Goal: Task Accomplishment & Management: Use online tool/utility

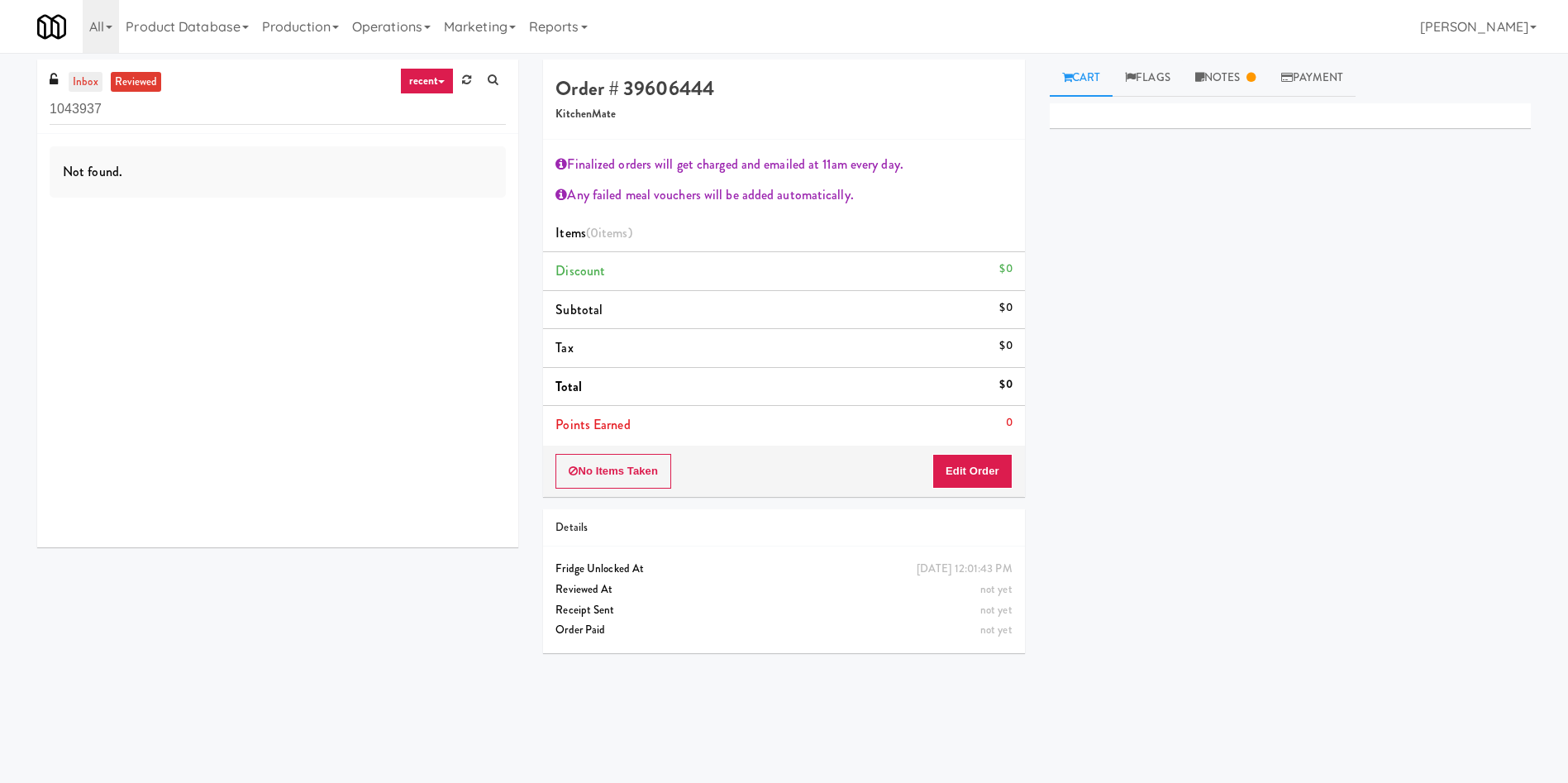
click at [82, 79] on link "inbox" at bounding box center [86, 82] width 34 height 20
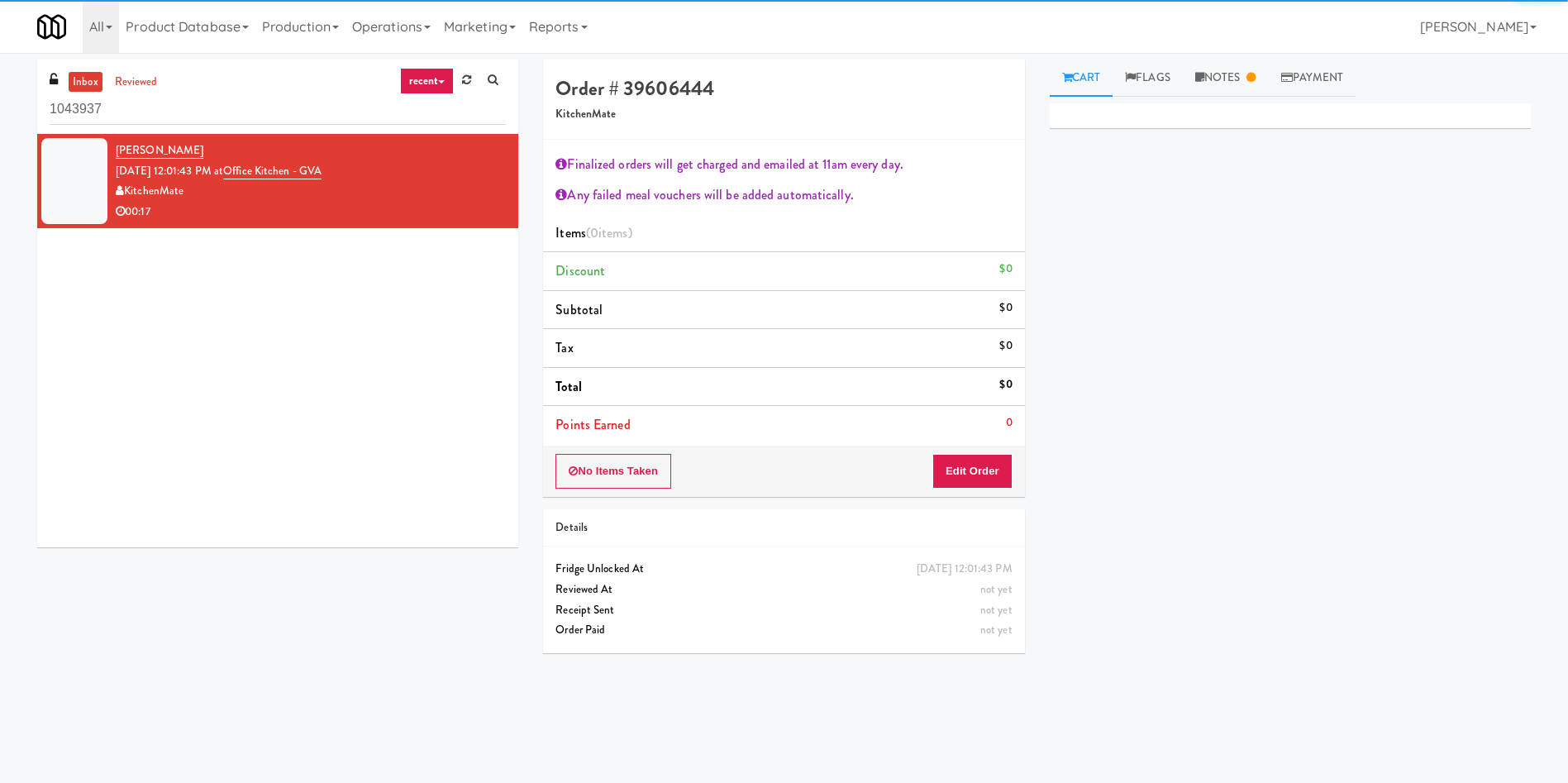
click at [80, 178] on div at bounding box center [75, 181] width 66 height 86
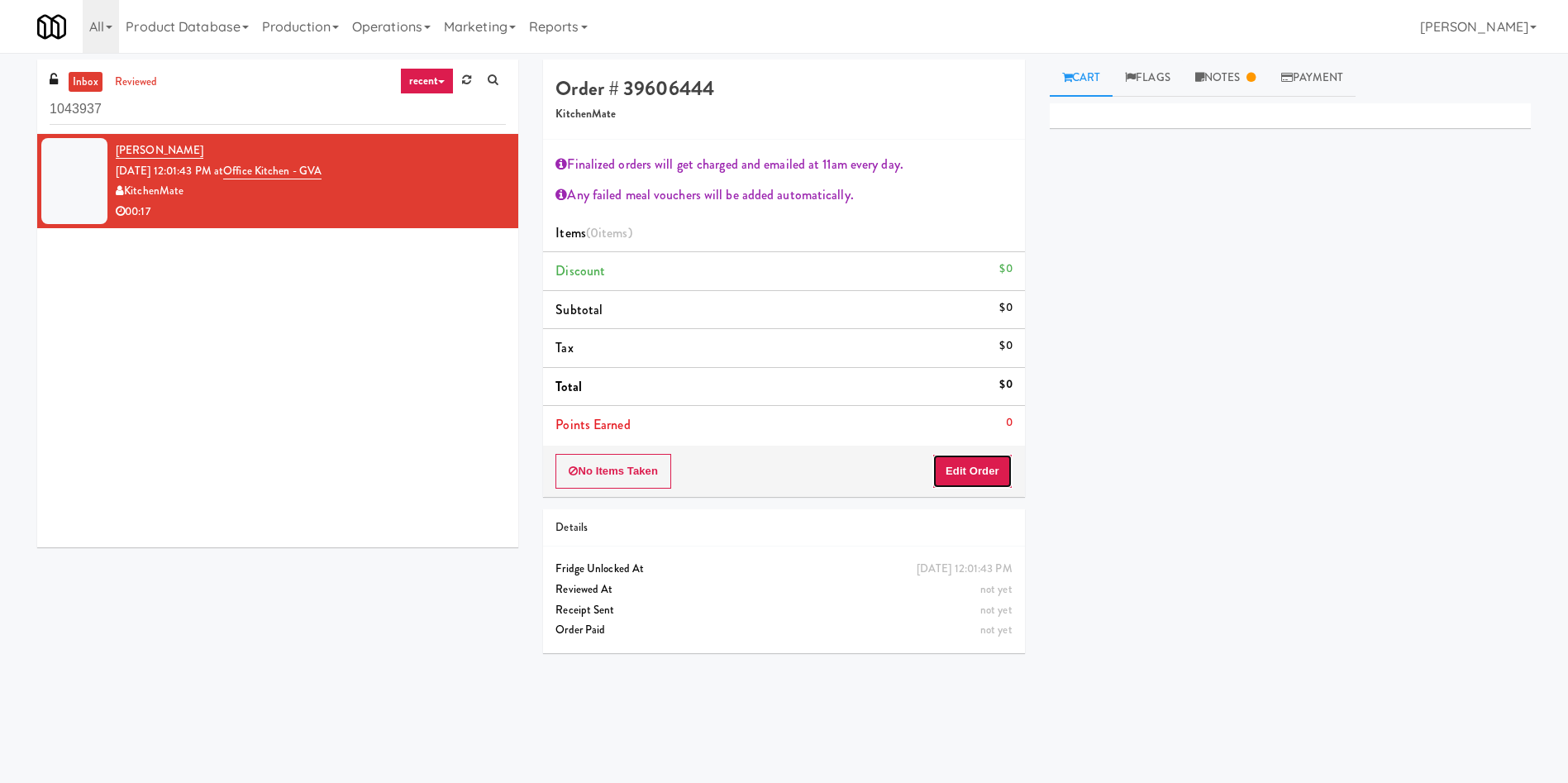
click at [964, 462] on button "Edit Order" at bounding box center [972, 472] width 80 height 35
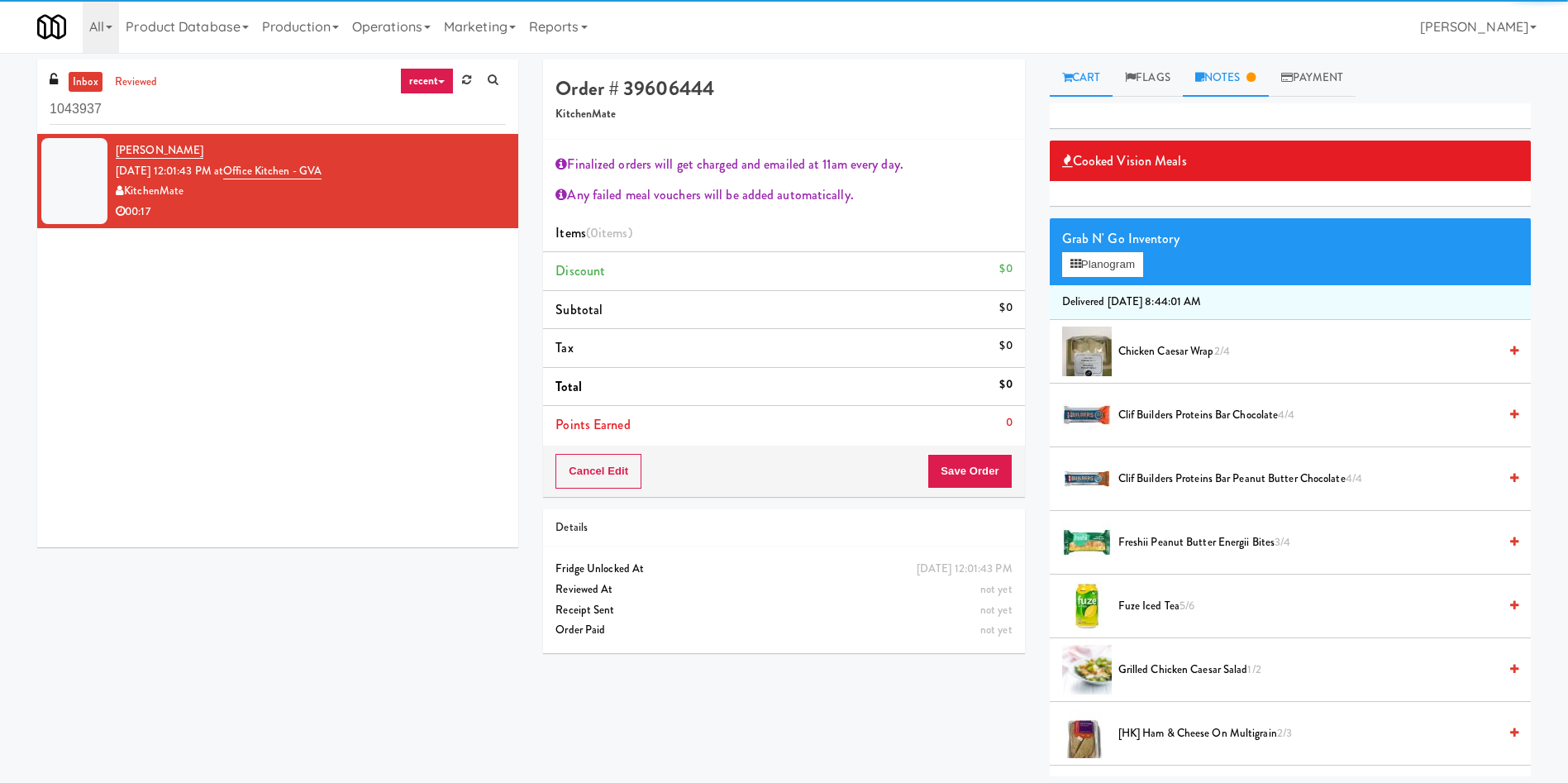
click at [1249, 80] on link "Notes" at bounding box center [1226, 78] width 86 height 37
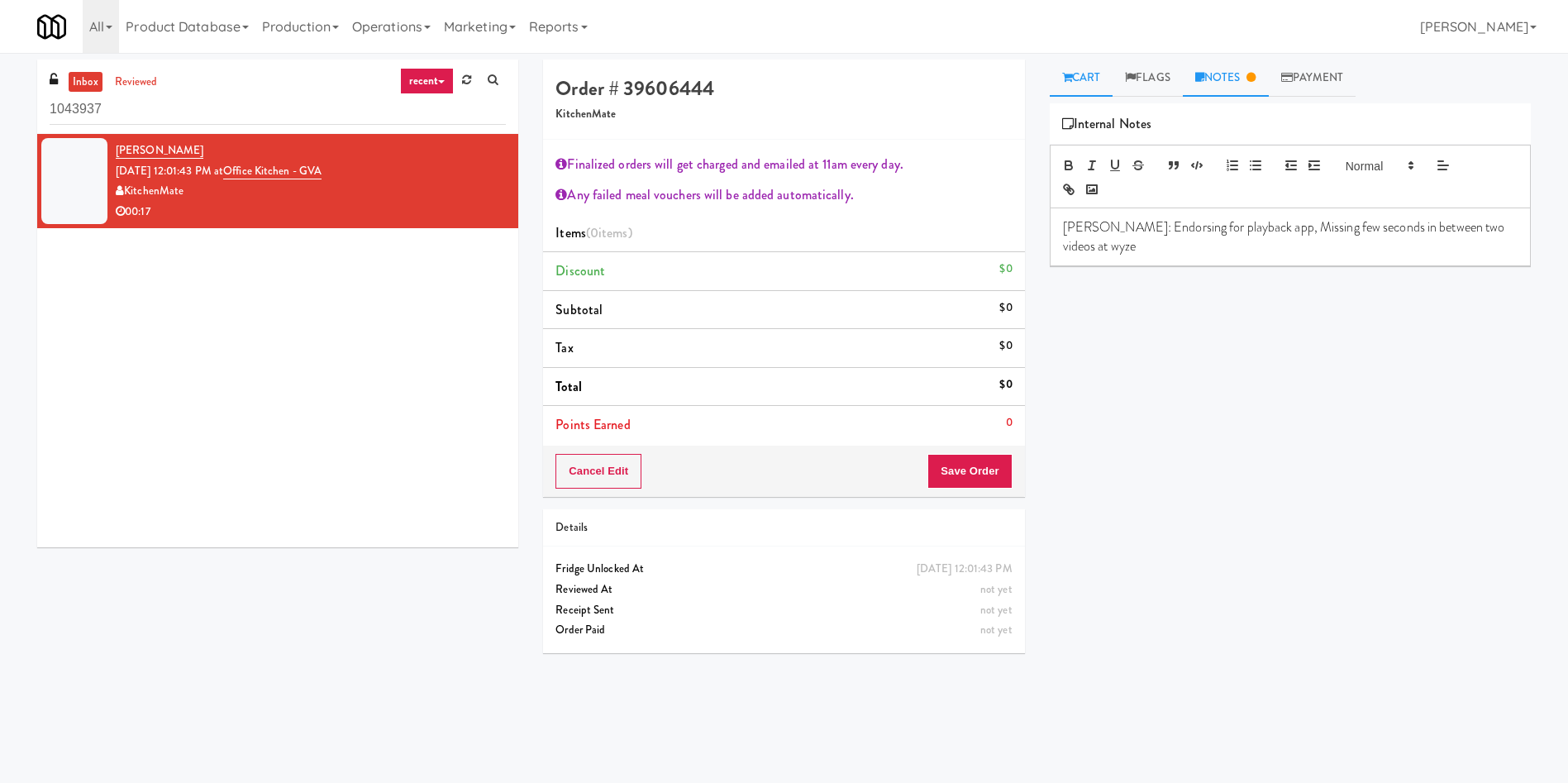
click at [1083, 86] on link "Cart" at bounding box center [1081, 78] width 63 height 37
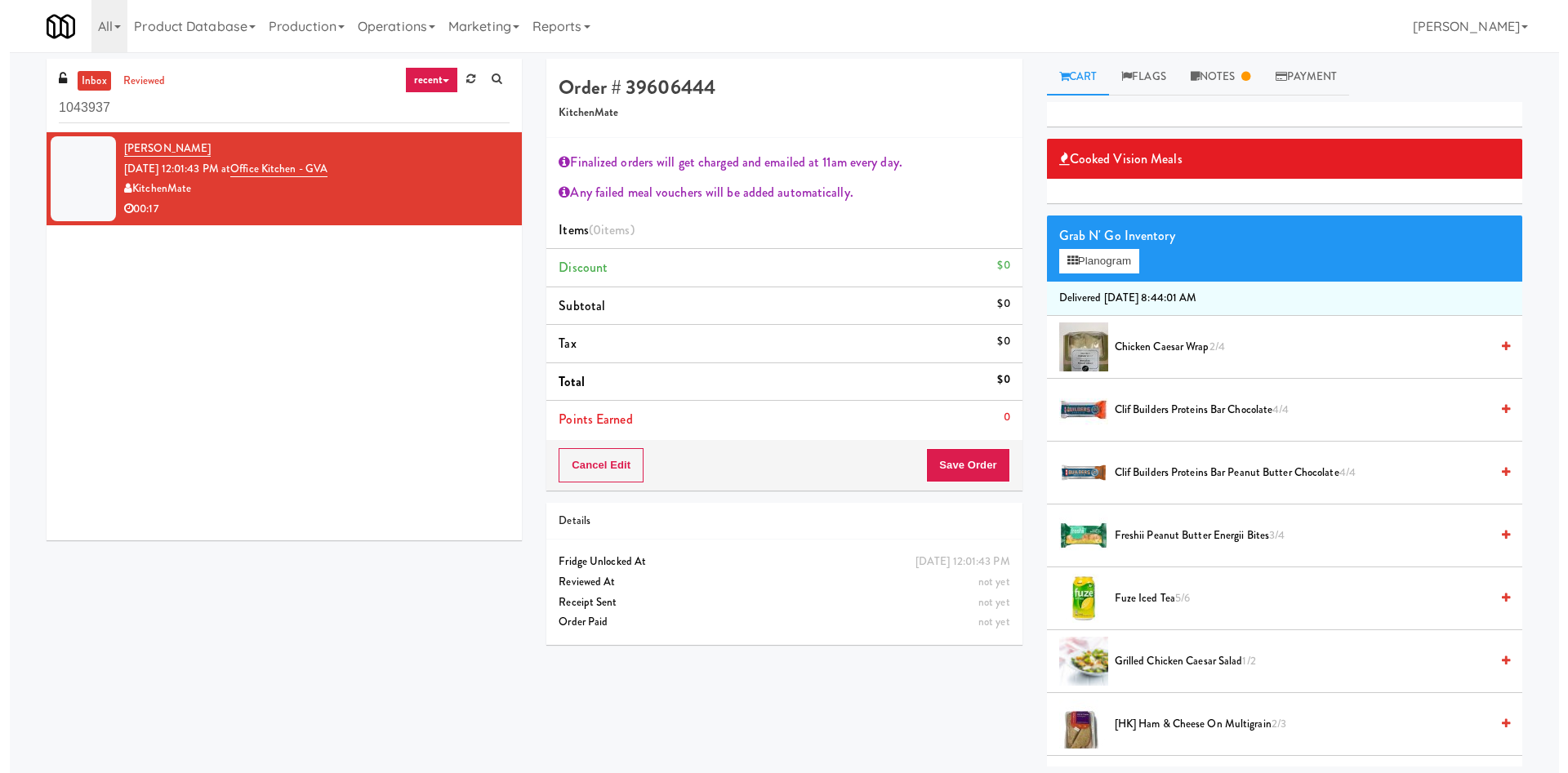
scroll to position [123, 0]
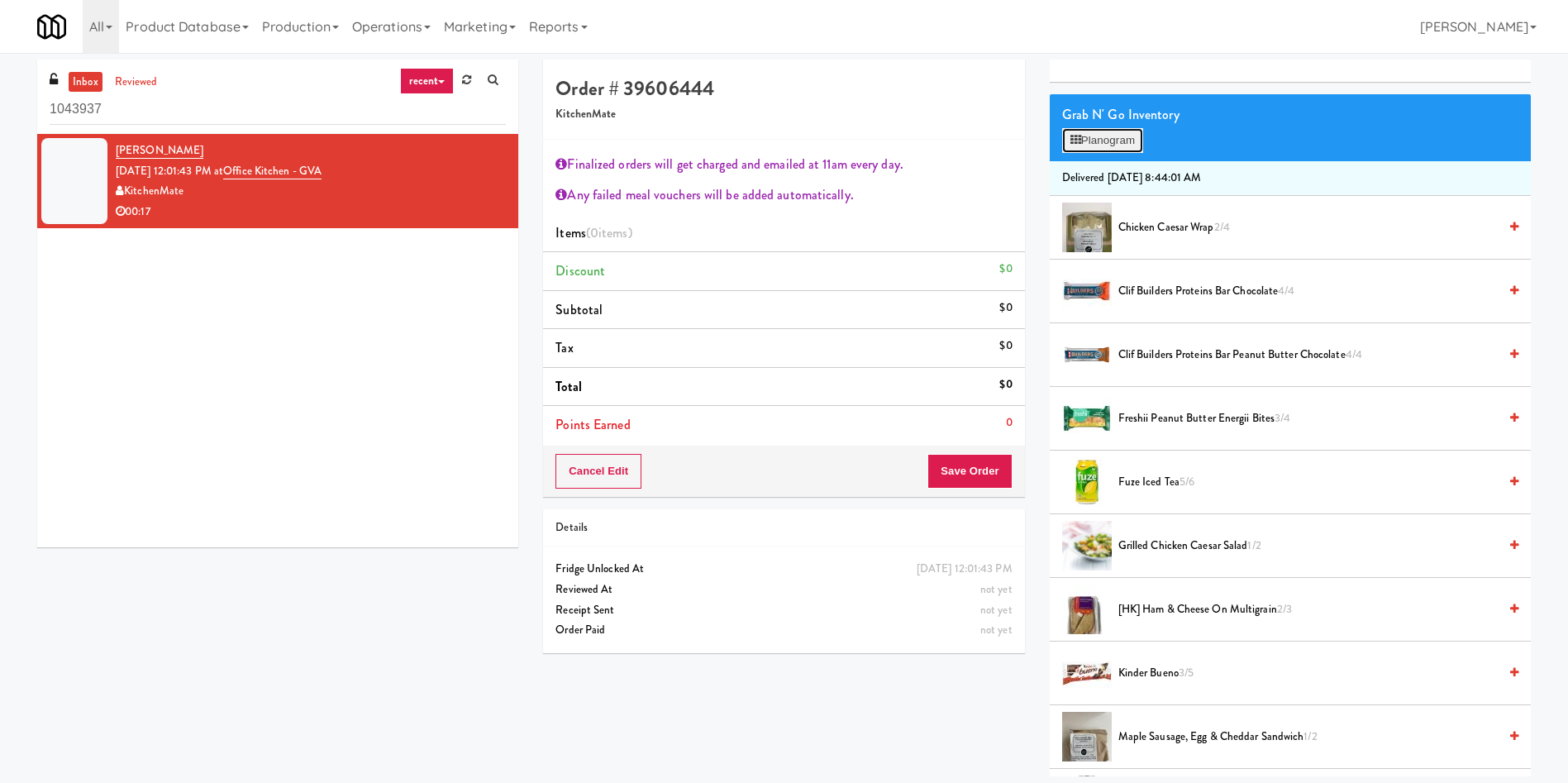
click at [1107, 135] on button "Planogram" at bounding box center [1102, 141] width 81 height 25
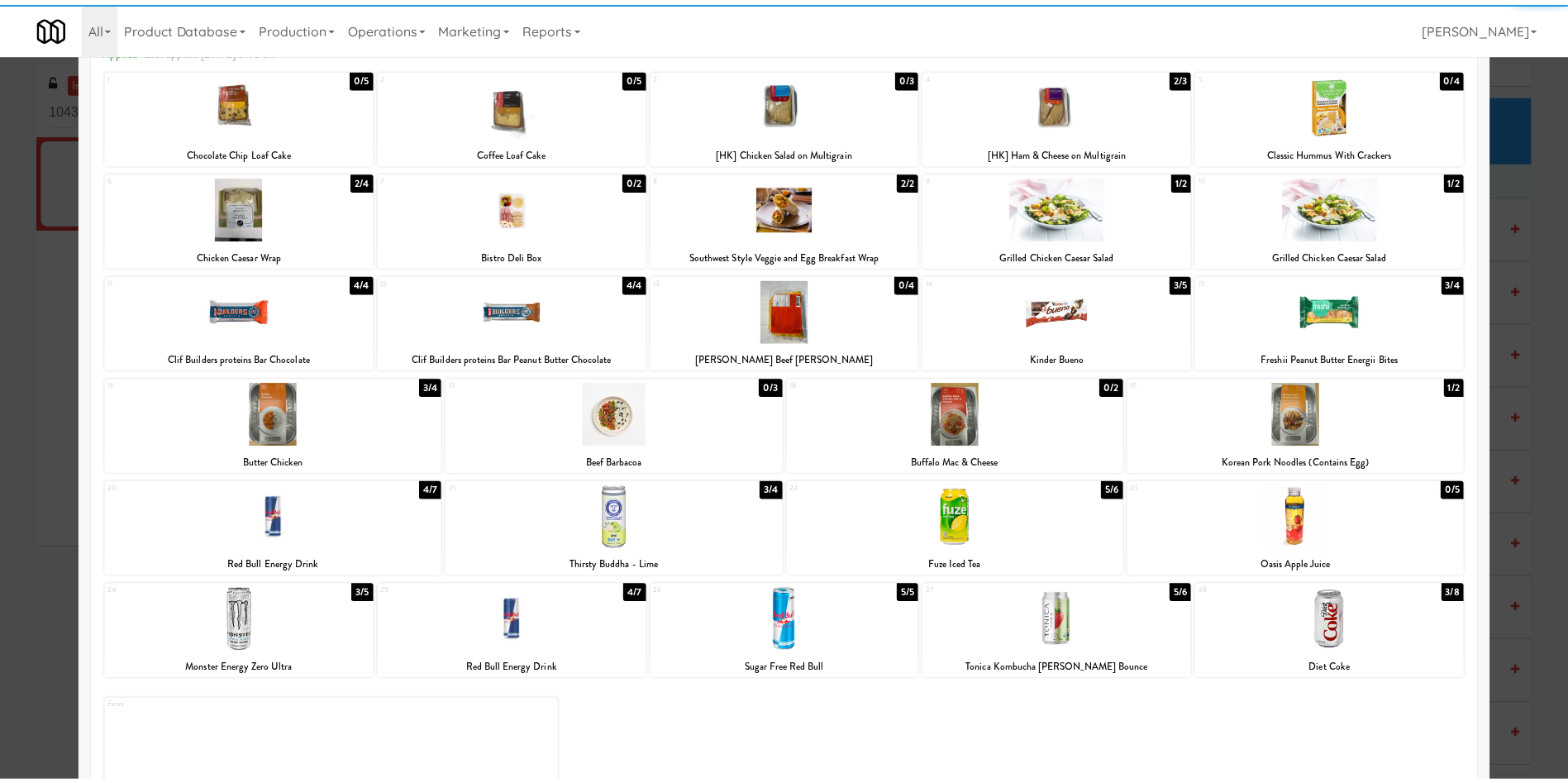
scroll to position [132, 0]
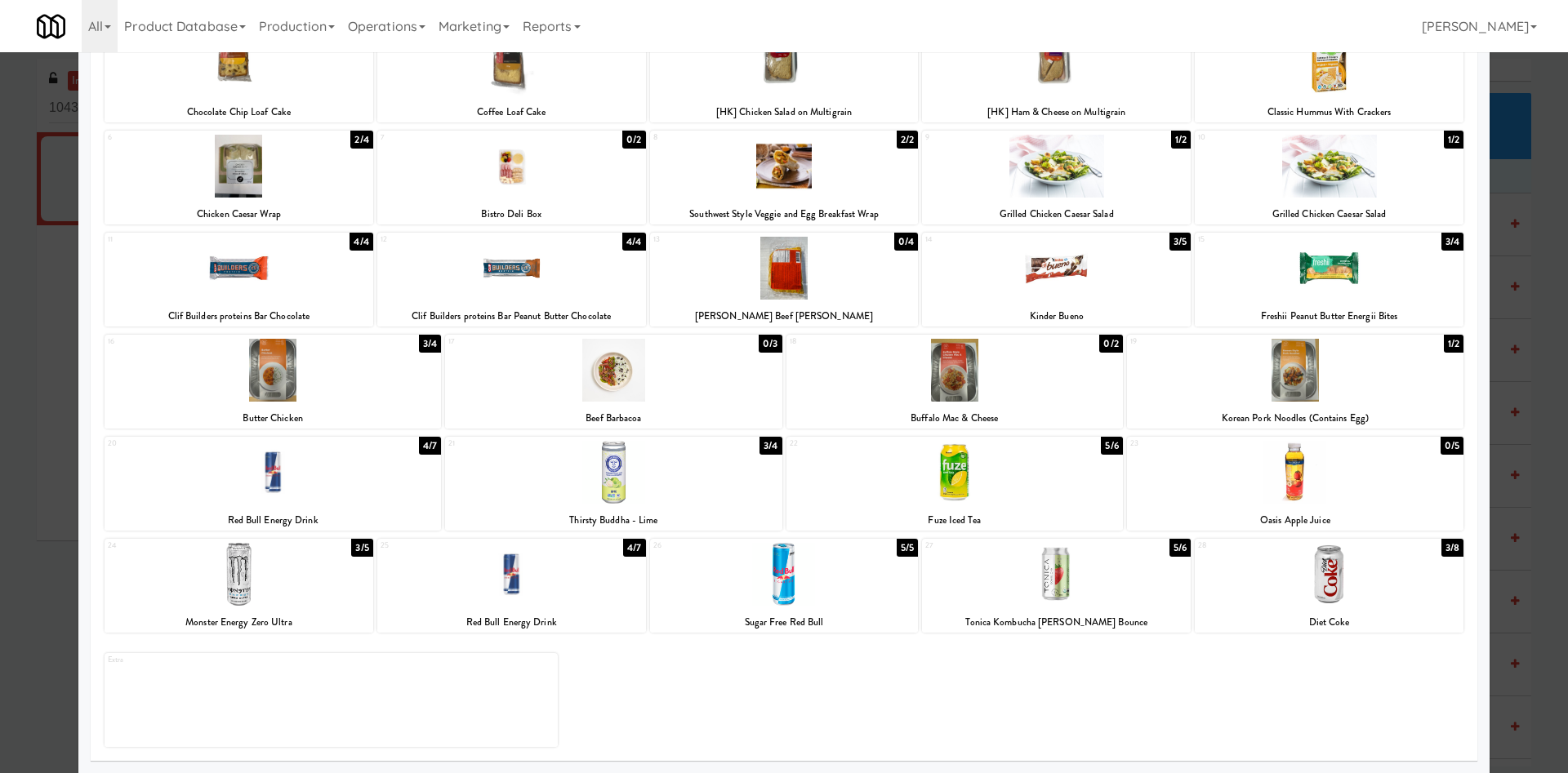
click at [1488, 68] on div at bounding box center [784, 386] width 1568 height 773
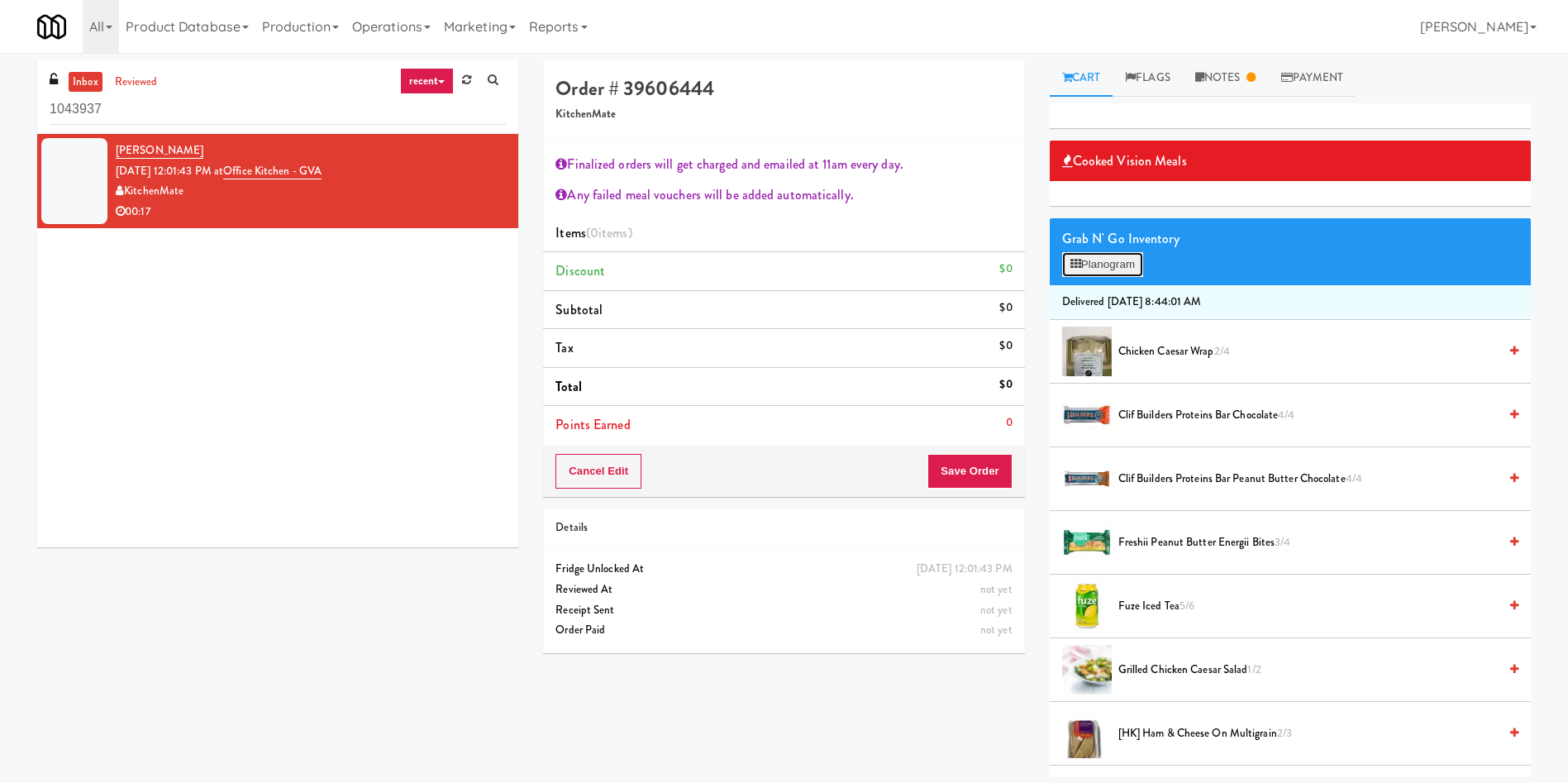
click at [1121, 267] on button "Planogram" at bounding box center [1102, 265] width 81 height 25
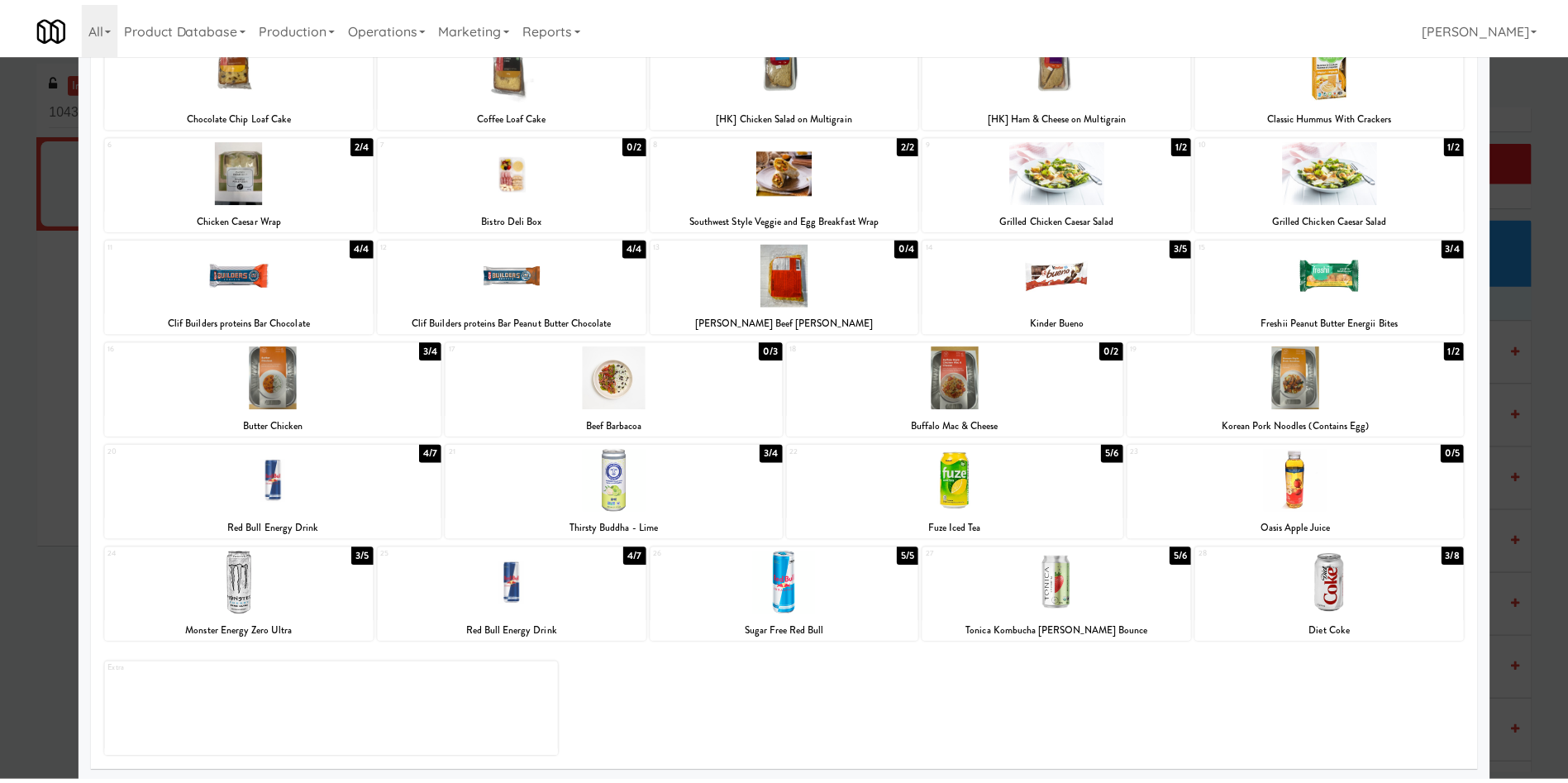
scroll to position [132, 0]
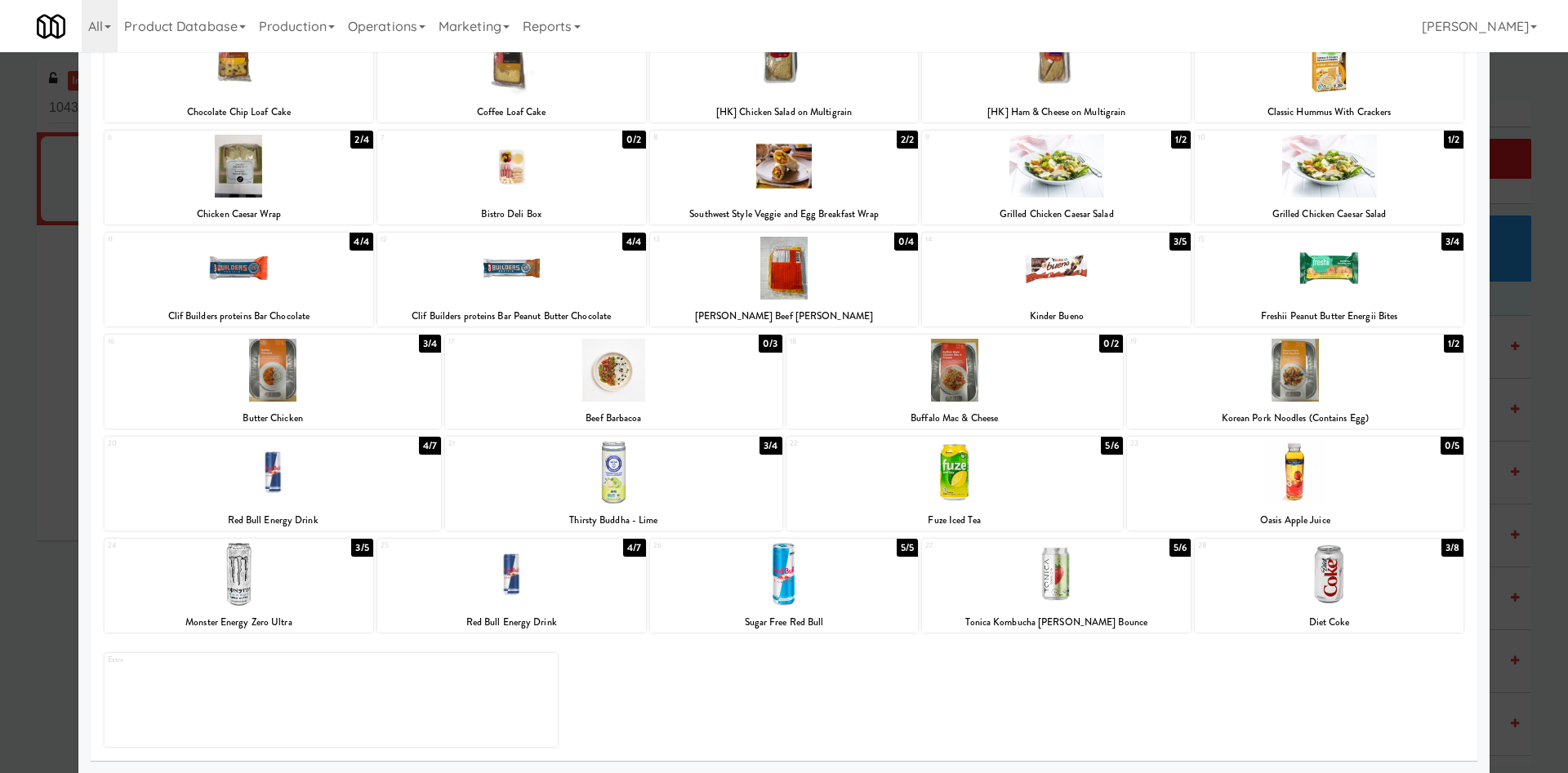
click at [1122, 584] on div at bounding box center [1056, 573] width 269 height 62
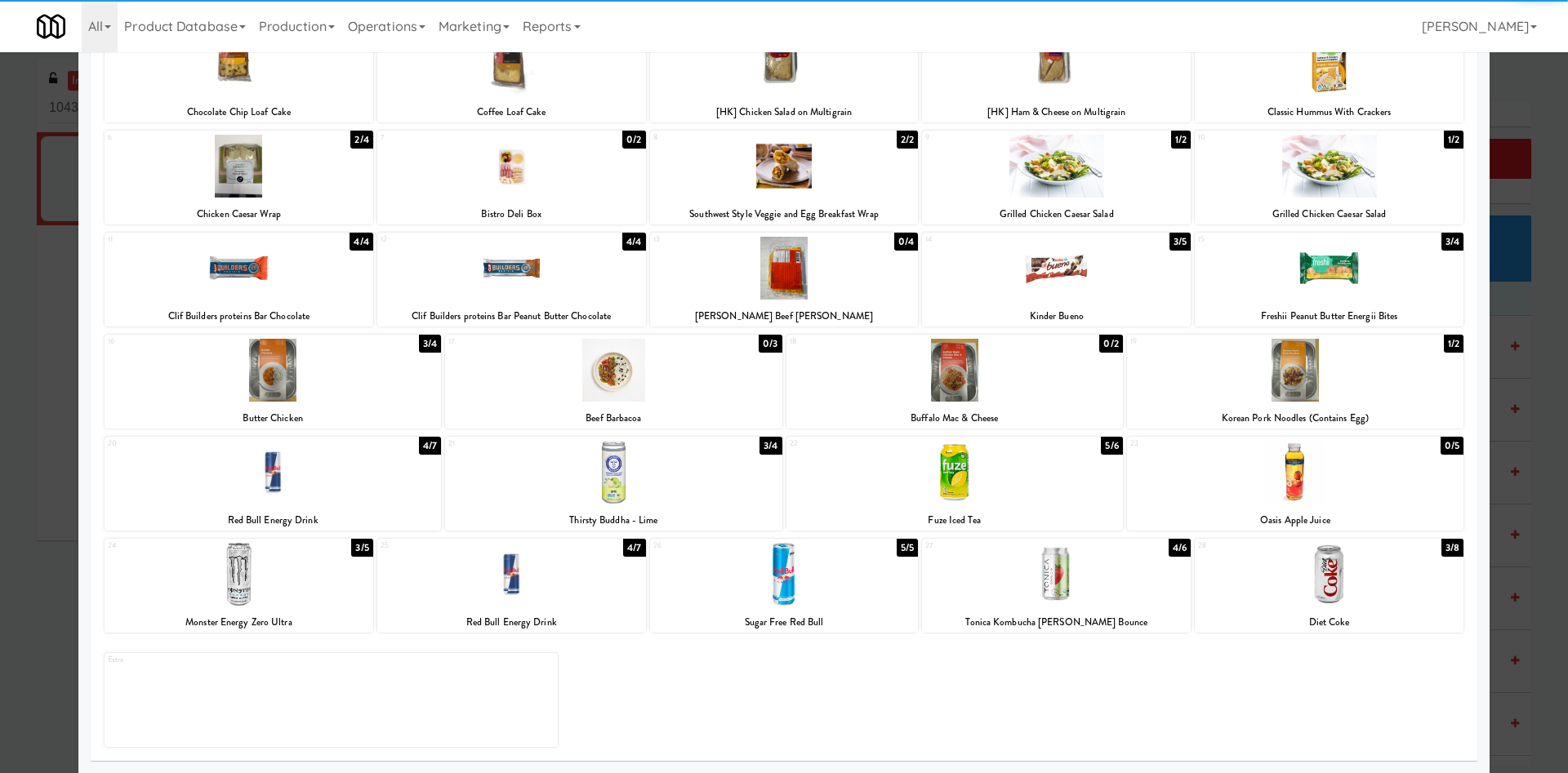
click at [1504, 90] on div at bounding box center [784, 386] width 1568 height 773
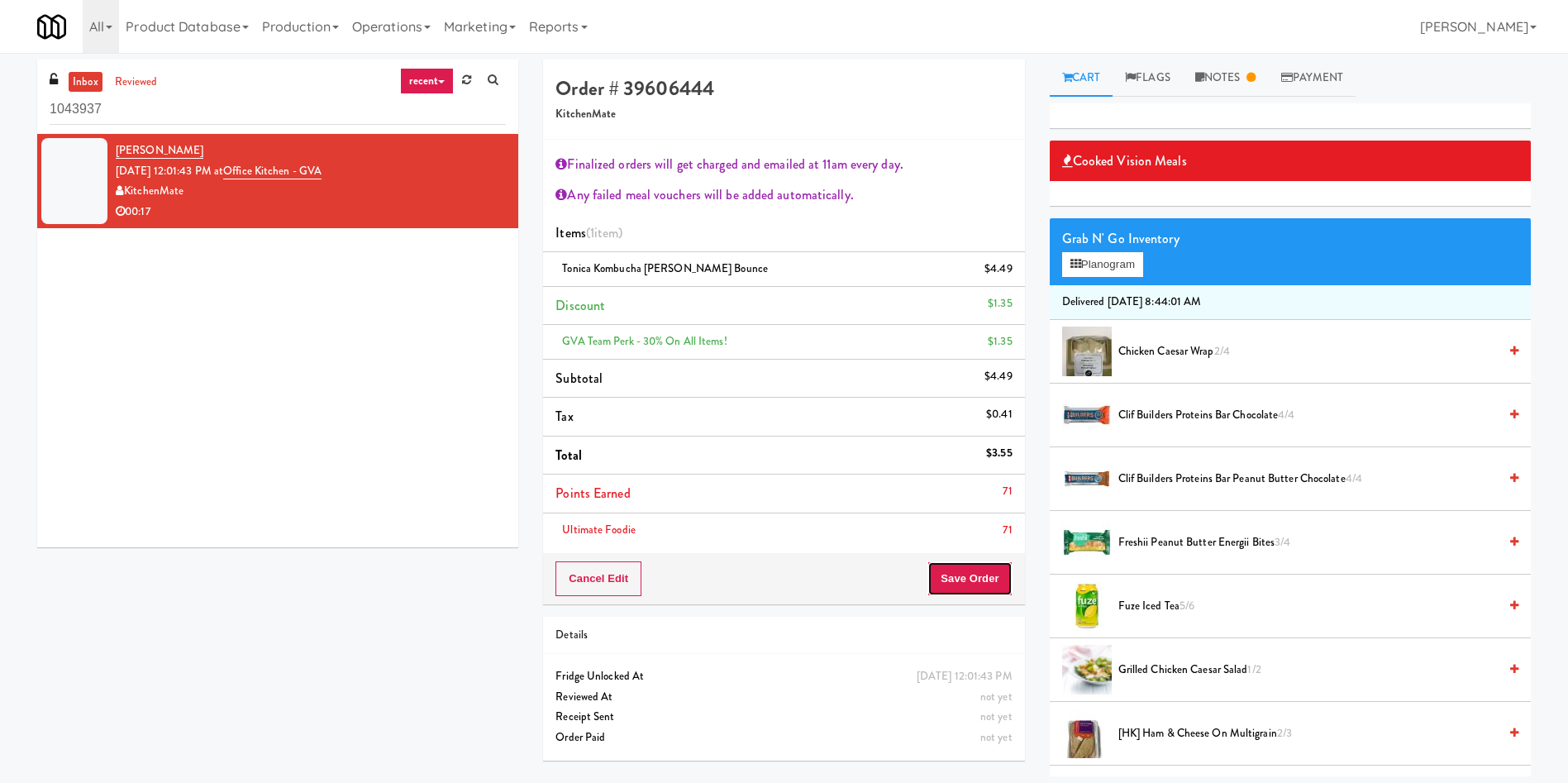
click at [996, 583] on button "Save Order" at bounding box center [969, 579] width 85 height 35
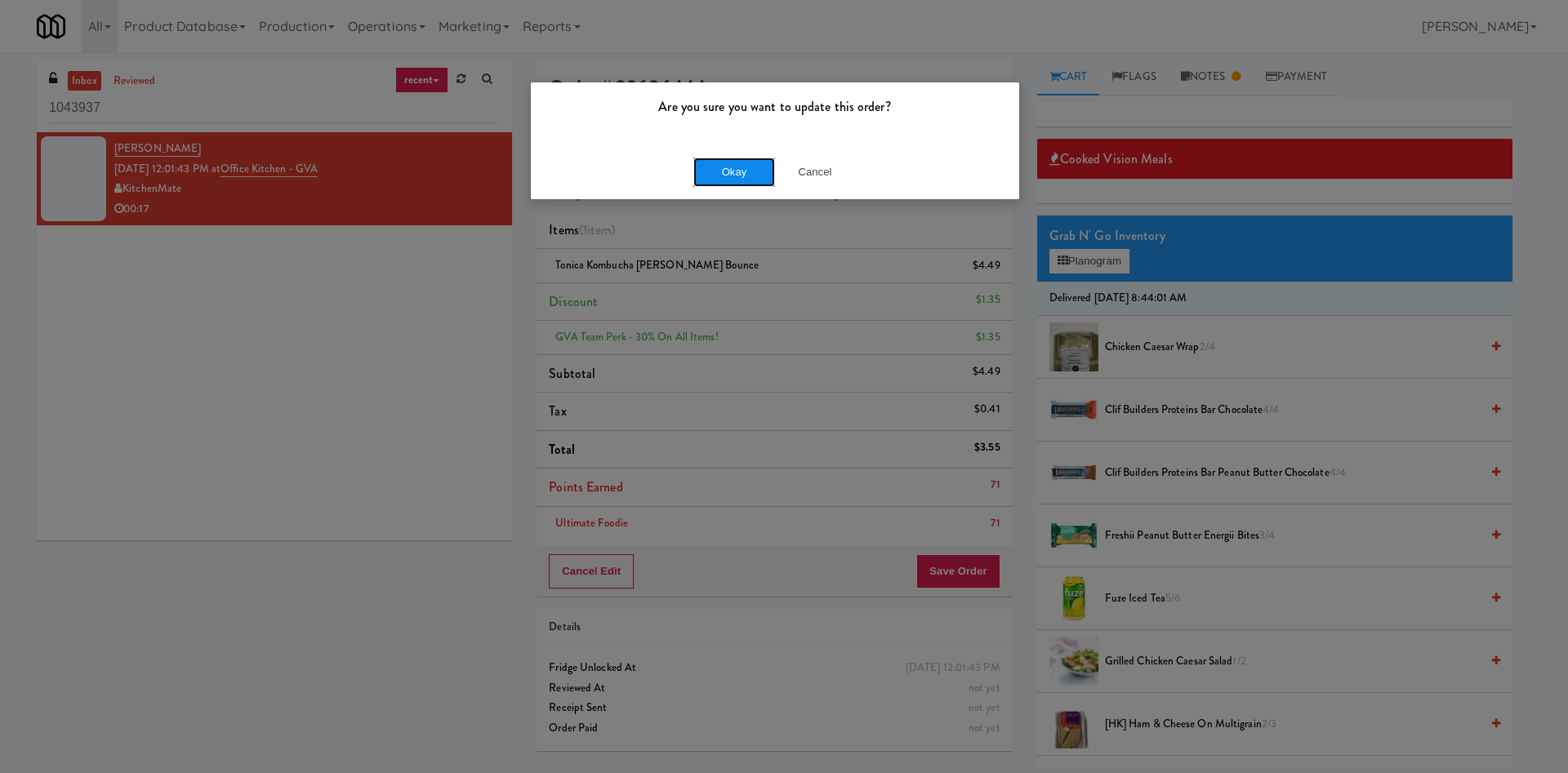
click at [728, 171] on button "Okay" at bounding box center [734, 172] width 82 height 30
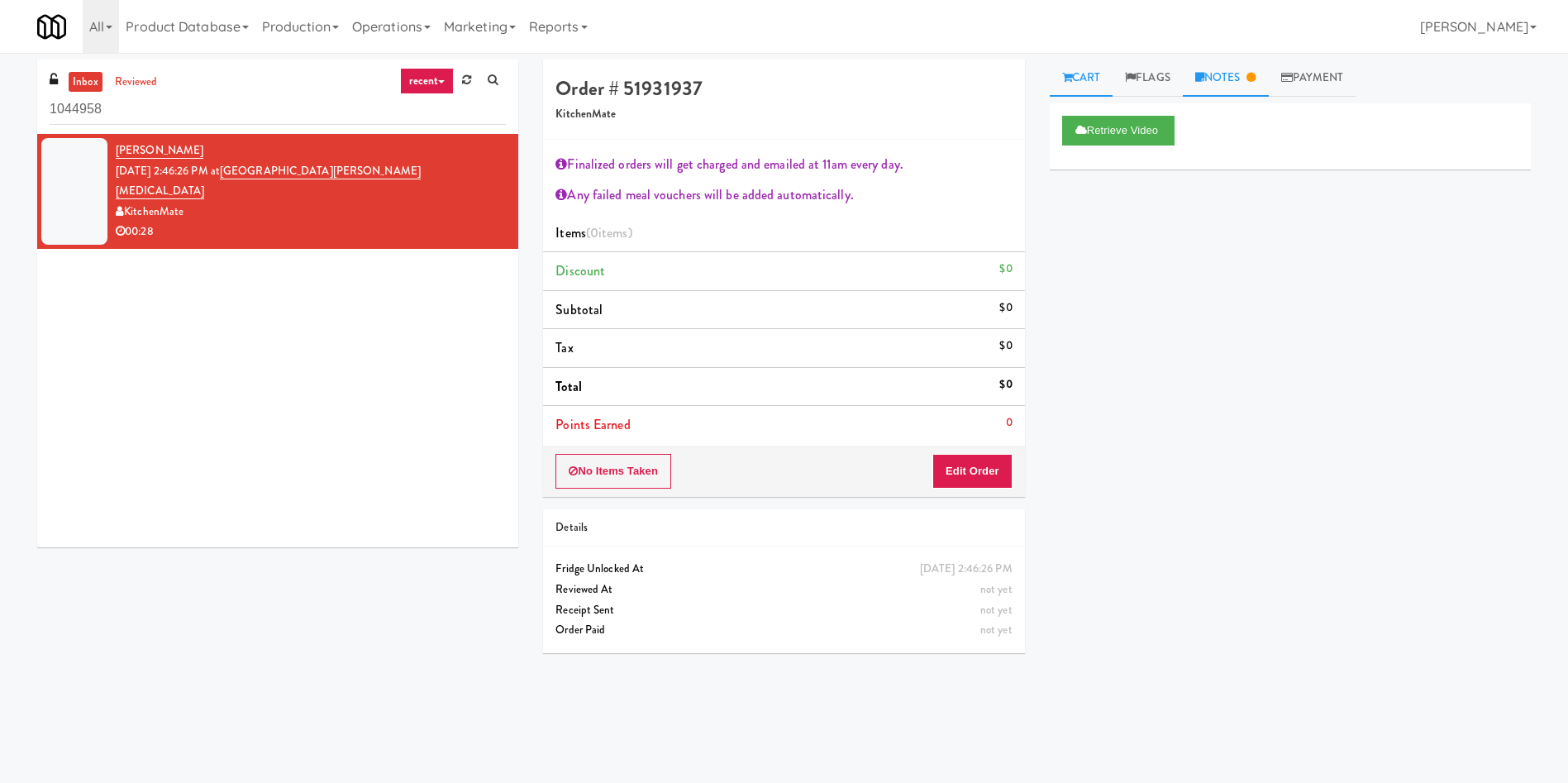
click at [1235, 70] on link "Notes" at bounding box center [1226, 78] width 86 height 37
click at [1066, 66] on link "Cart" at bounding box center [1081, 78] width 63 height 37
click at [1091, 129] on button "Retrieve Video" at bounding box center [1119, 130] width 113 height 30
click at [959, 454] on button "Edit Order" at bounding box center [972, 472] width 80 height 35
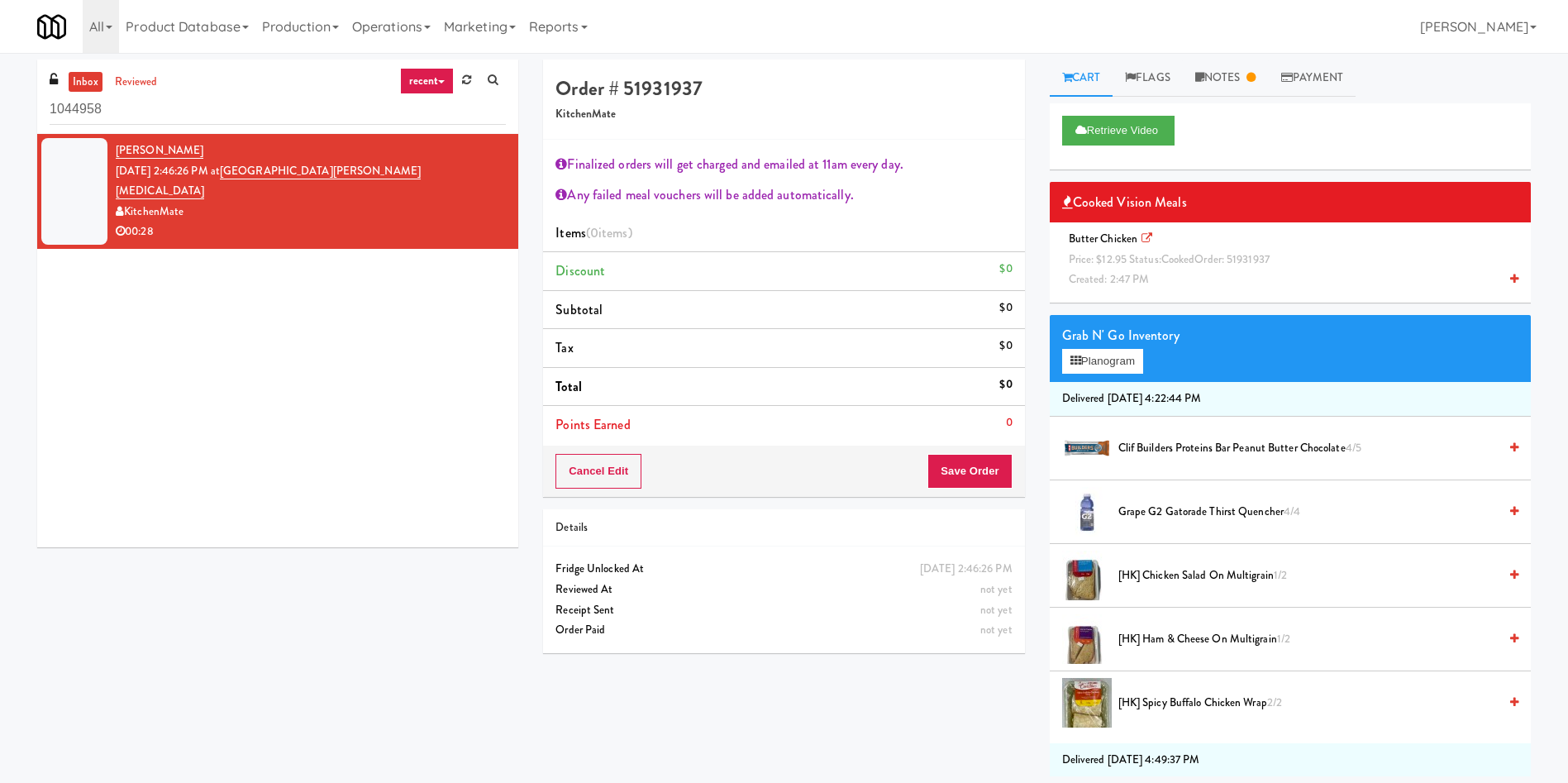
click at [1108, 283] on span "Created: 2:47 PM" at bounding box center [1108, 279] width 81 height 16
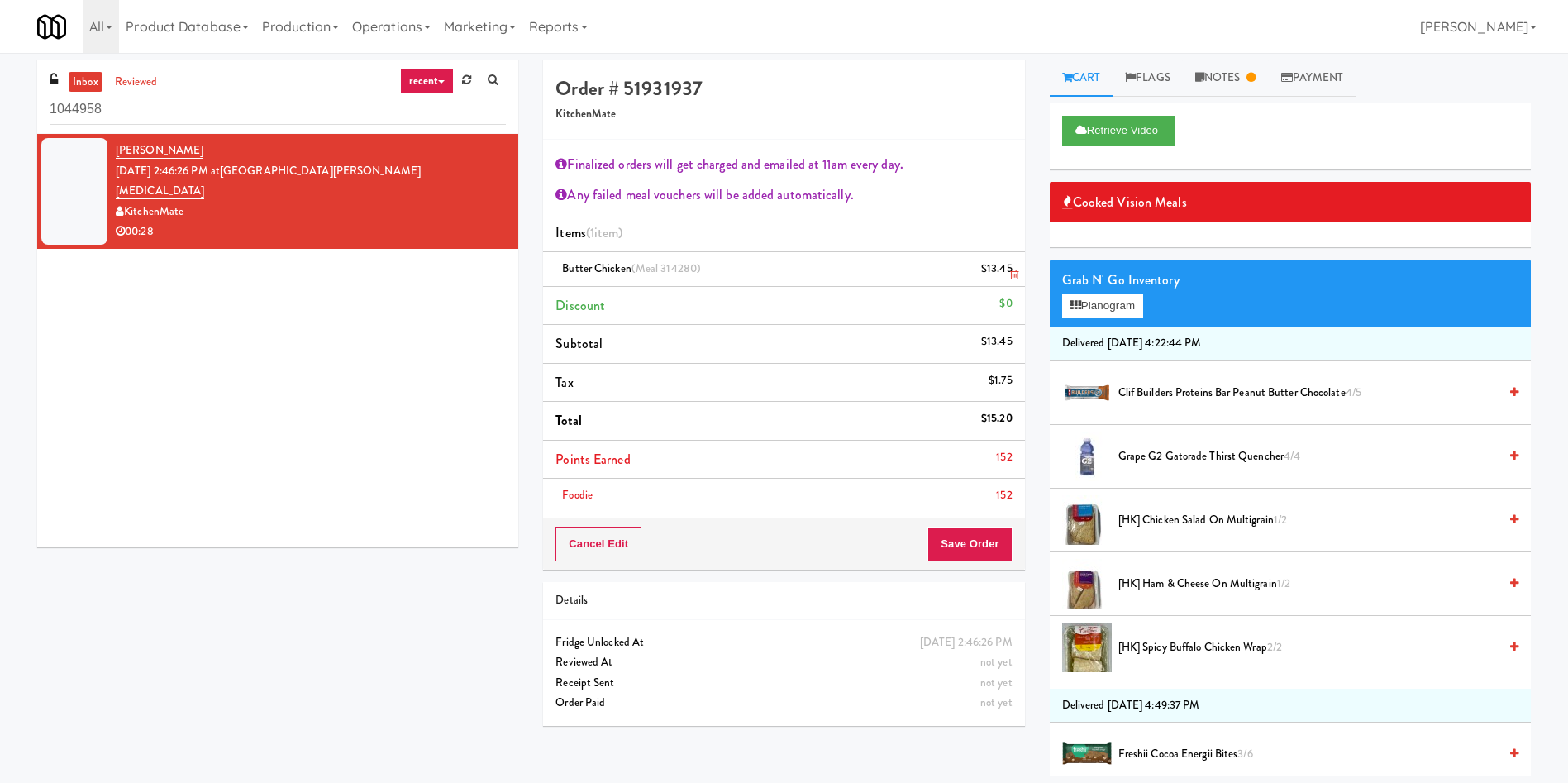
click at [1010, 273] on icon at bounding box center [1014, 274] width 9 height 11
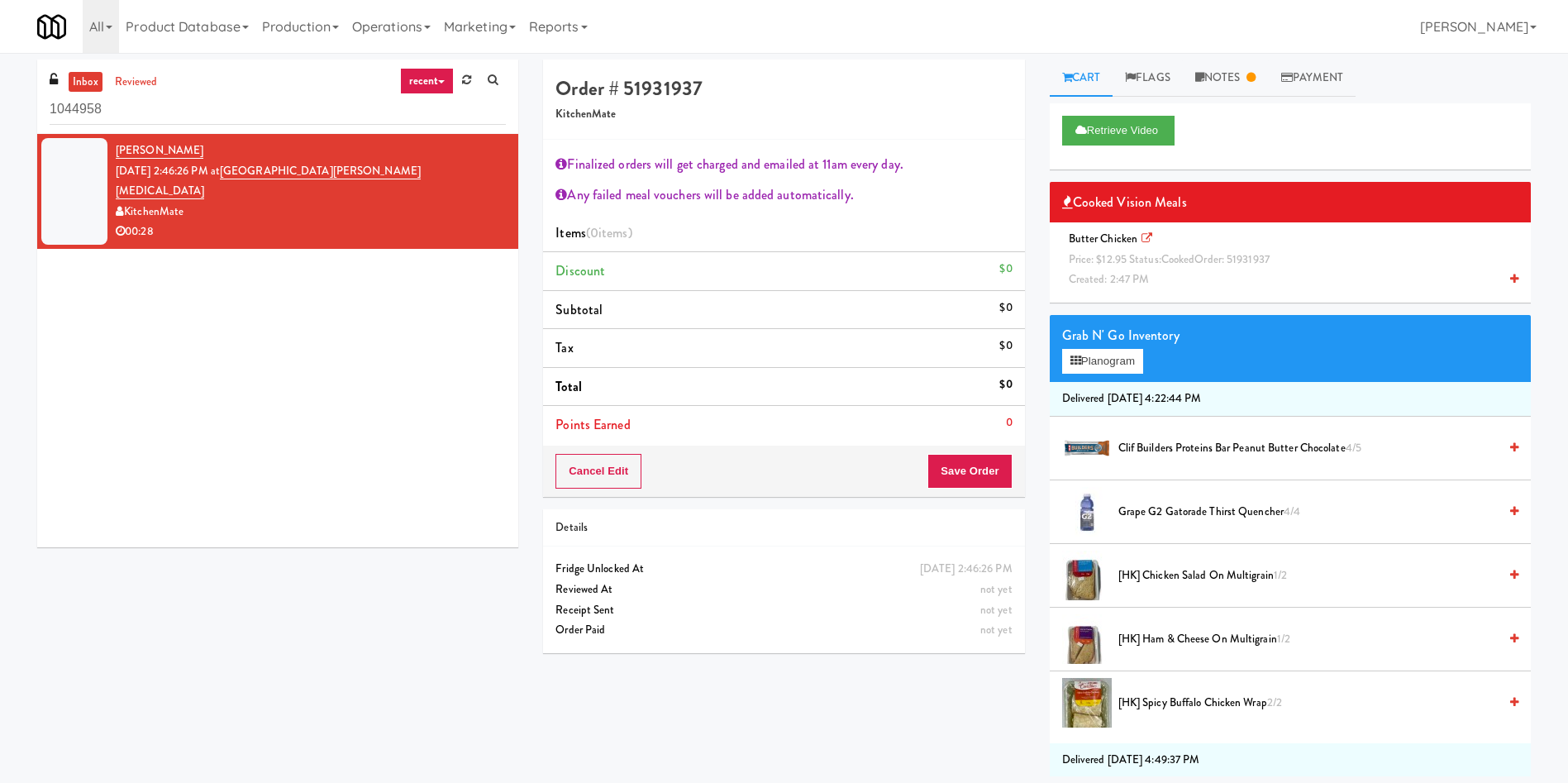
click at [1147, 240] on icon at bounding box center [1146, 238] width 11 height 11
click at [994, 469] on button "Save Order" at bounding box center [969, 472] width 85 height 35
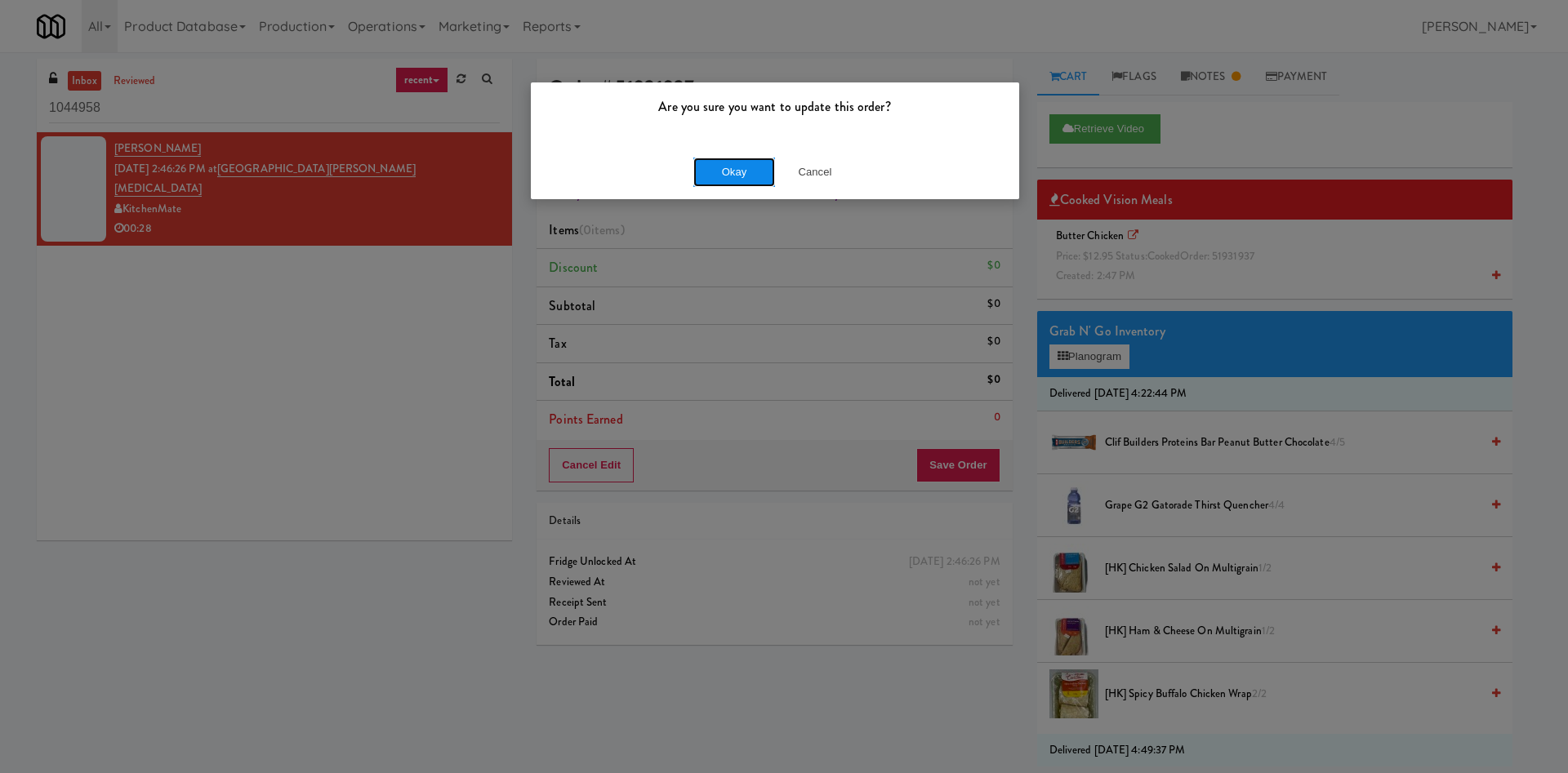
click at [706, 163] on button "Okay" at bounding box center [734, 172] width 82 height 30
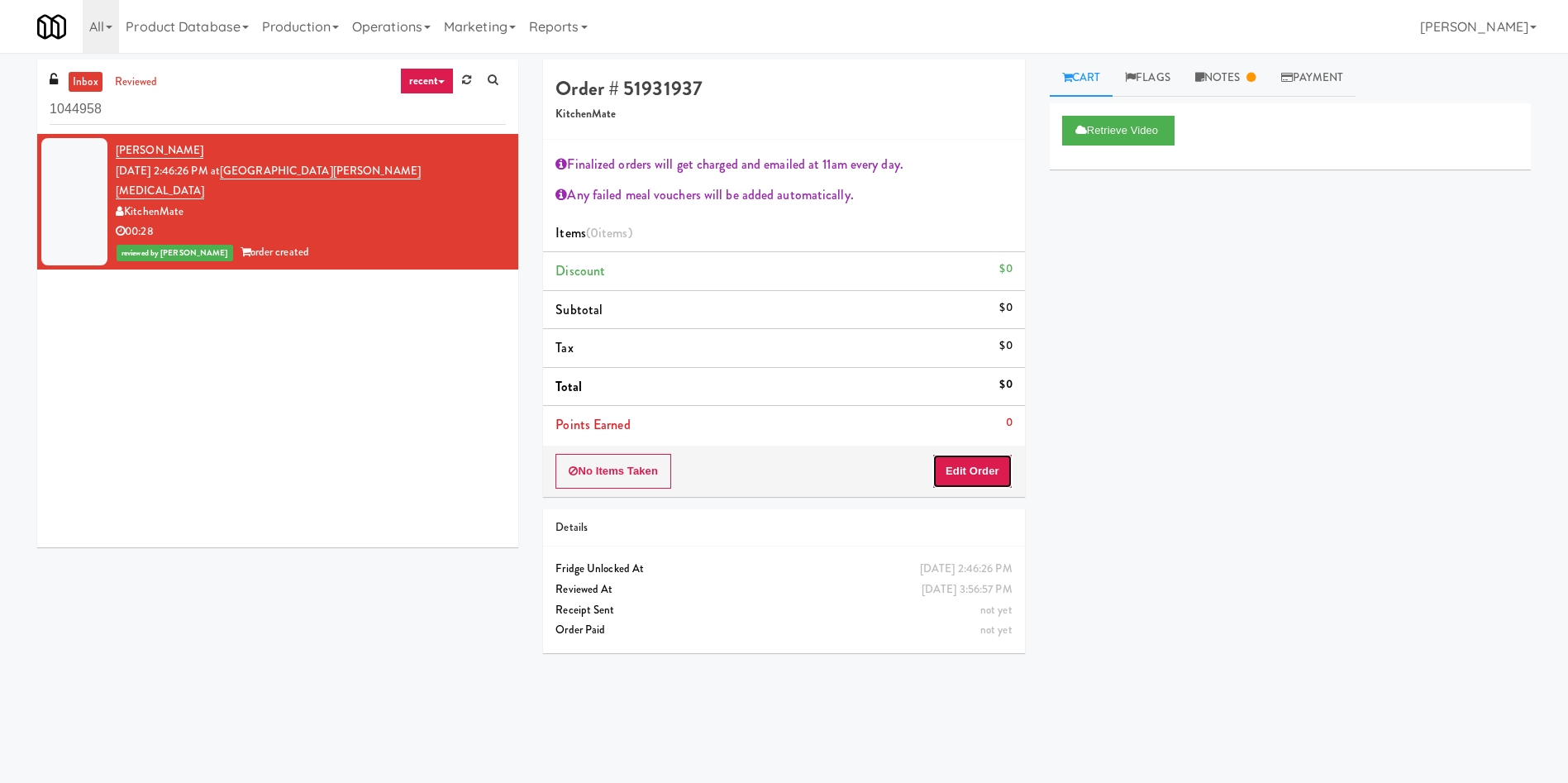
click at [996, 466] on button "Edit Order" at bounding box center [972, 472] width 80 height 35
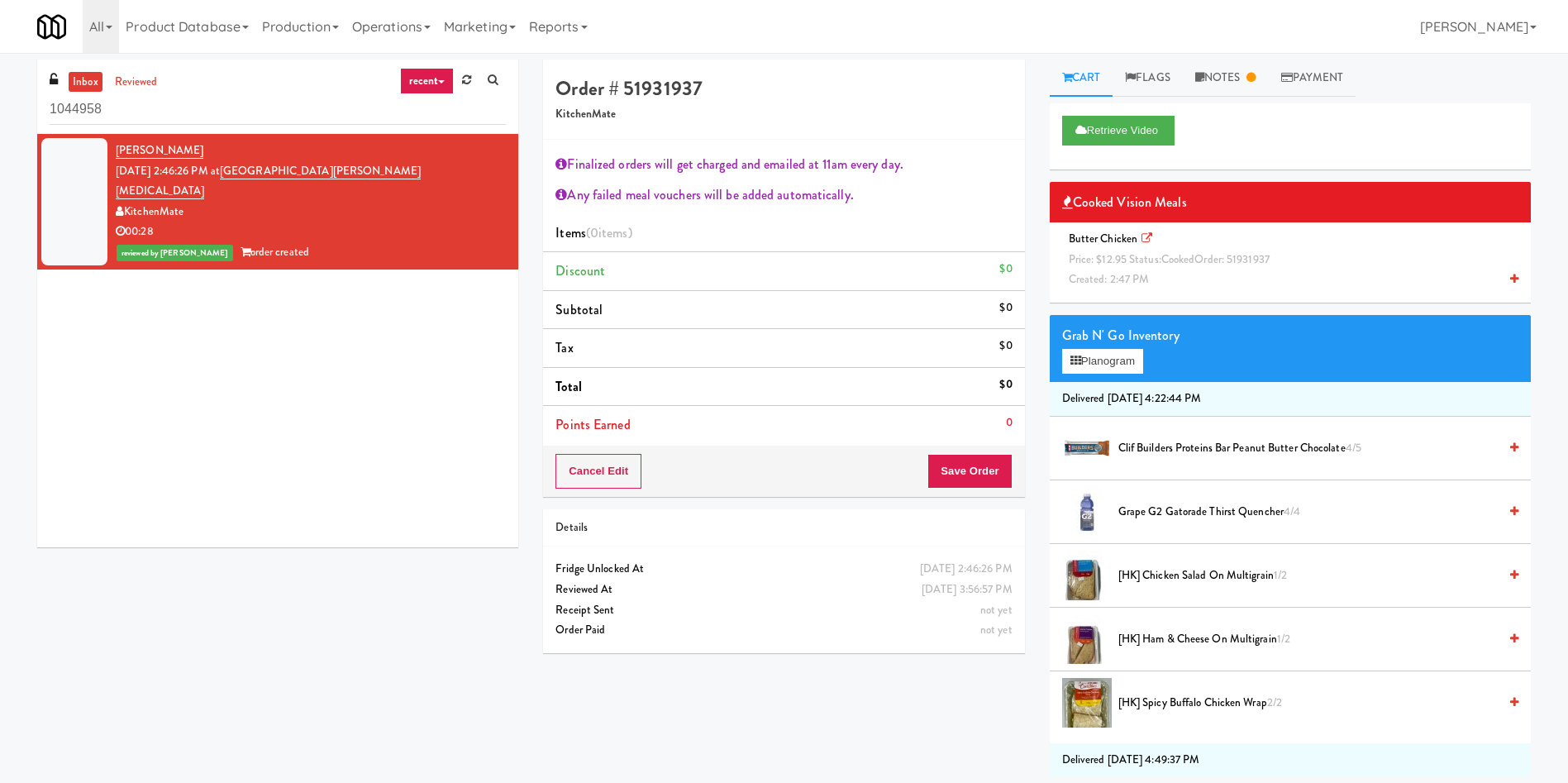
click at [1149, 234] on icon at bounding box center [1146, 238] width 11 height 11
drag, startPoint x: 1125, startPoint y: 272, endPoint x: 1104, endPoint y: 280, distance: 22.5
click at [1124, 271] on span "Created: 2:47 PM" at bounding box center [1108, 279] width 81 height 16
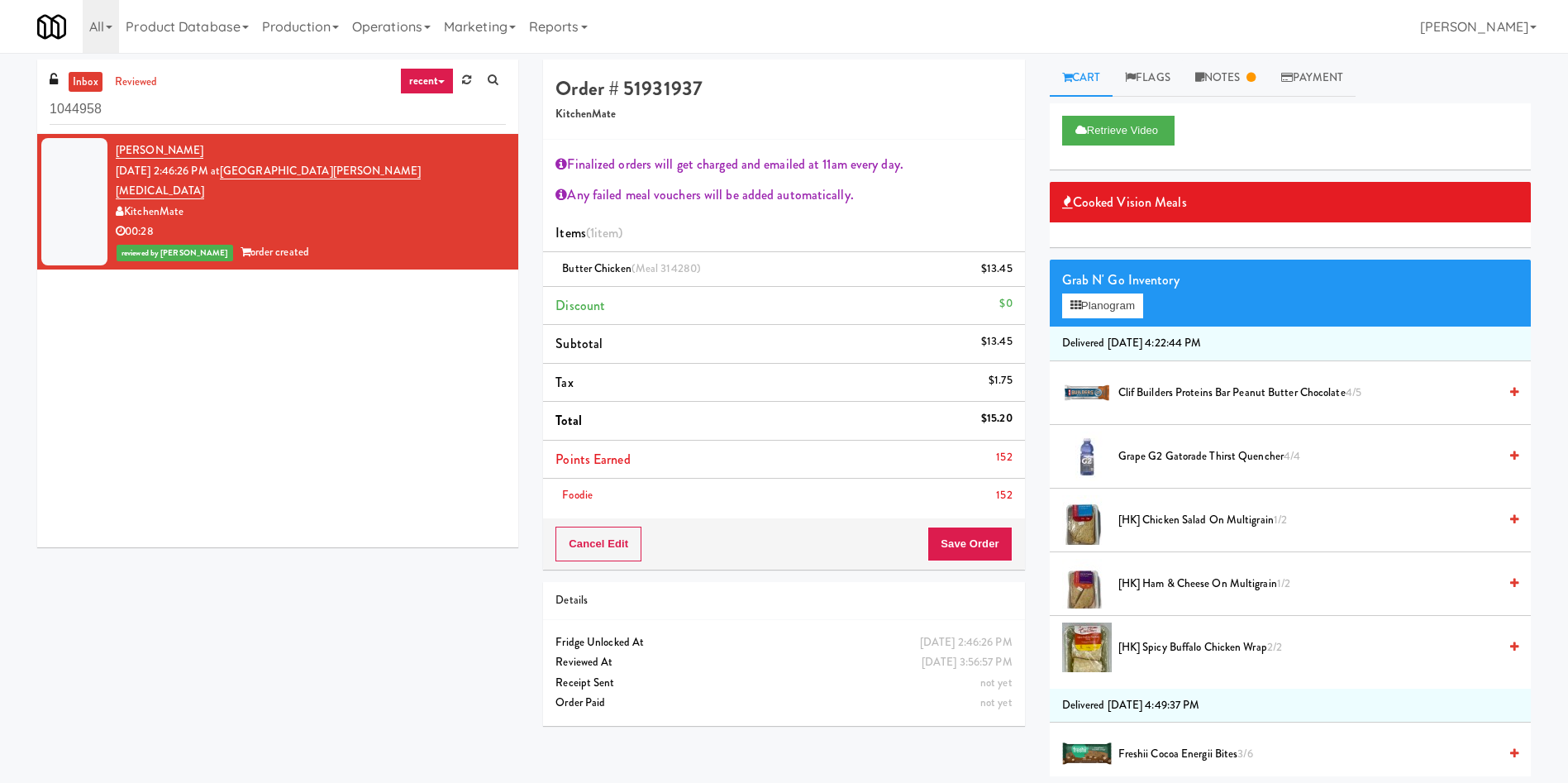
click at [1118, 319] on div "Grab N' Go Inventory Planogram" at bounding box center [1290, 293] width 481 height 67
click at [1114, 296] on button "Planogram" at bounding box center [1102, 306] width 81 height 25
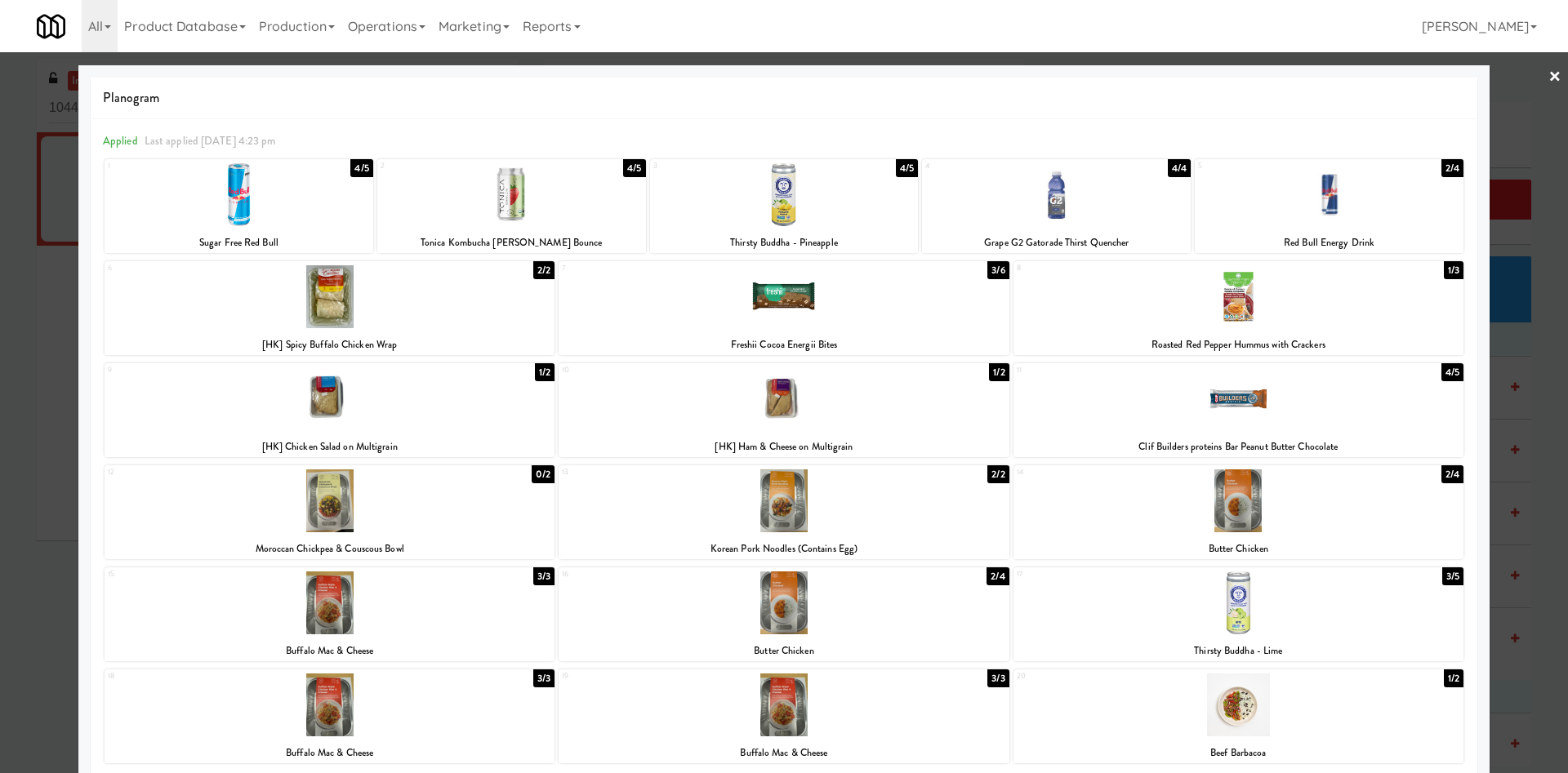
click at [1493, 121] on div at bounding box center [784, 386] width 1568 height 773
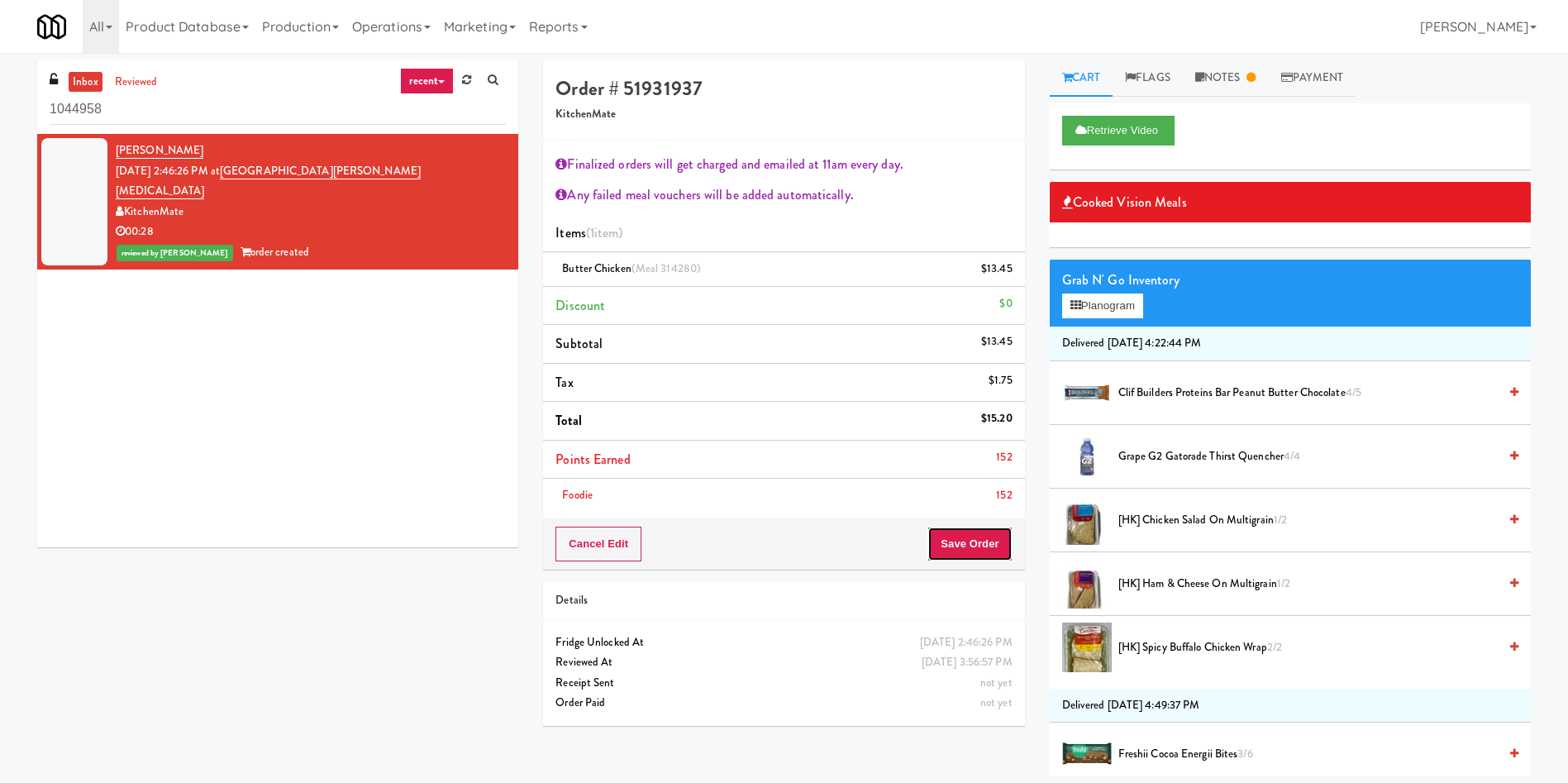
click at [952, 548] on button "Save Order" at bounding box center [969, 545] width 85 height 35
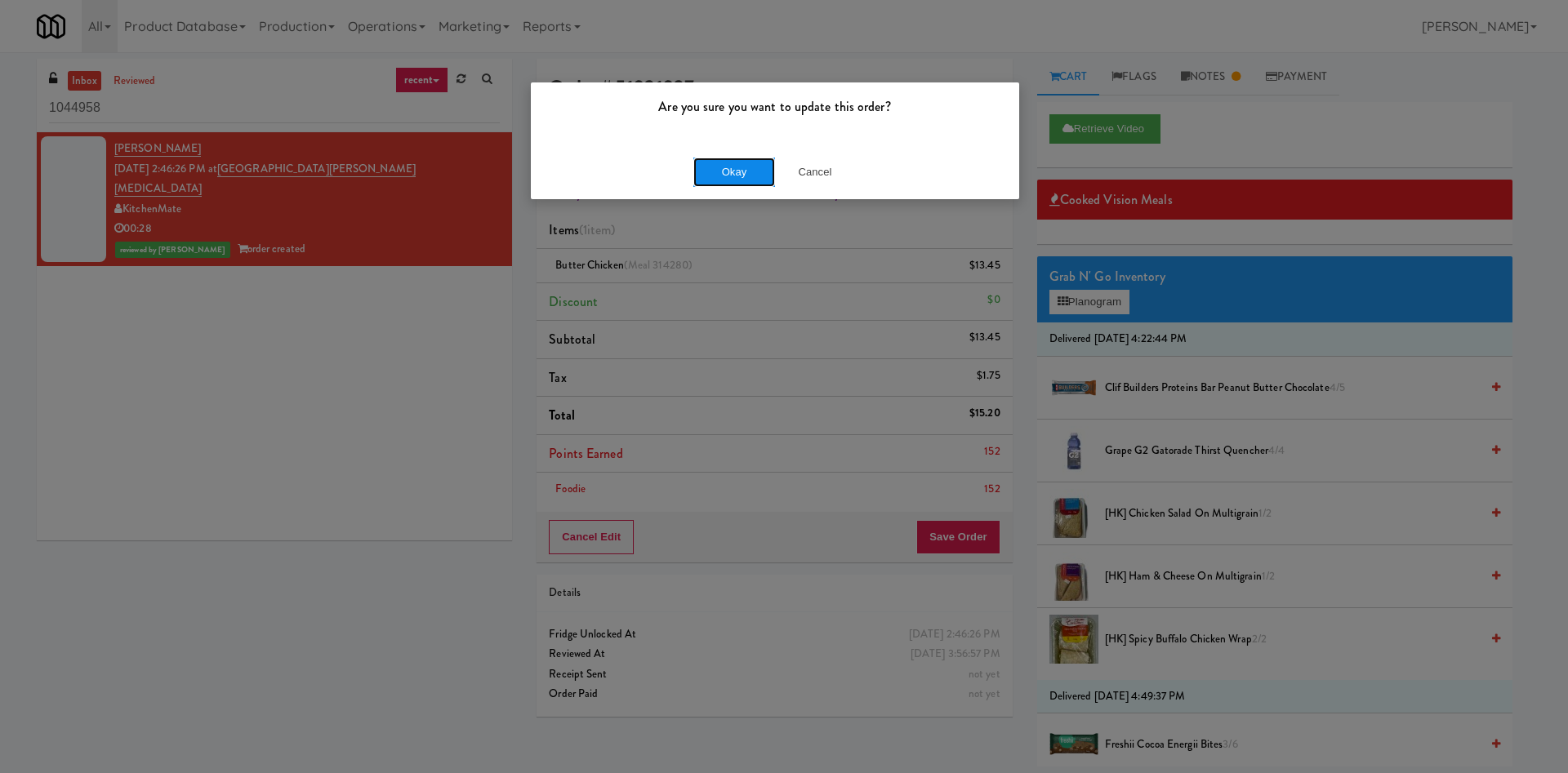
click at [755, 167] on button "Okay" at bounding box center [734, 172] width 82 height 30
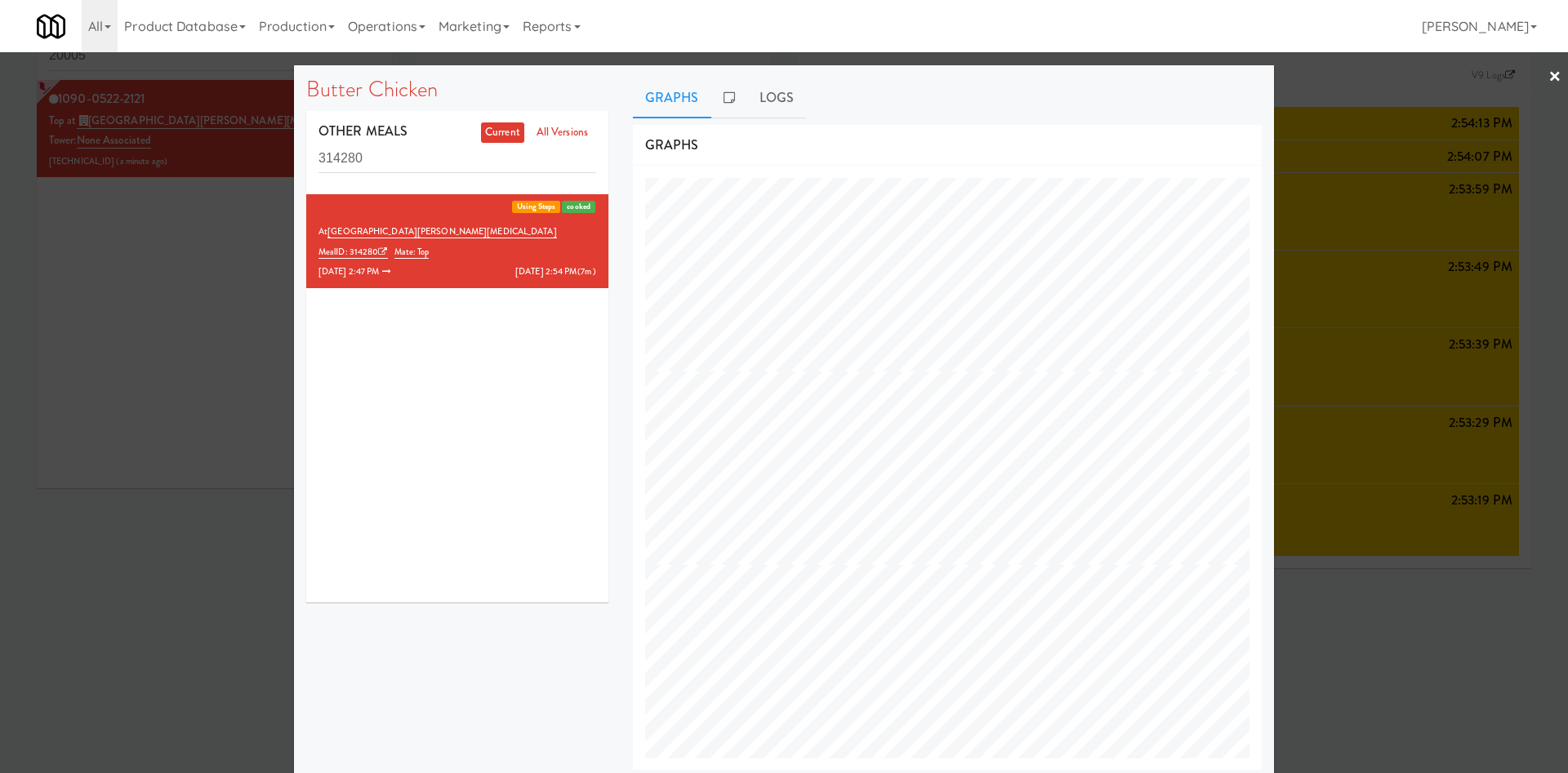
scroll to position [693, 653]
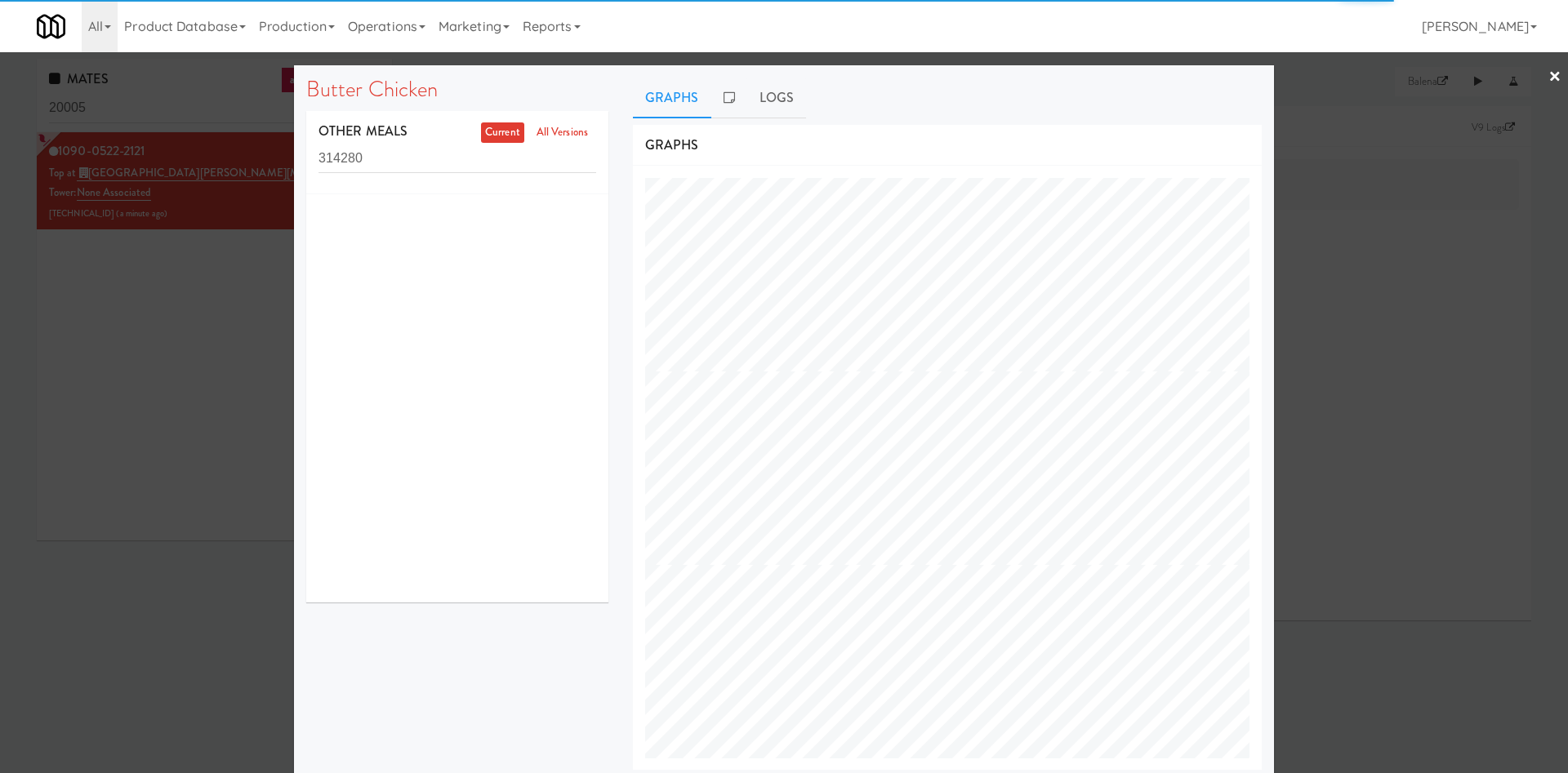
scroll to position [52, 0]
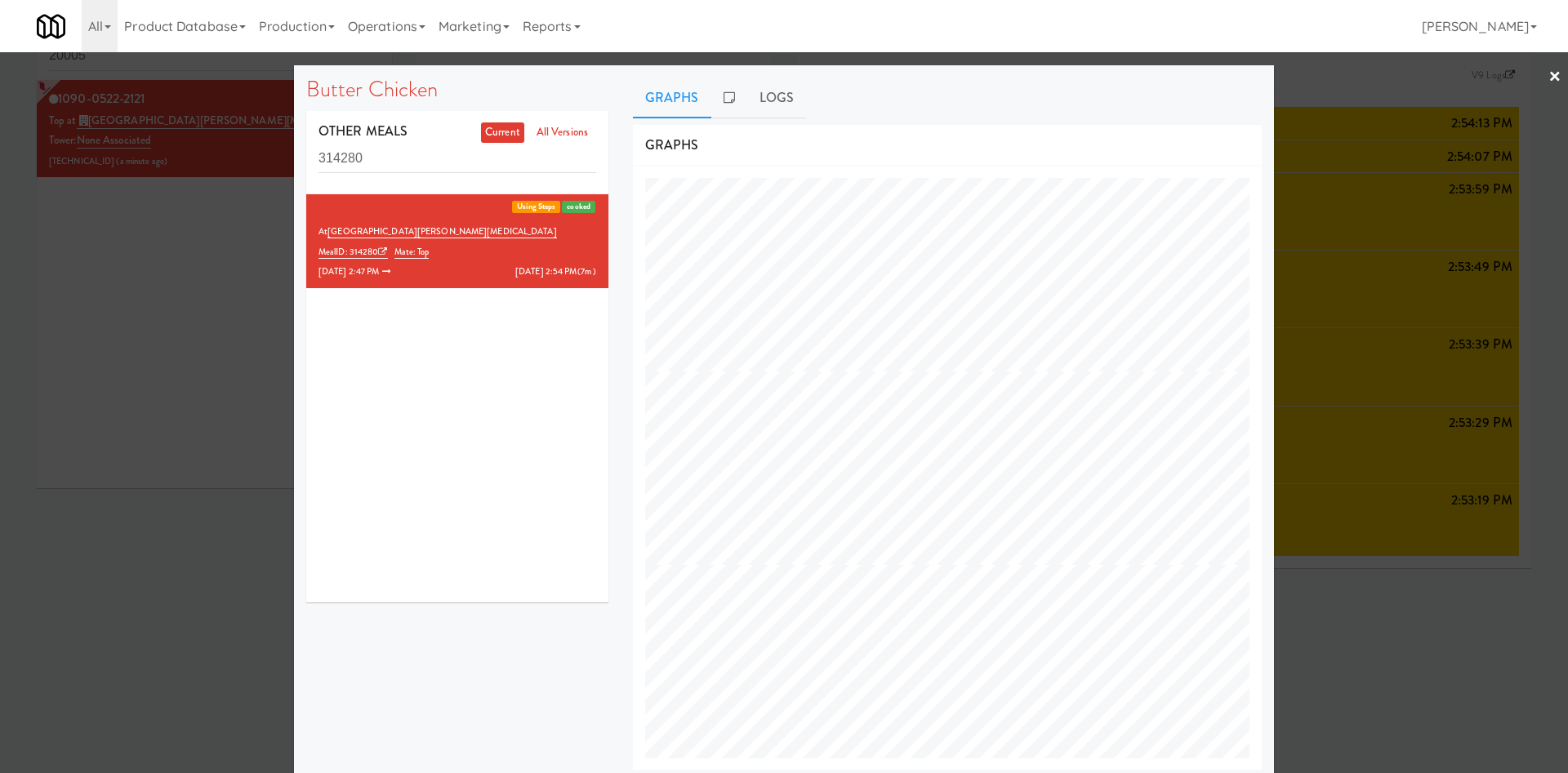
click at [531, 276] on span "9/18/25 2:54 PM (7m )" at bounding box center [556, 272] width 81 height 16
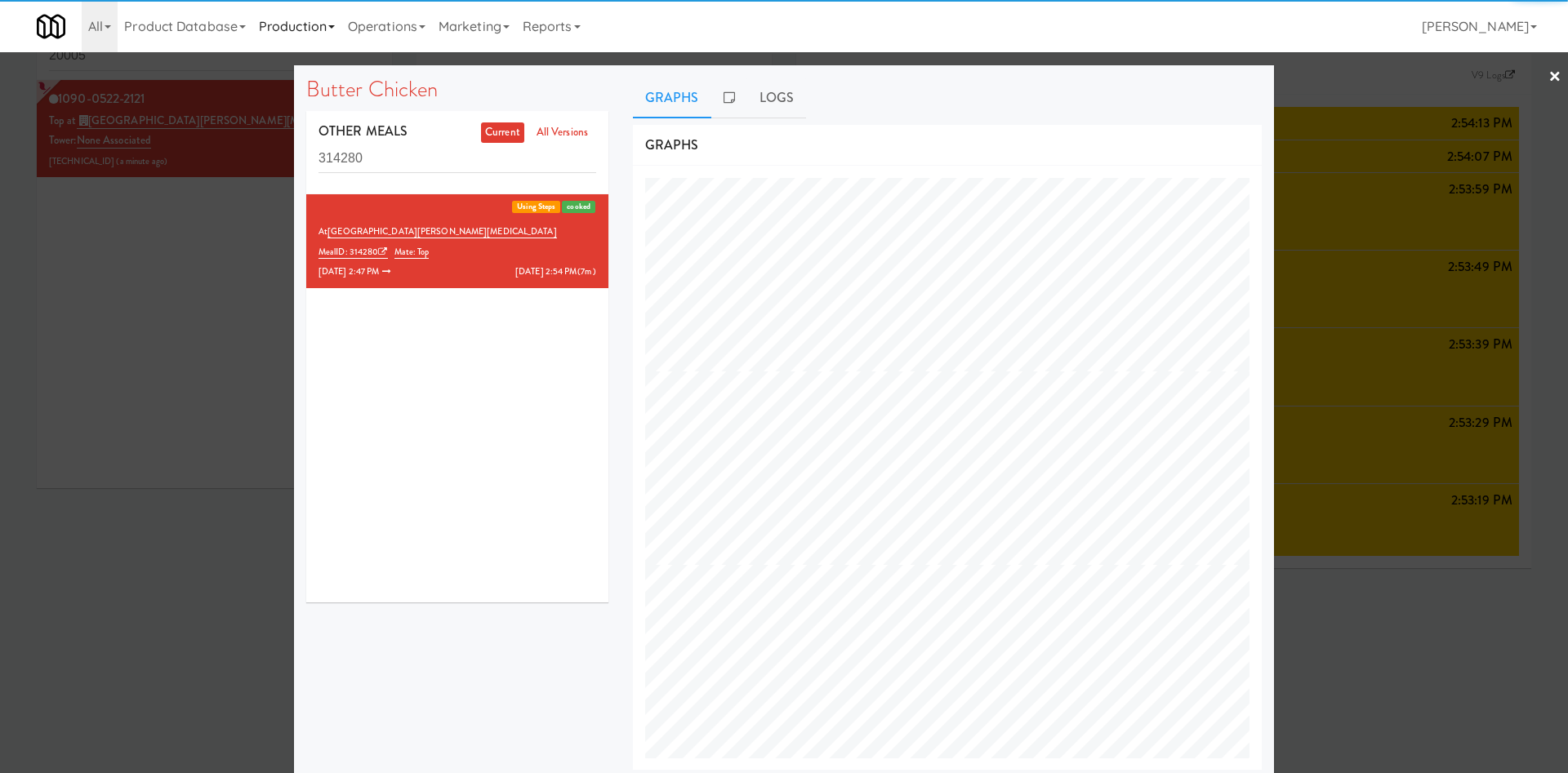
scroll to position [693, 653]
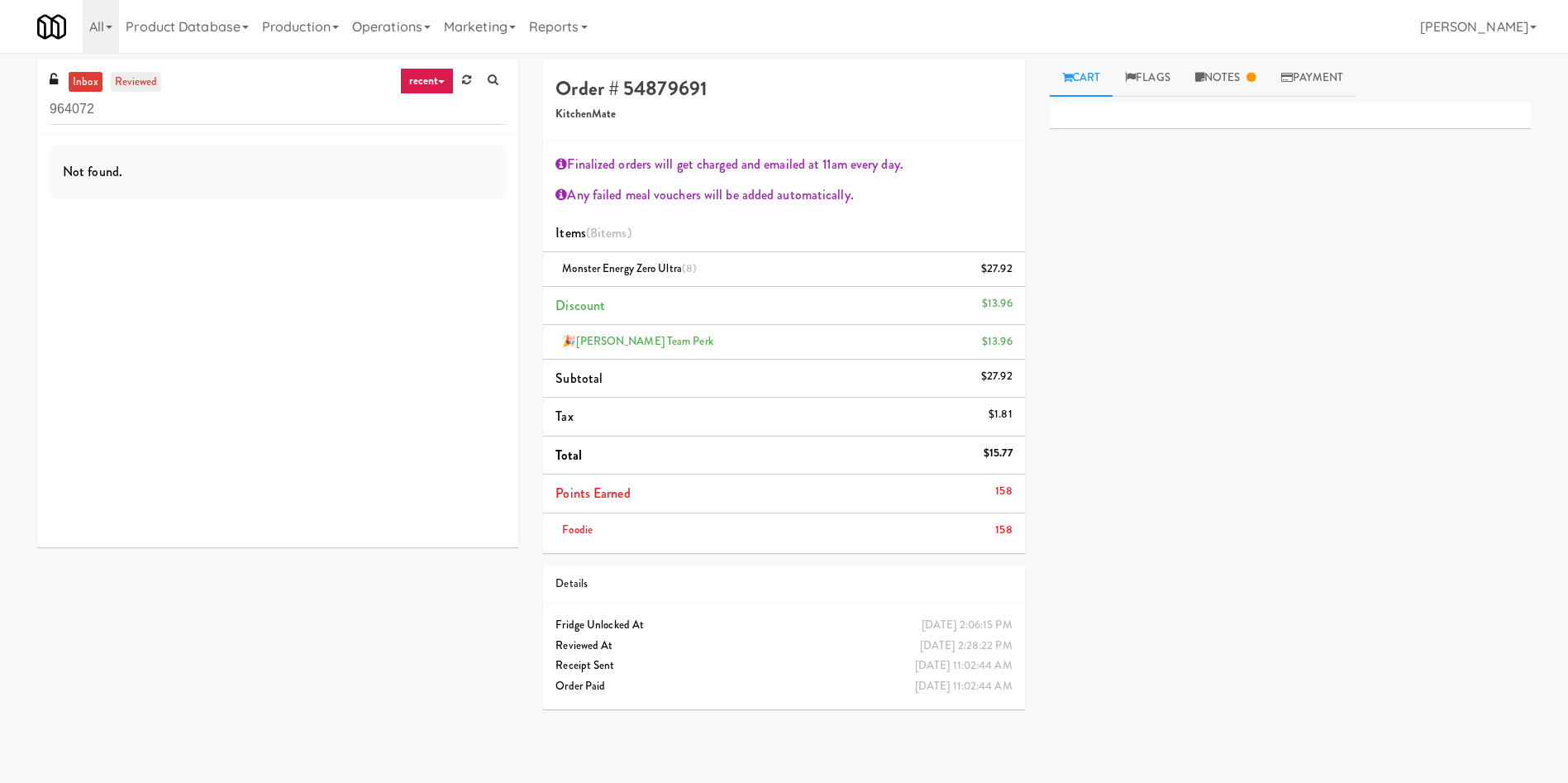
click at [145, 72] on link "reviewed" at bounding box center [136, 82] width 52 height 20
click at [1334, 73] on link "Payment" at bounding box center [1312, 78] width 87 height 37
click at [428, 75] on link "recent" at bounding box center [428, 81] width 54 height 26
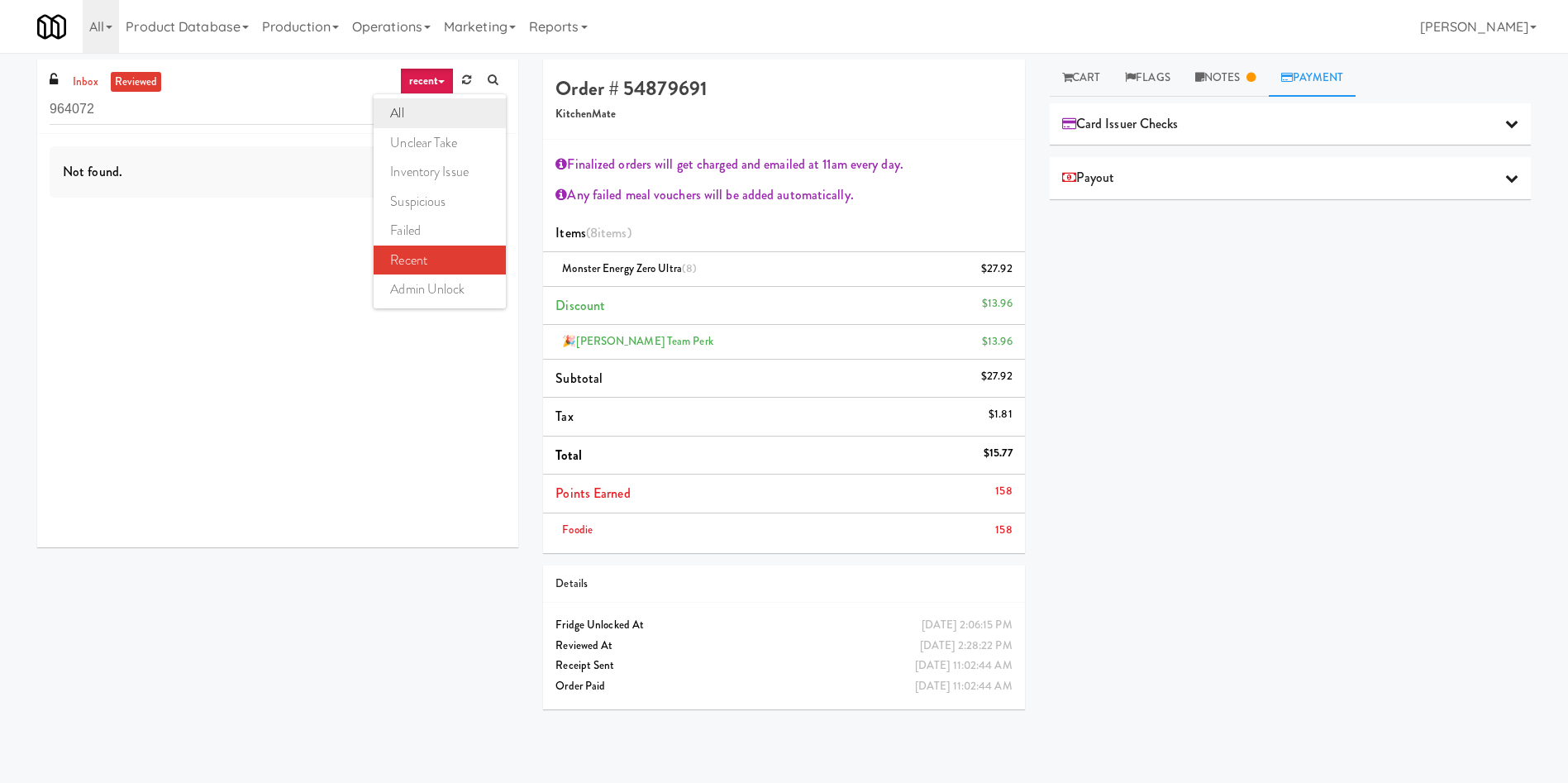
click at [438, 102] on link "all" at bounding box center [439, 113] width 132 height 30
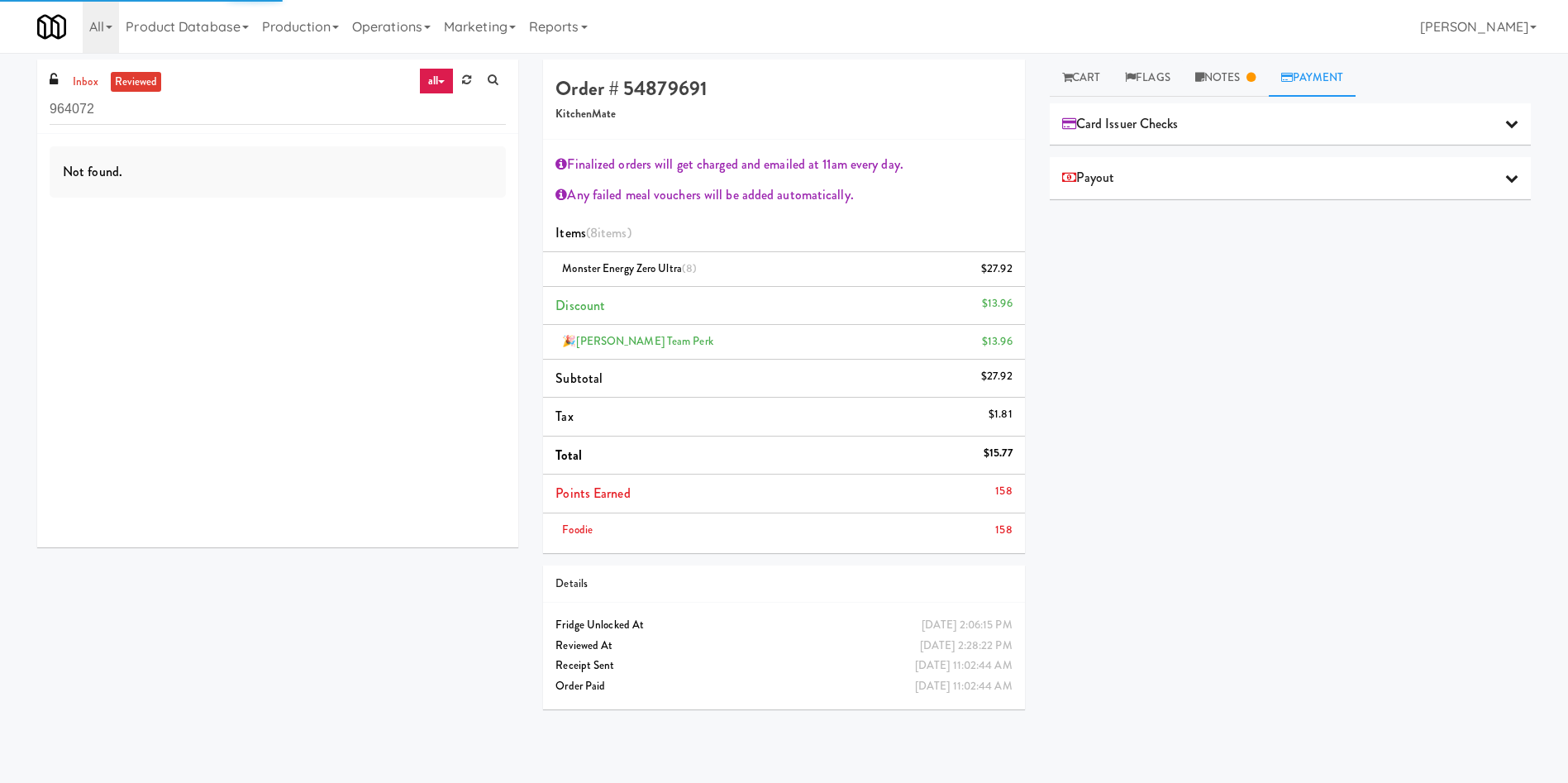
click at [1312, 78] on link "Payment" at bounding box center [1312, 78] width 87 height 37
click at [1505, 121] on icon at bounding box center [1512, 124] width 14 height 14
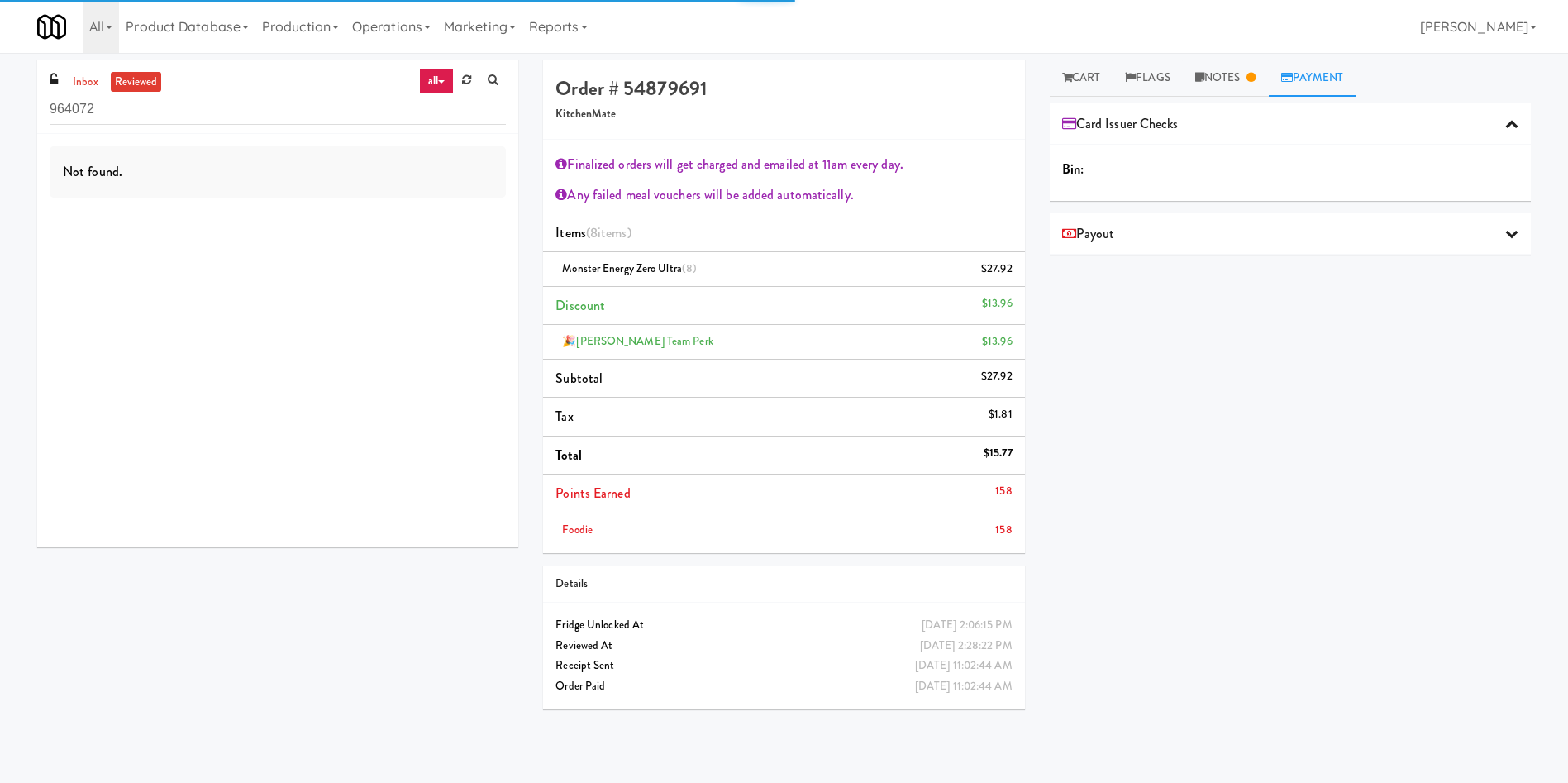
click at [1505, 121] on icon at bounding box center [1512, 124] width 14 height 14
click at [1505, 181] on icon at bounding box center [1512, 178] width 14 height 14
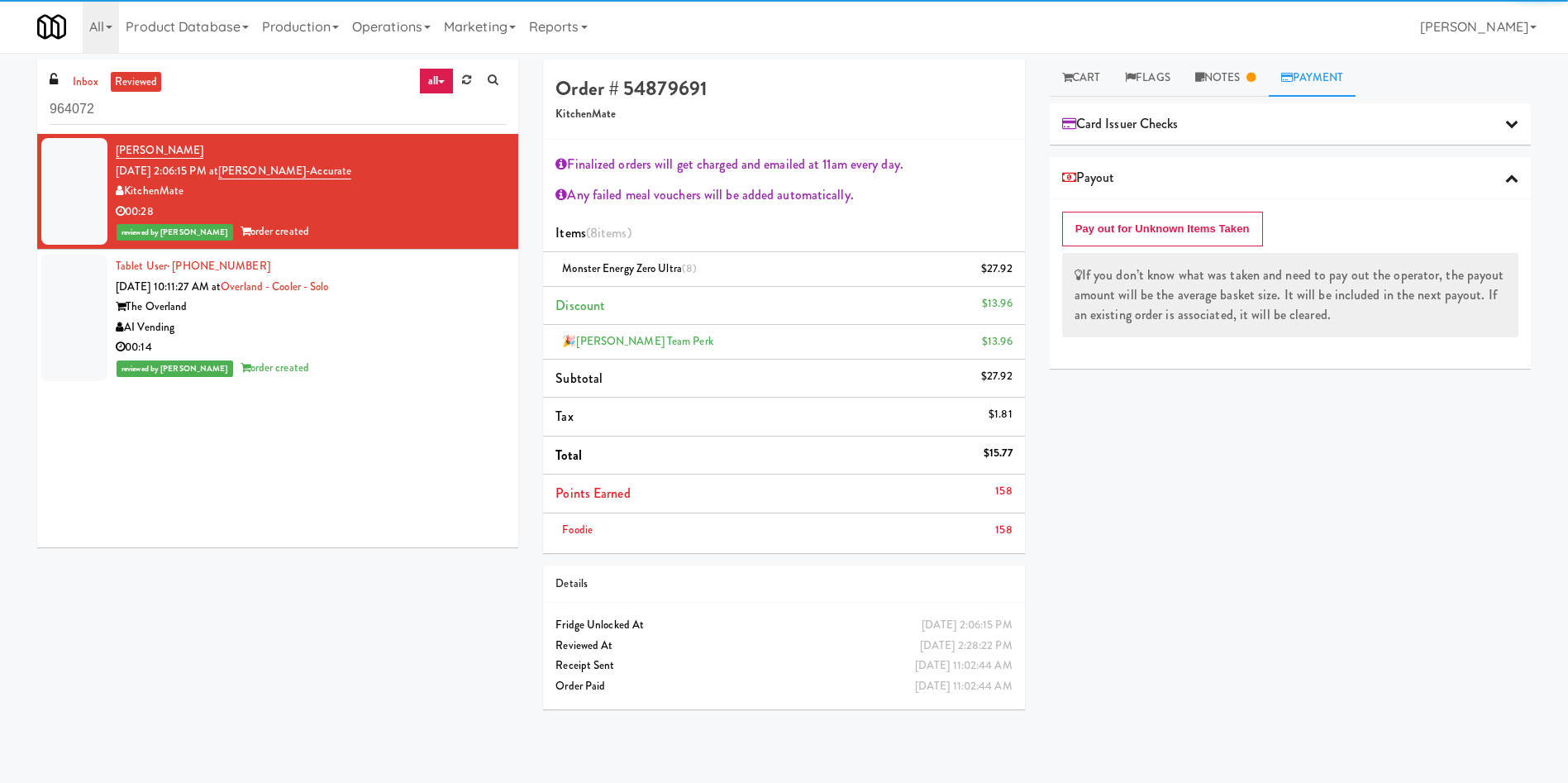
click at [1505, 181] on icon at bounding box center [1512, 178] width 14 height 14
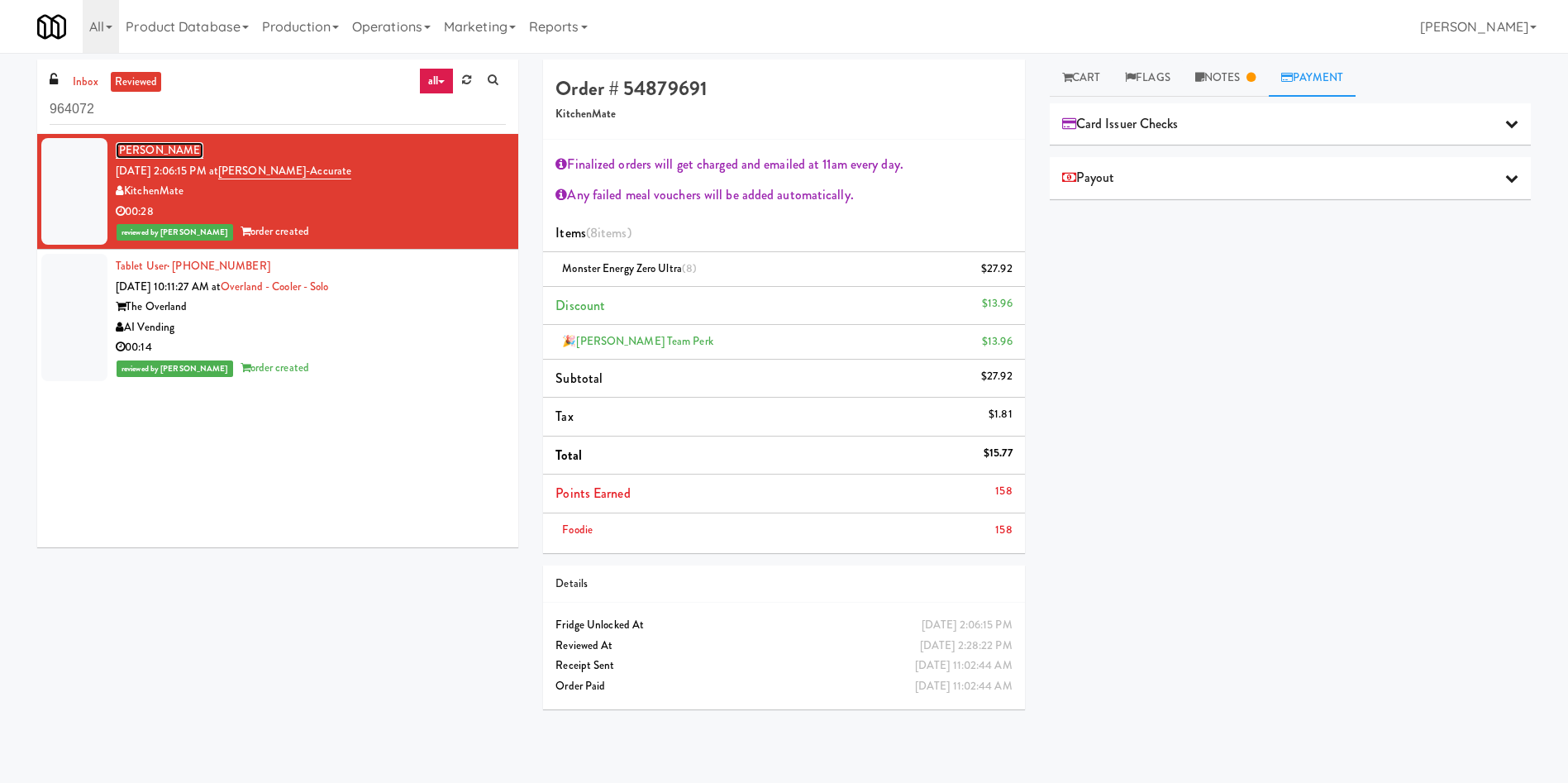
click at [167, 148] on link "Anthony Franchino" at bounding box center [159, 150] width 87 height 17
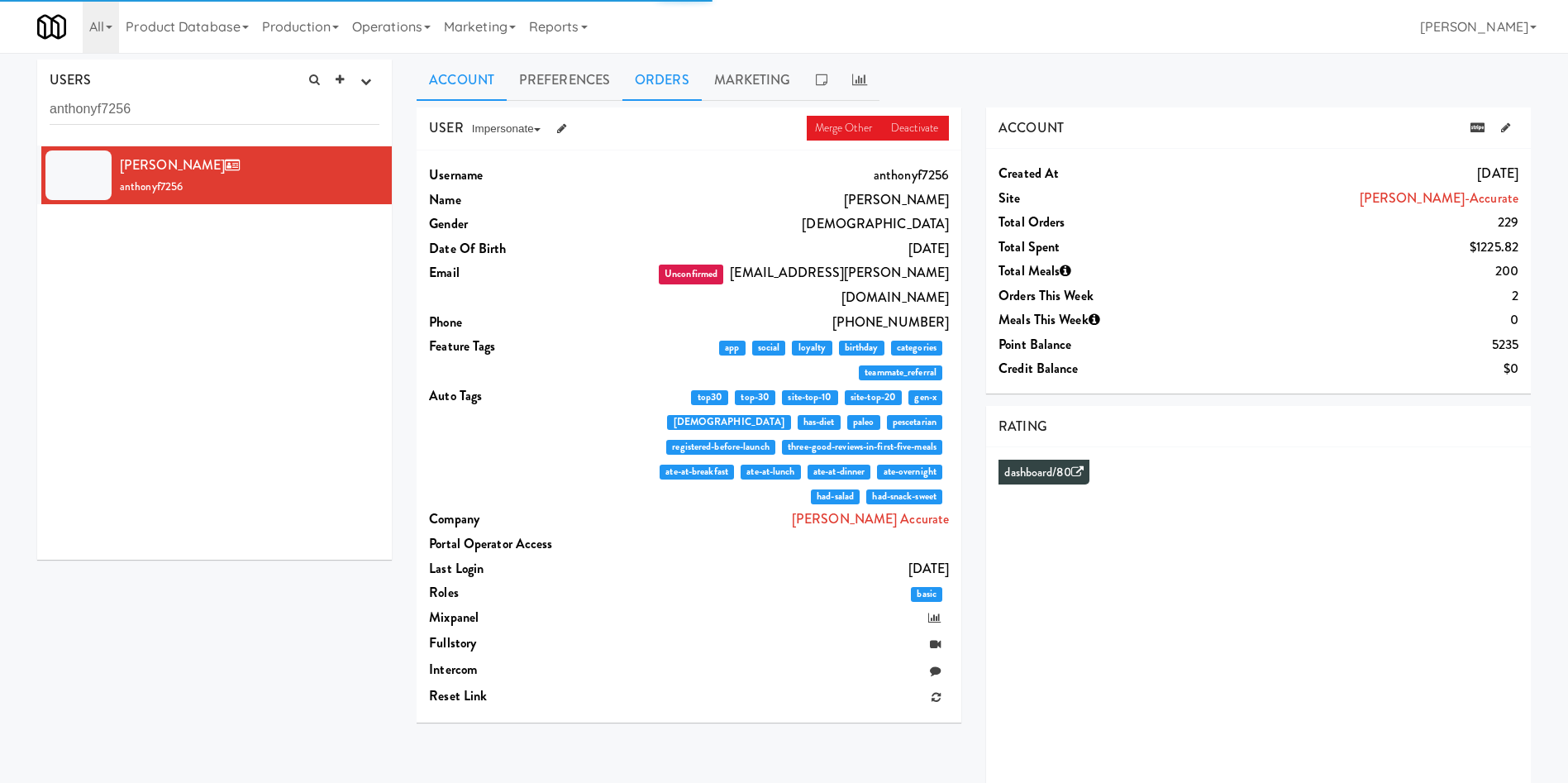
click at [678, 91] on link "Orders" at bounding box center [662, 80] width 80 height 42
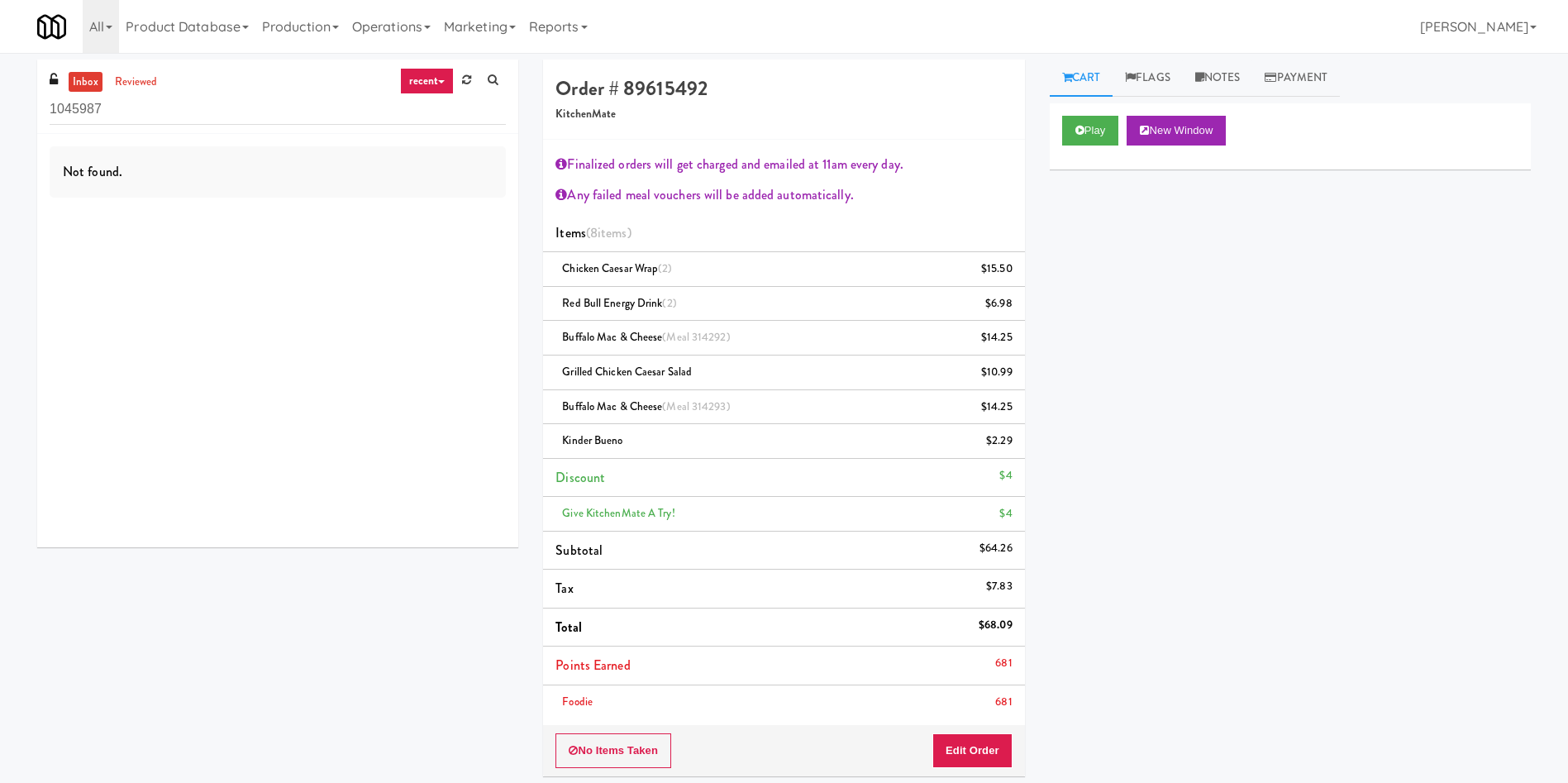
click at [447, 89] on link "recent" at bounding box center [428, 81] width 54 height 26
click at [432, 117] on link "all" at bounding box center [439, 113] width 132 height 30
click at [140, 82] on link "reviewed" at bounding box center [136, 82] width 52 height 20
click at [305, 456] on div "Not found." at bounding box center [277, 340] width 481 height 413
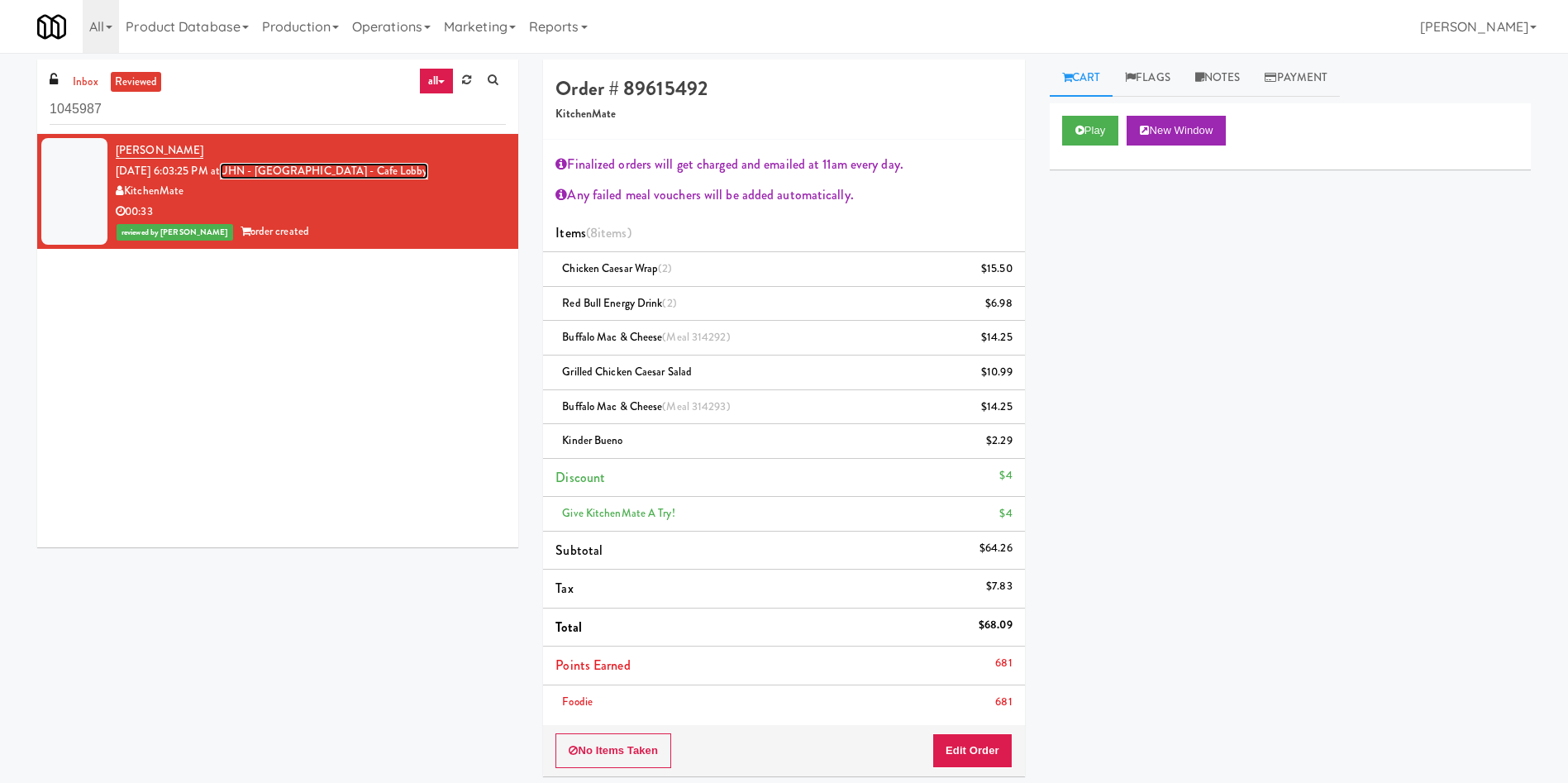
click at [380, 171] on link "UHN - [GEOGRAPHIC_DATA] - Cafe Lobby" at bounding box center [324, 171] width 208 height 17
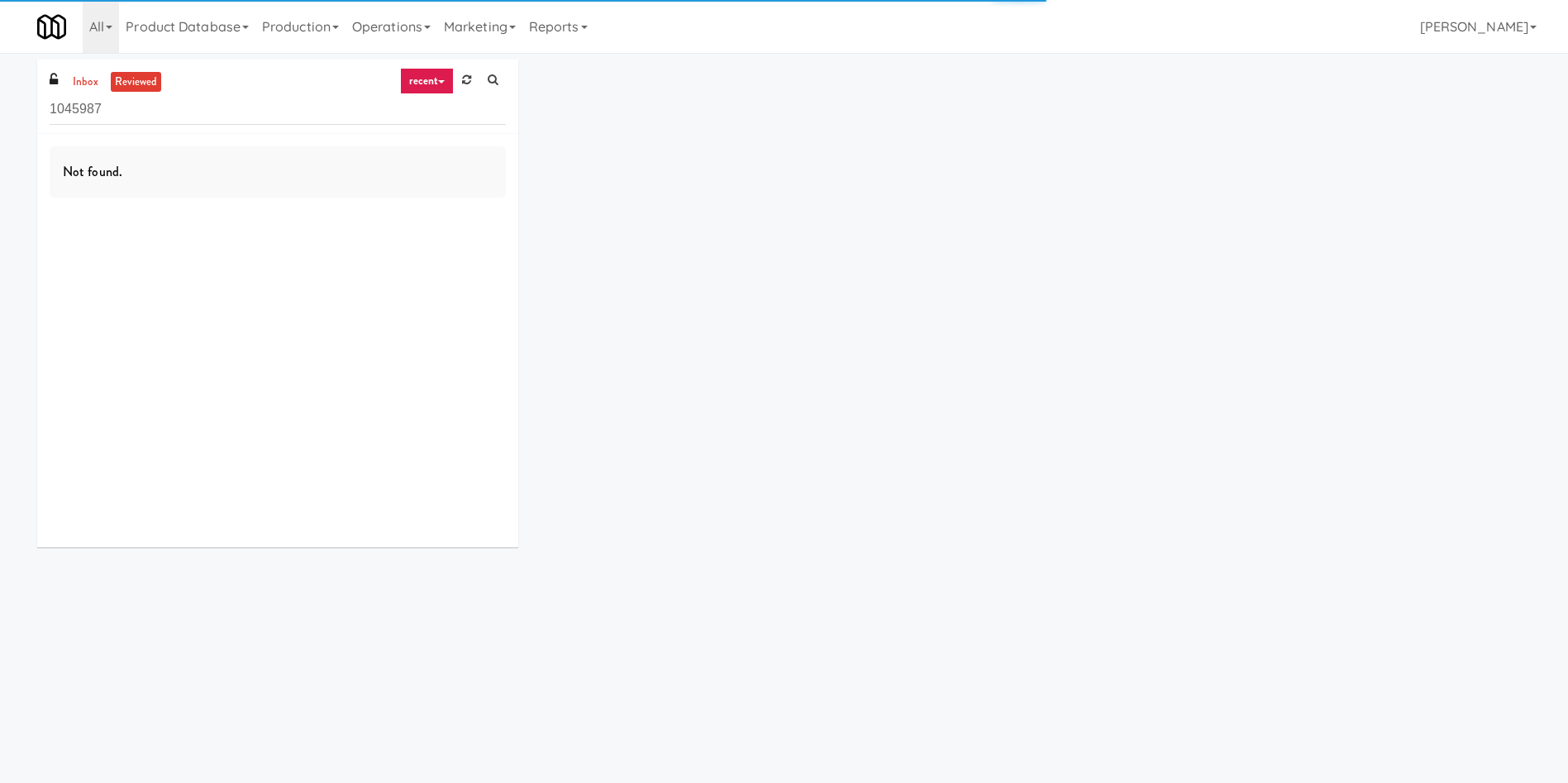
click at [143, 81] on link "reviewed" at bounding box center [136, 82] width 52 height 20
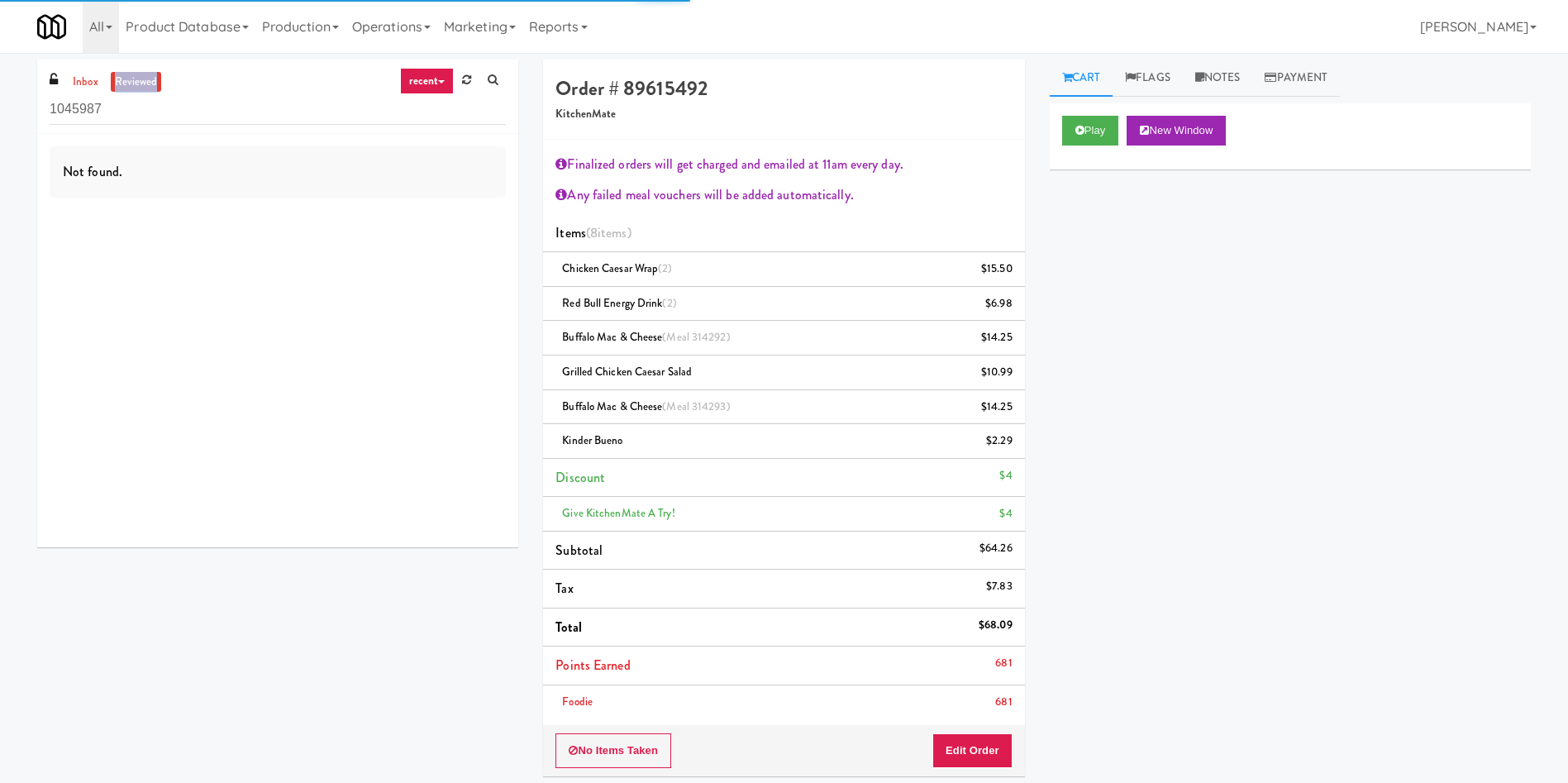
click at [142, 80] on link "reviewed" at bounding box center [136, 82] width 52 height 20
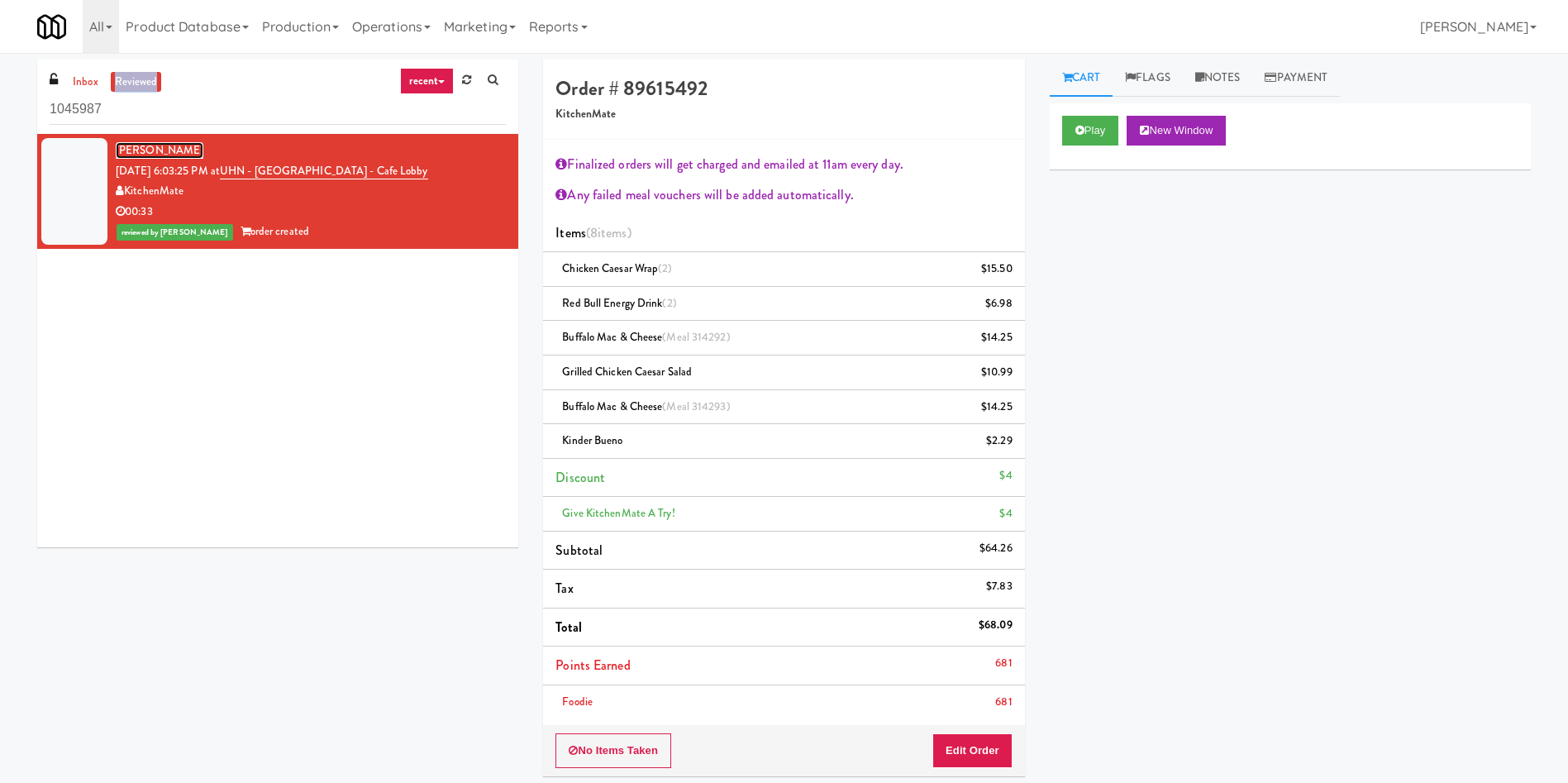
click at [143, 153] on link "[PERSON_NAME]" at bounding box center [159, 150] width 87 height 17
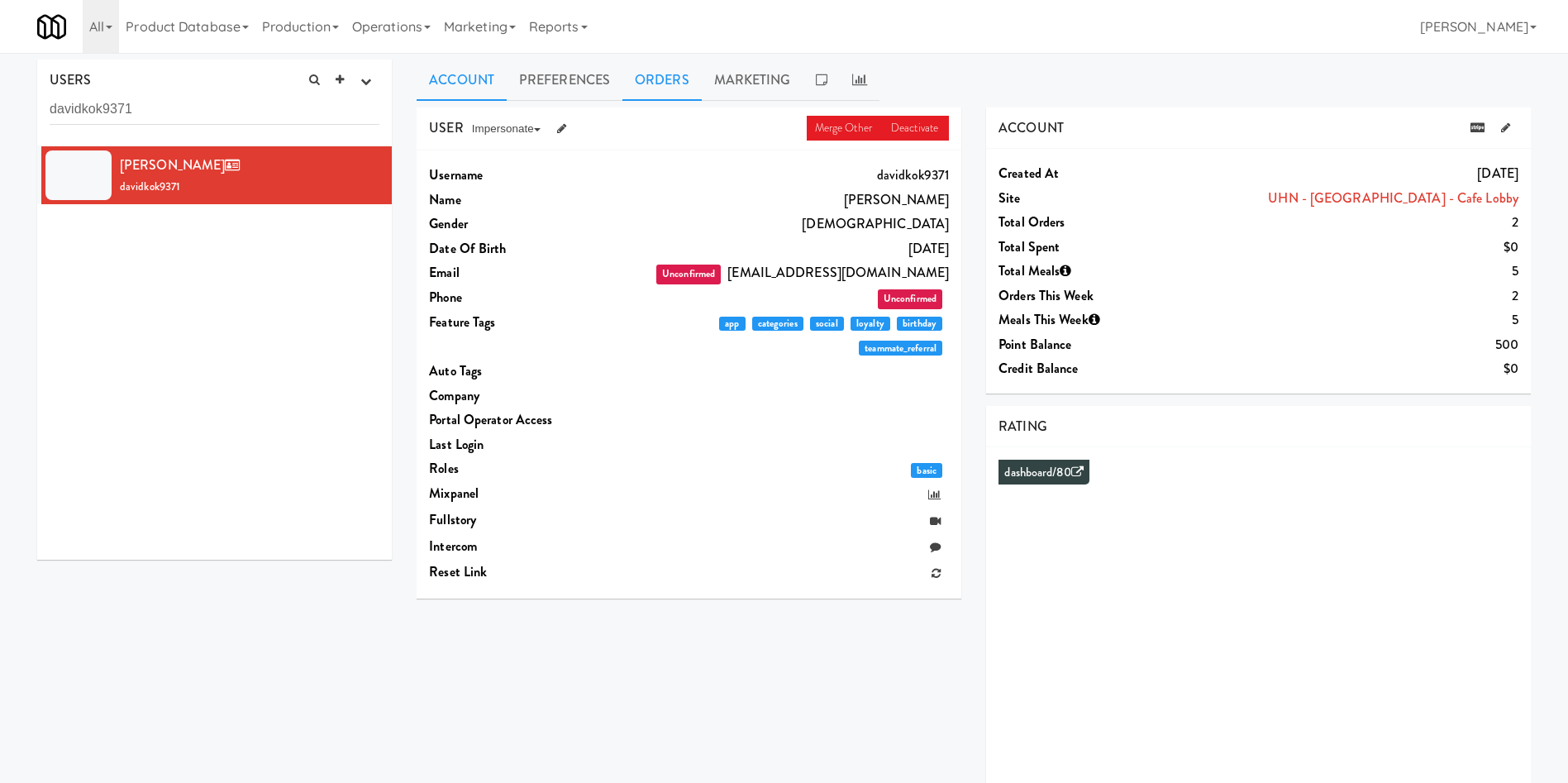
click at [666, 86] on link "Orders" at bounding box center [662, 80] width 80 height 42
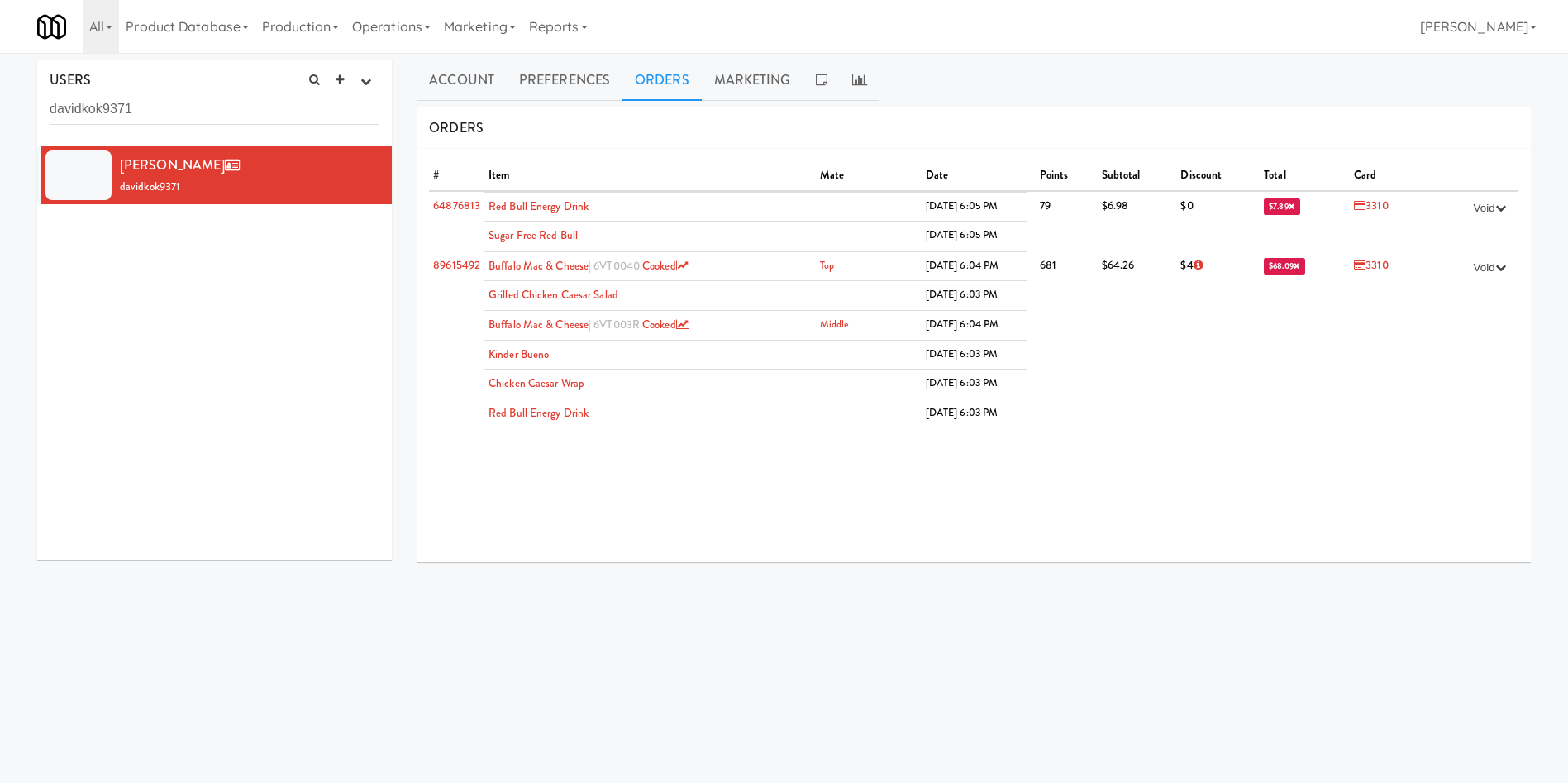
click at [1304, 497] on div "# Item Mate Date Points Subtotal Discount Total Card 64876813 Red Bull Energy D…" at bounding box center [974, 355] width 1114 height 413
click at [468, 80] on link "Account" at bounding box center [462, 80] width 90 height 42
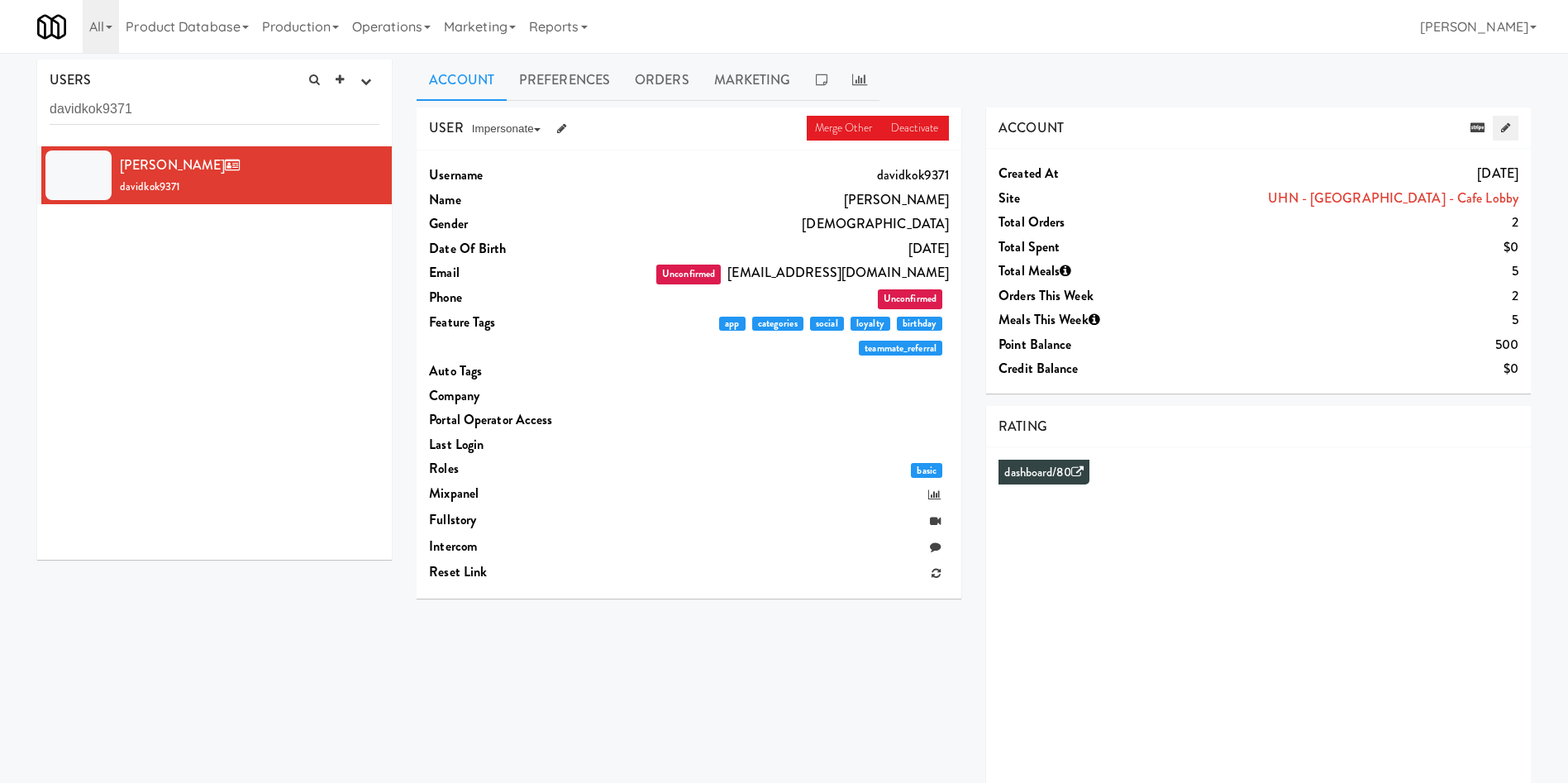
click at [1507, 130] on icon at bounding box center [1505, 127] width 9 height 11
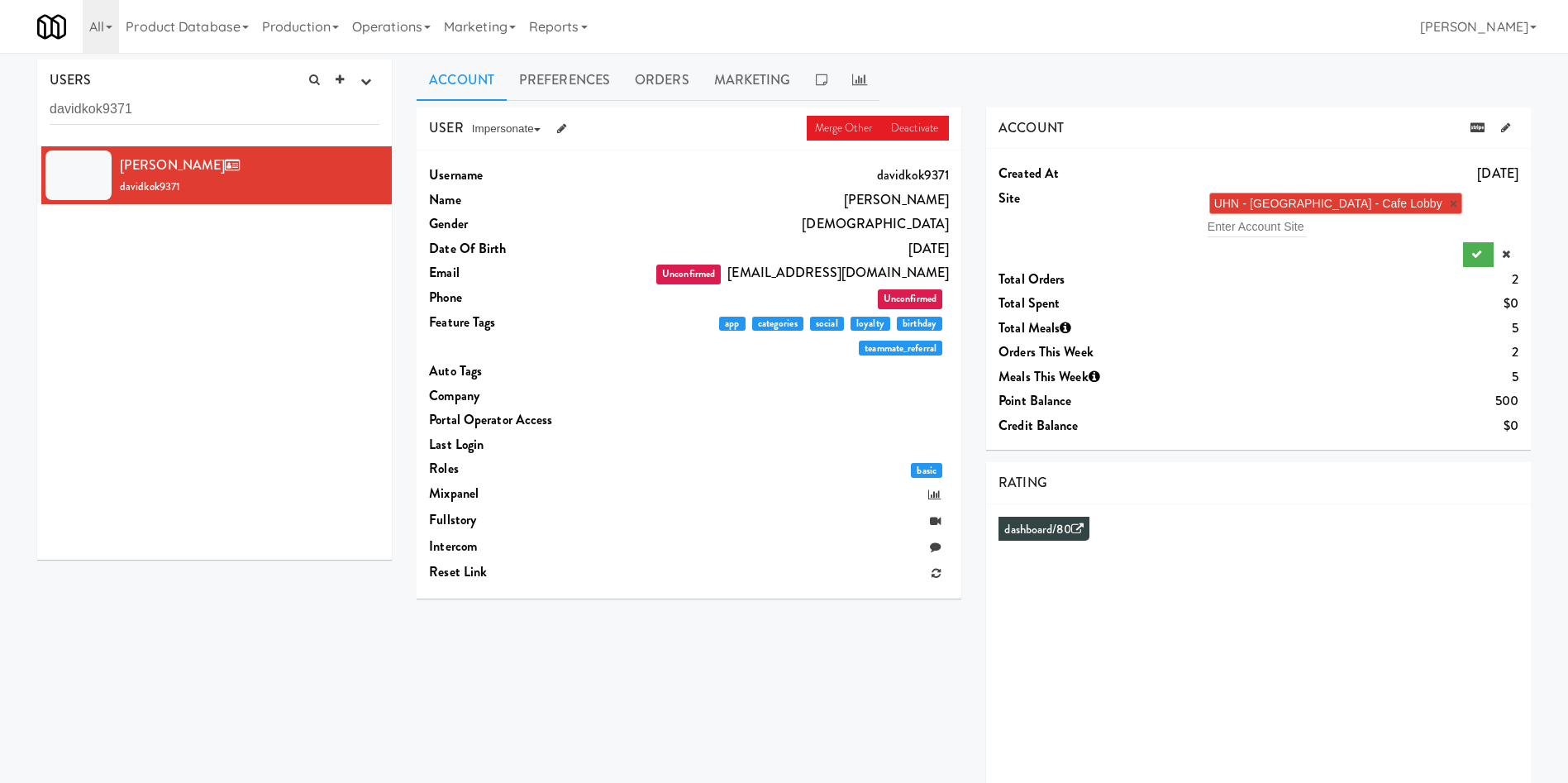
click at [1449, 207] on link "×" at bounding box center [1453, 203] width 8 height 14
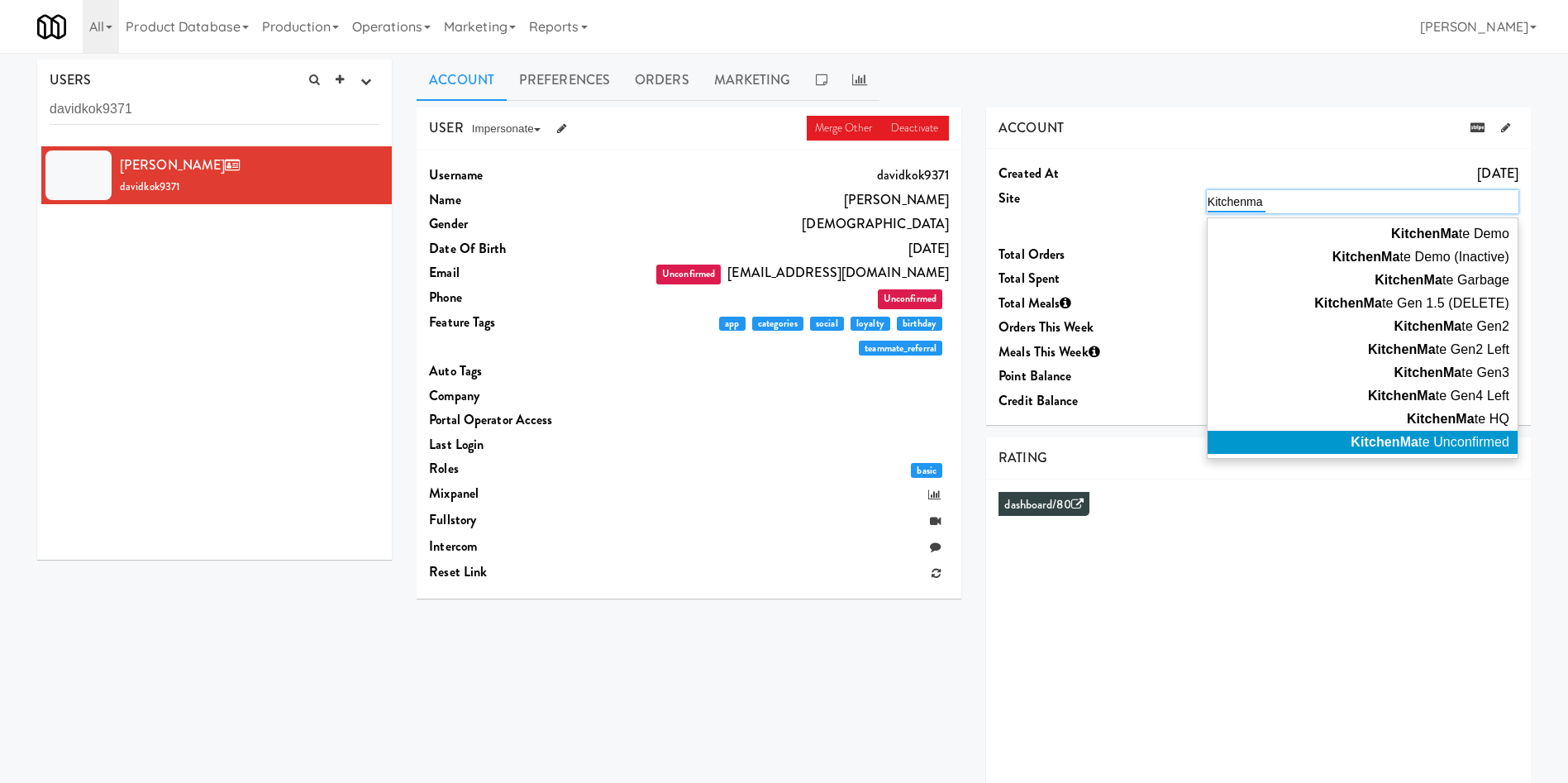
type input "Kitchenma"
click at [1424, 441] on span "KitchenMa te Unconfirmed" at bounding box center [1429, 442] width 158 height 14
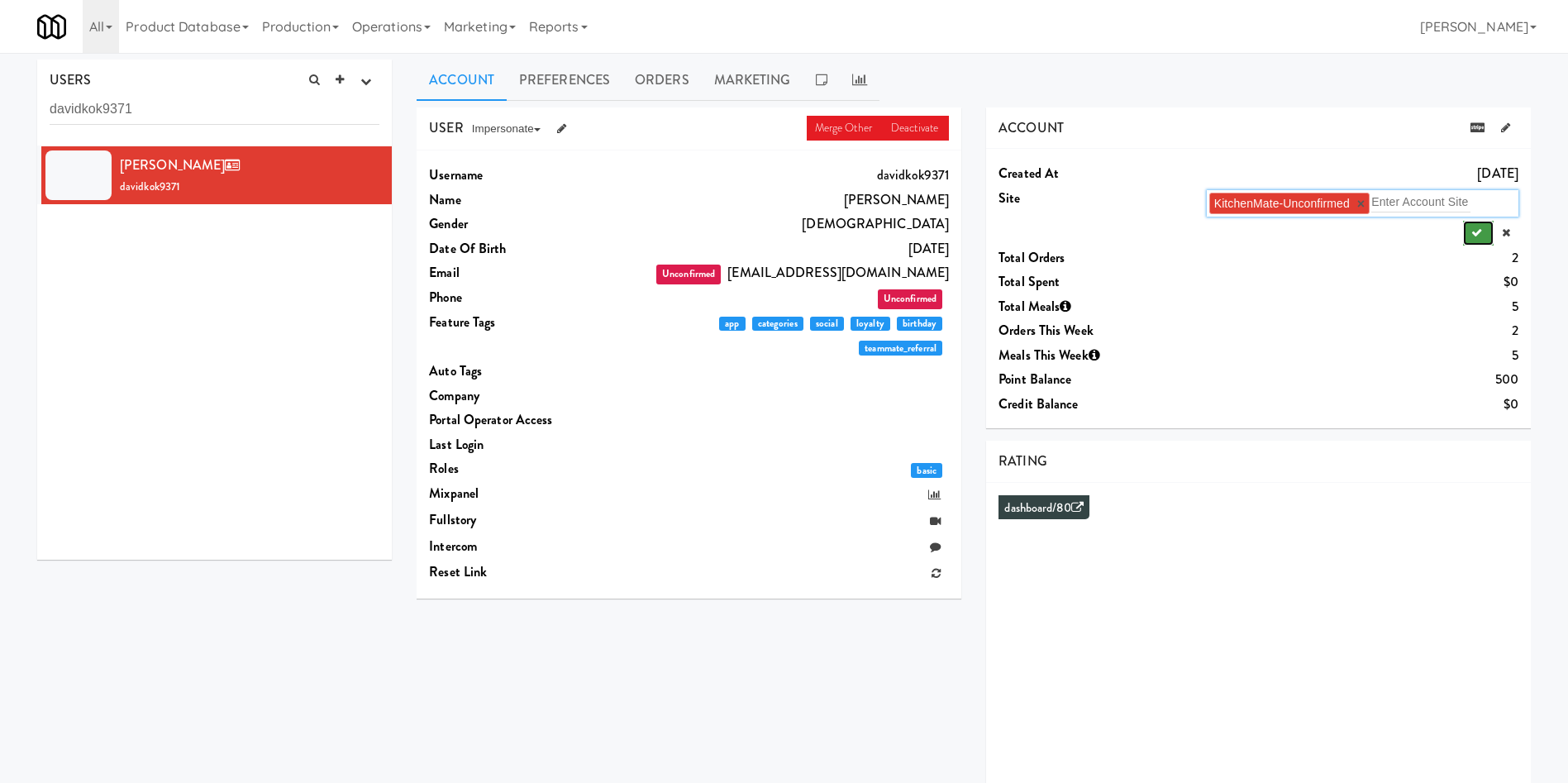
click at [1478, 234] on icon "submit" at bounding box center [1477, 232] width 11 height 11
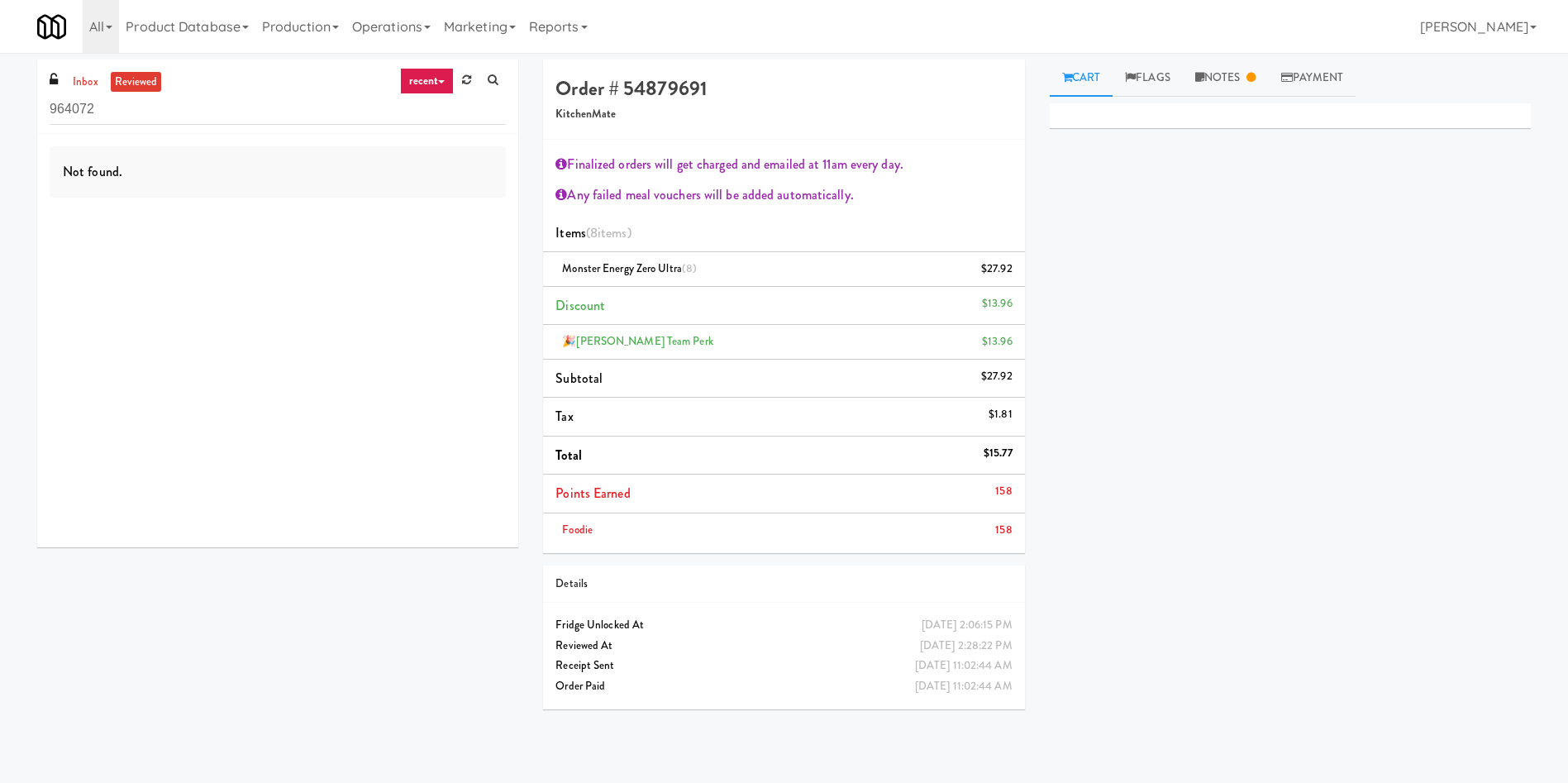
click at [430, 75] on link "recent" at bounding box center [428, 81] width 54 height 26
click at [440, 107] on link "all" at bounding box center [439, 113] width 132 height 30
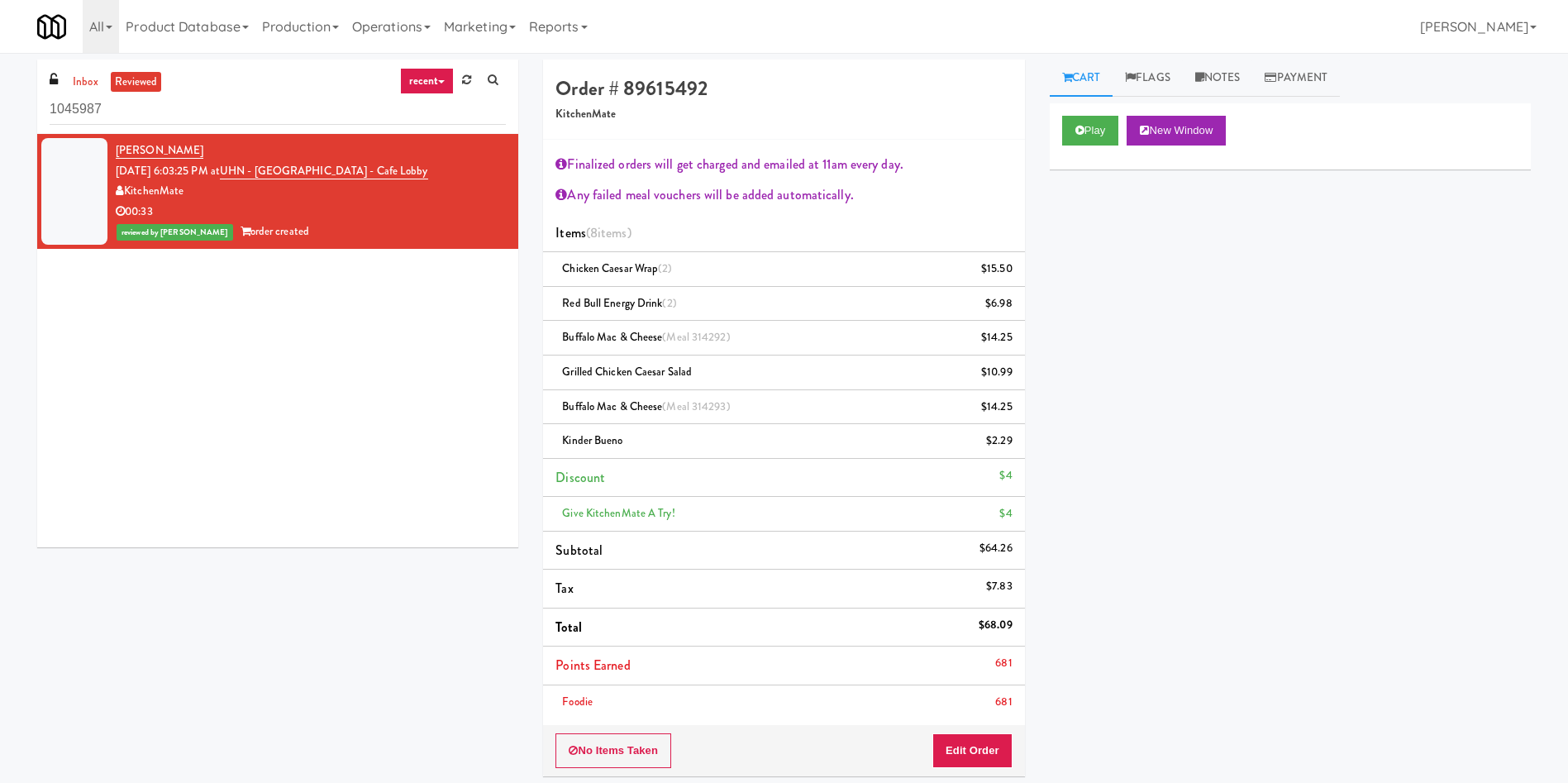
drag, startPoint x: 380, startPoint y: 37, endPoint x: 383, endPoint y: 56, distance: 19.2
click at [381, 39] on link "Operations" at bounding box center [391, 26] width 91 height 53
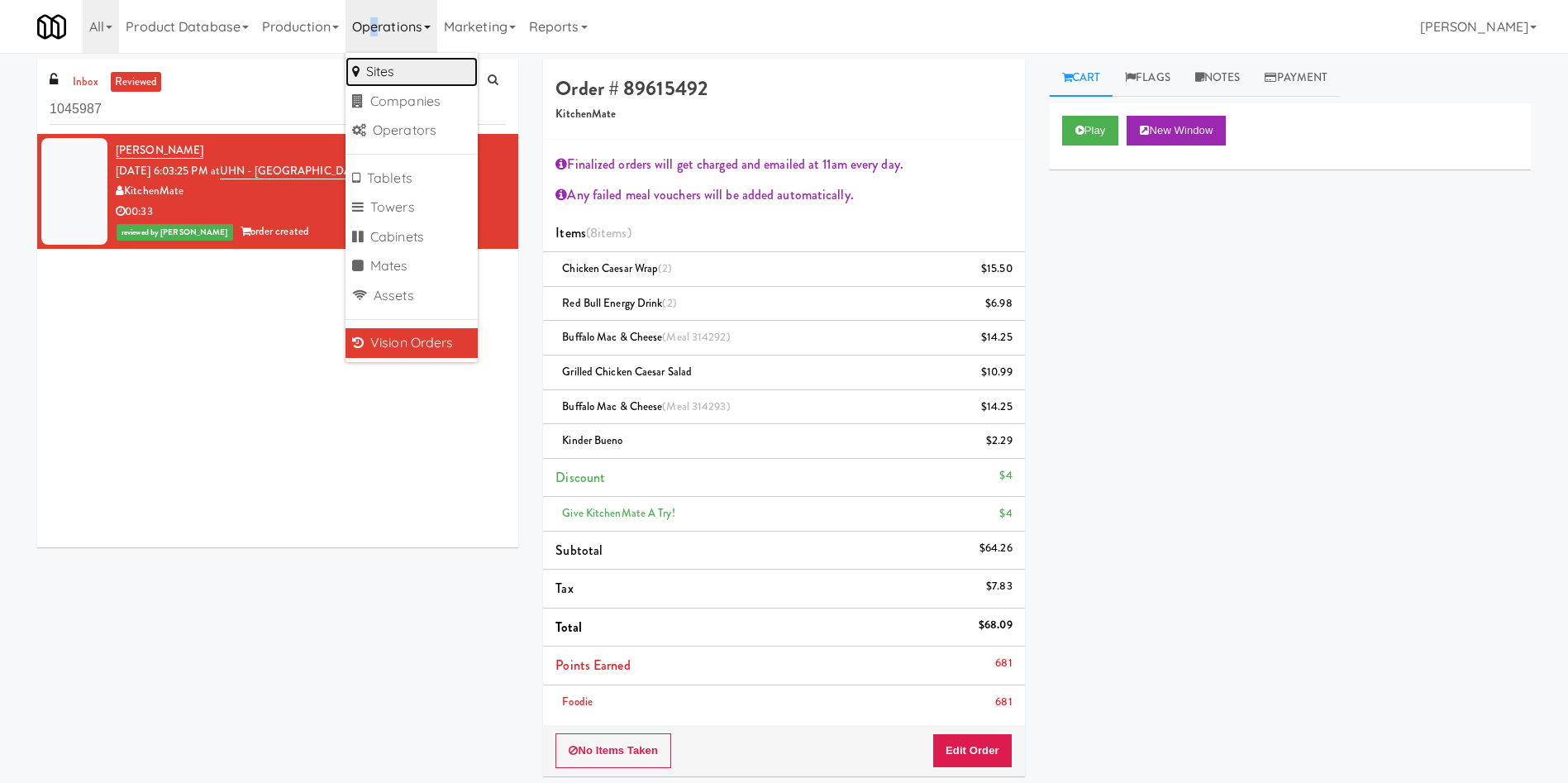
click at [410, 77] on link "Sites" at bounding box center [411, 72] width 132 height 30
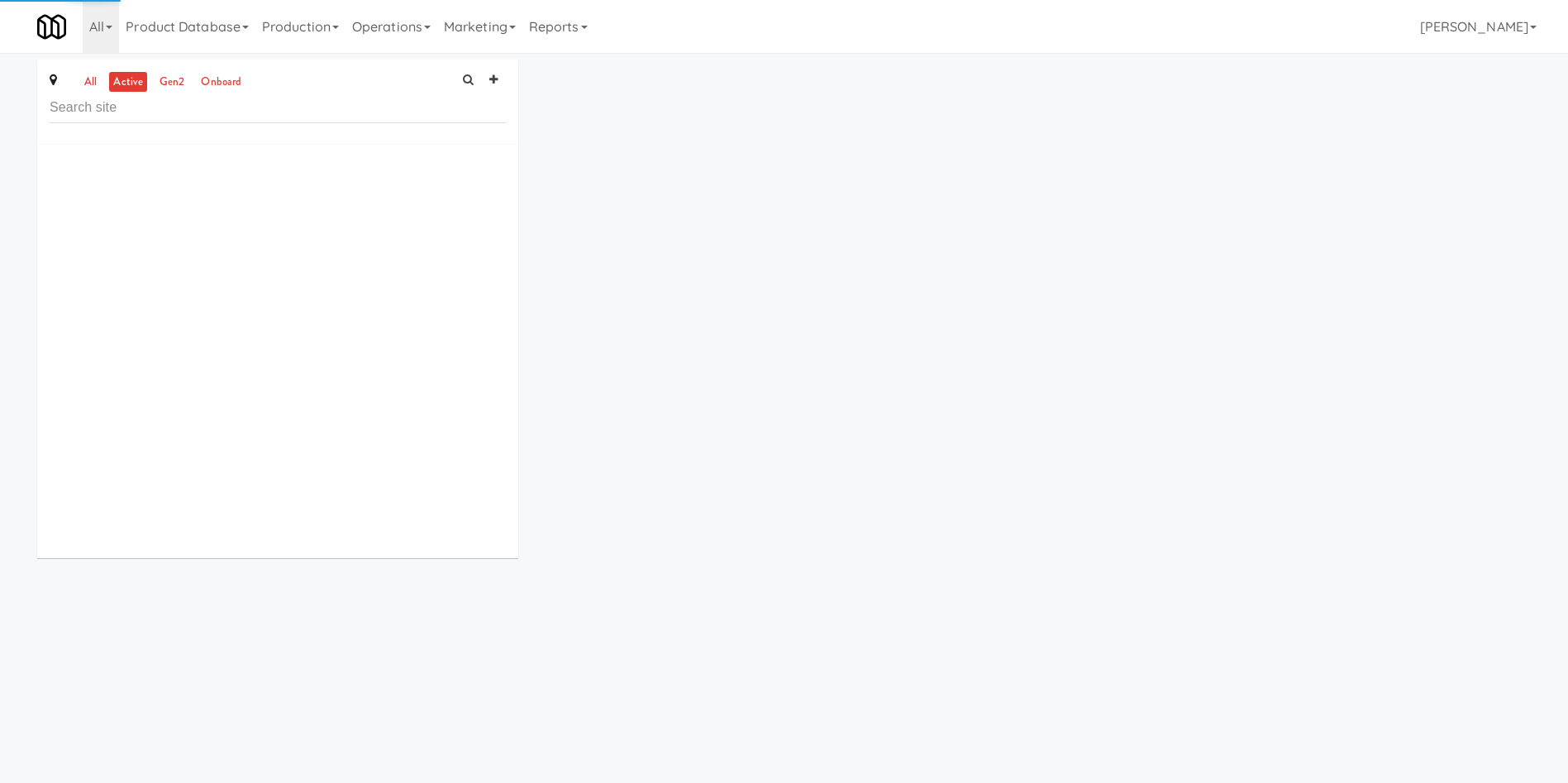
click at [283, 103] on input "text" at bounding box center [277, 107] width 456 height 30
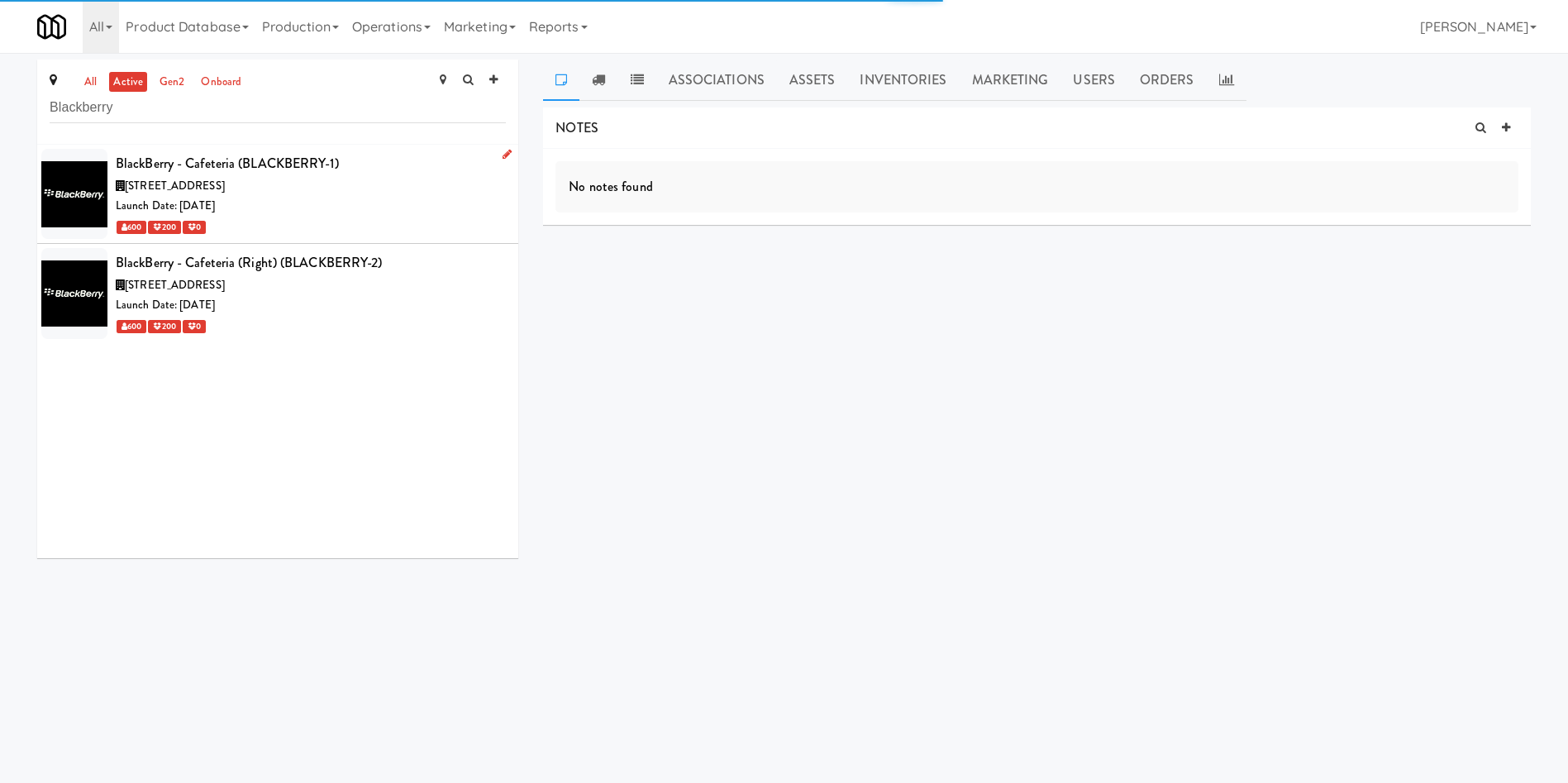
type input "Blackberry"
click at [344, 204] on div "Launch Date: [DATE]" at bounding box center [310, 206] width 390 height 20
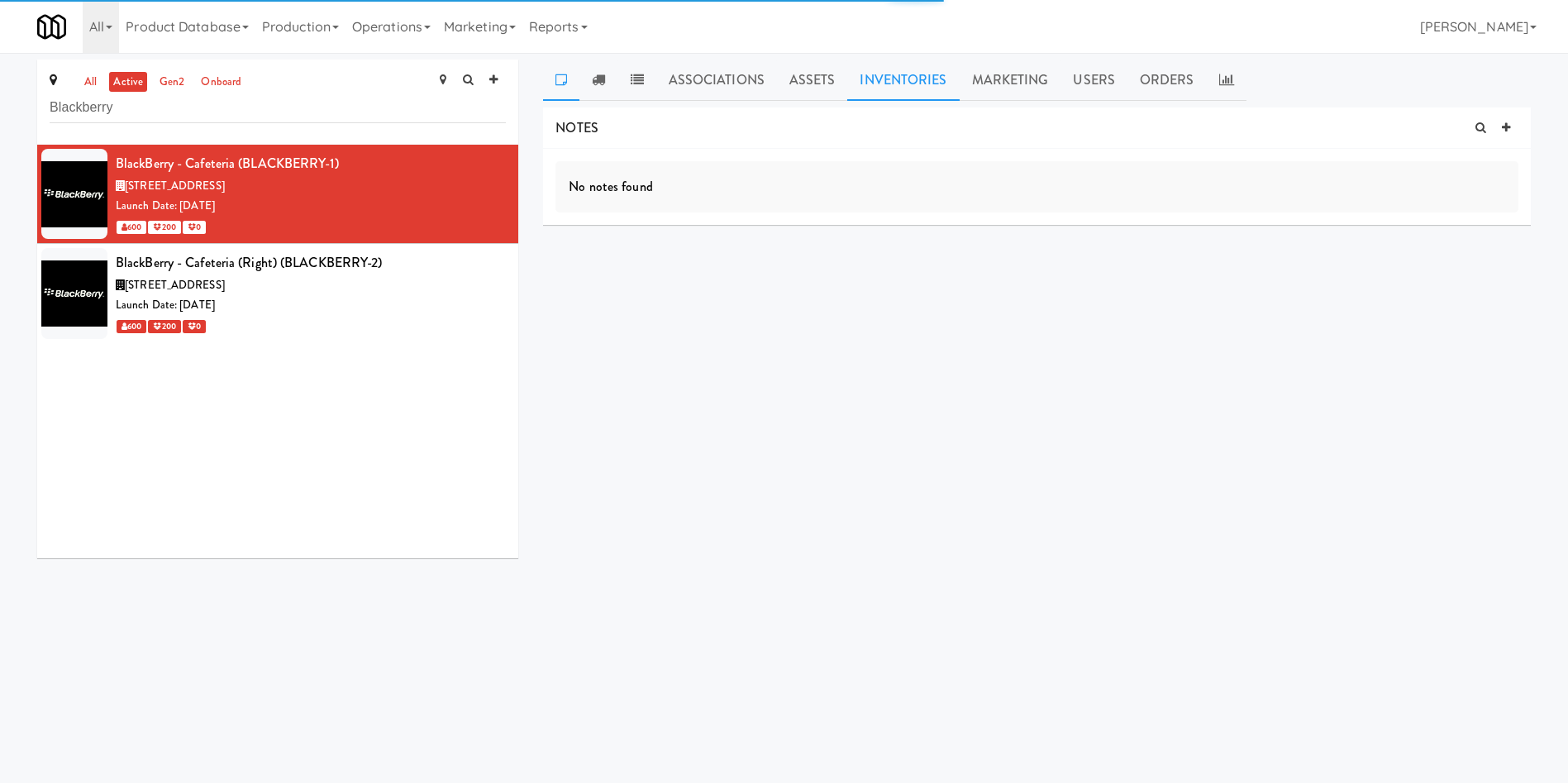
click at [903, 82] on link "Inventories" at bounding box center [903, 80] width 112 height 42
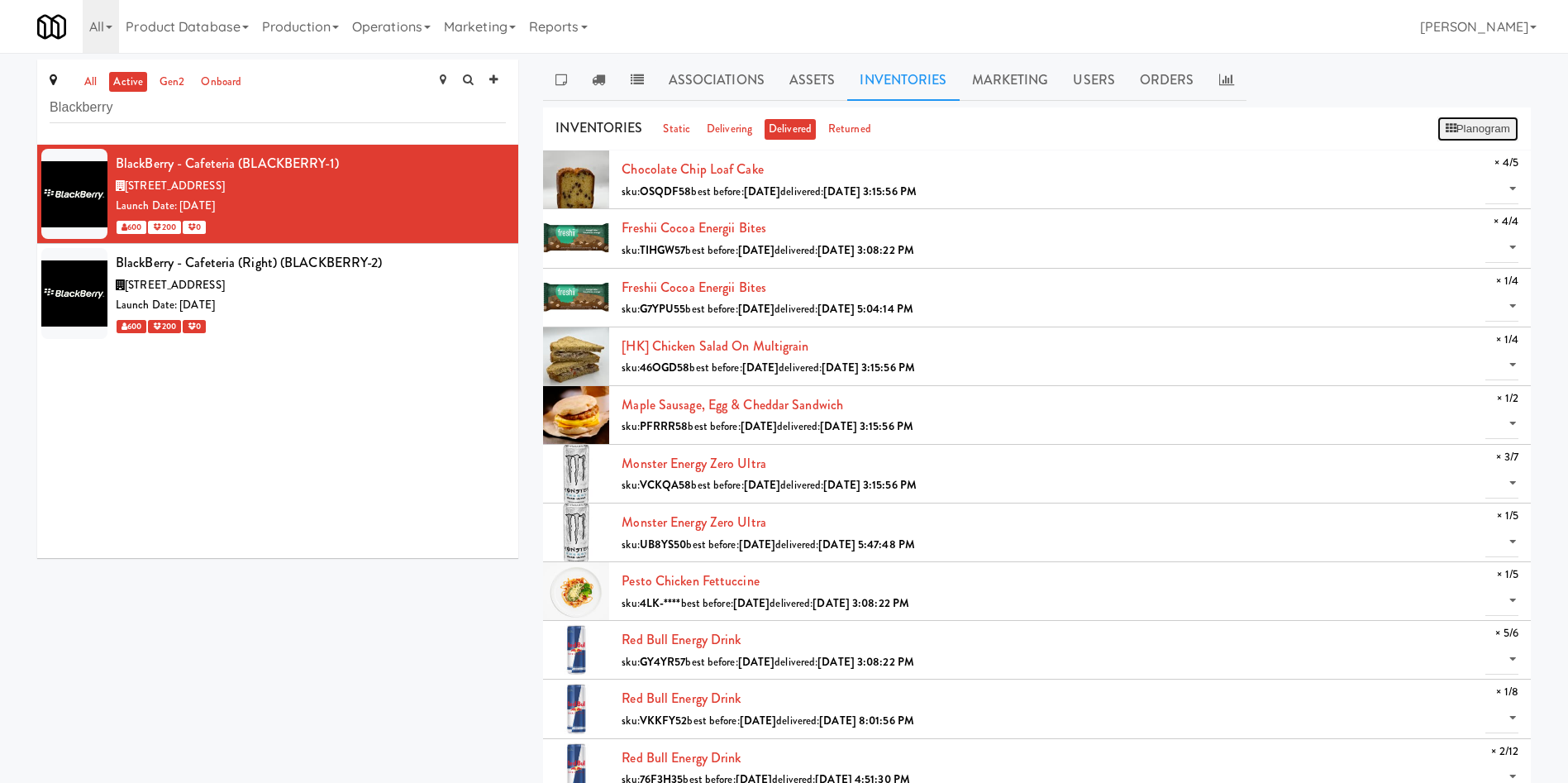
click at [1514, 126] on button "Planogram" at bounding box center [1478, 129] width 81 height 25
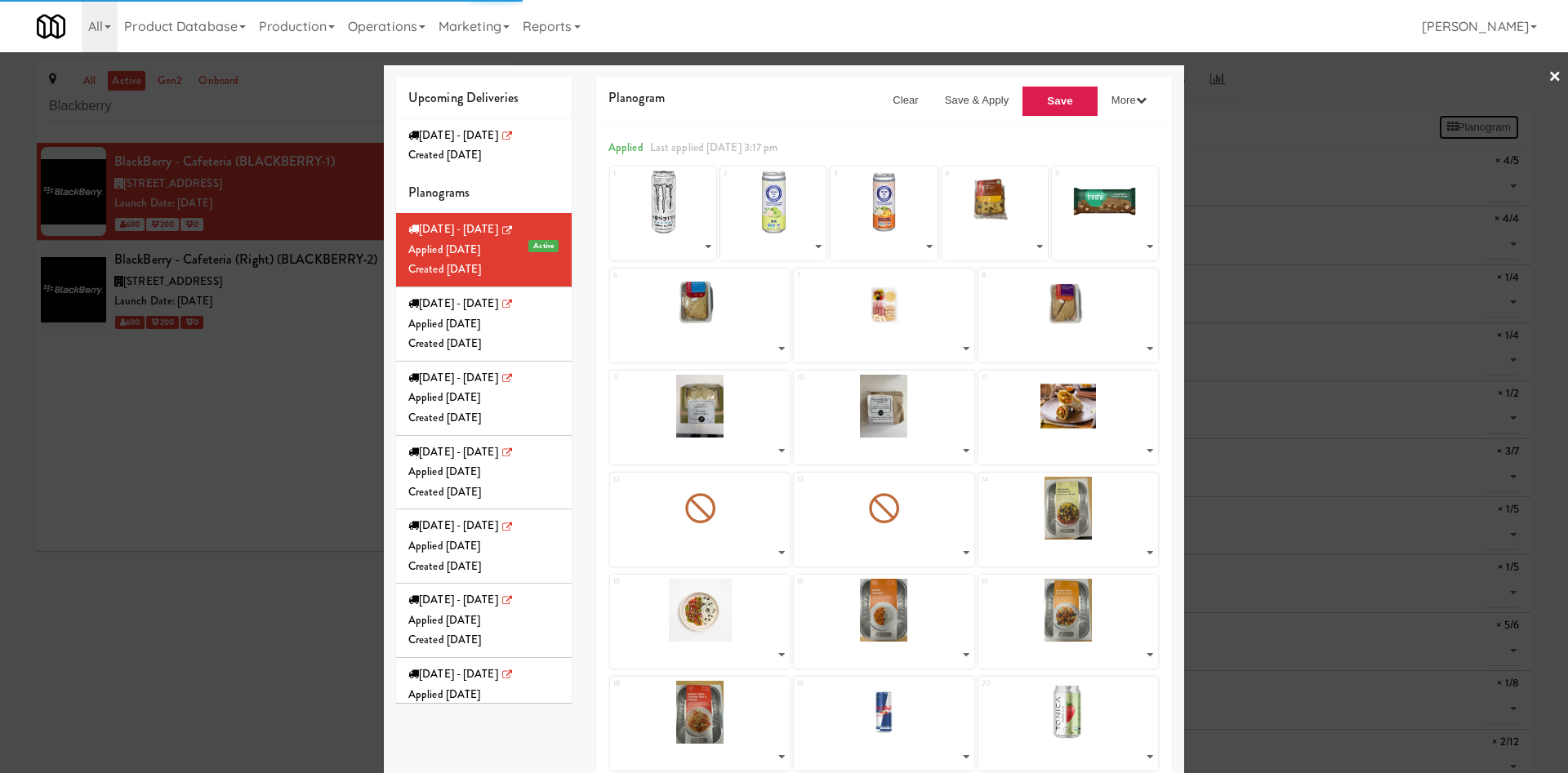
select select "number:283039"
select select "number:279283"
select select "number:275603"
select select "number:283562"
select select "number:279499"
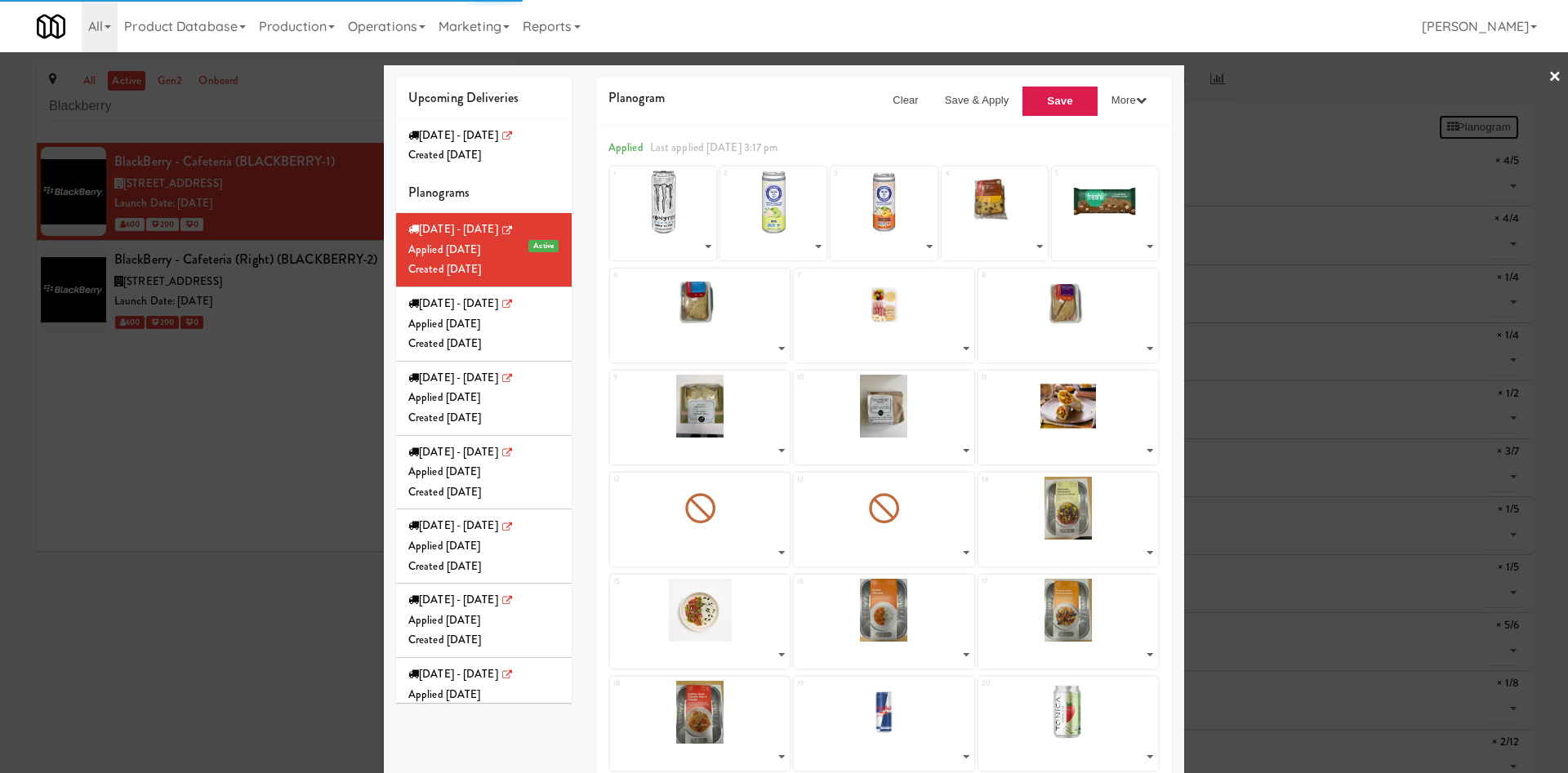
select select "number:283375"
select select "number:283283"
select select "number:283505"
select select "number:283207"
select select "number:283312"
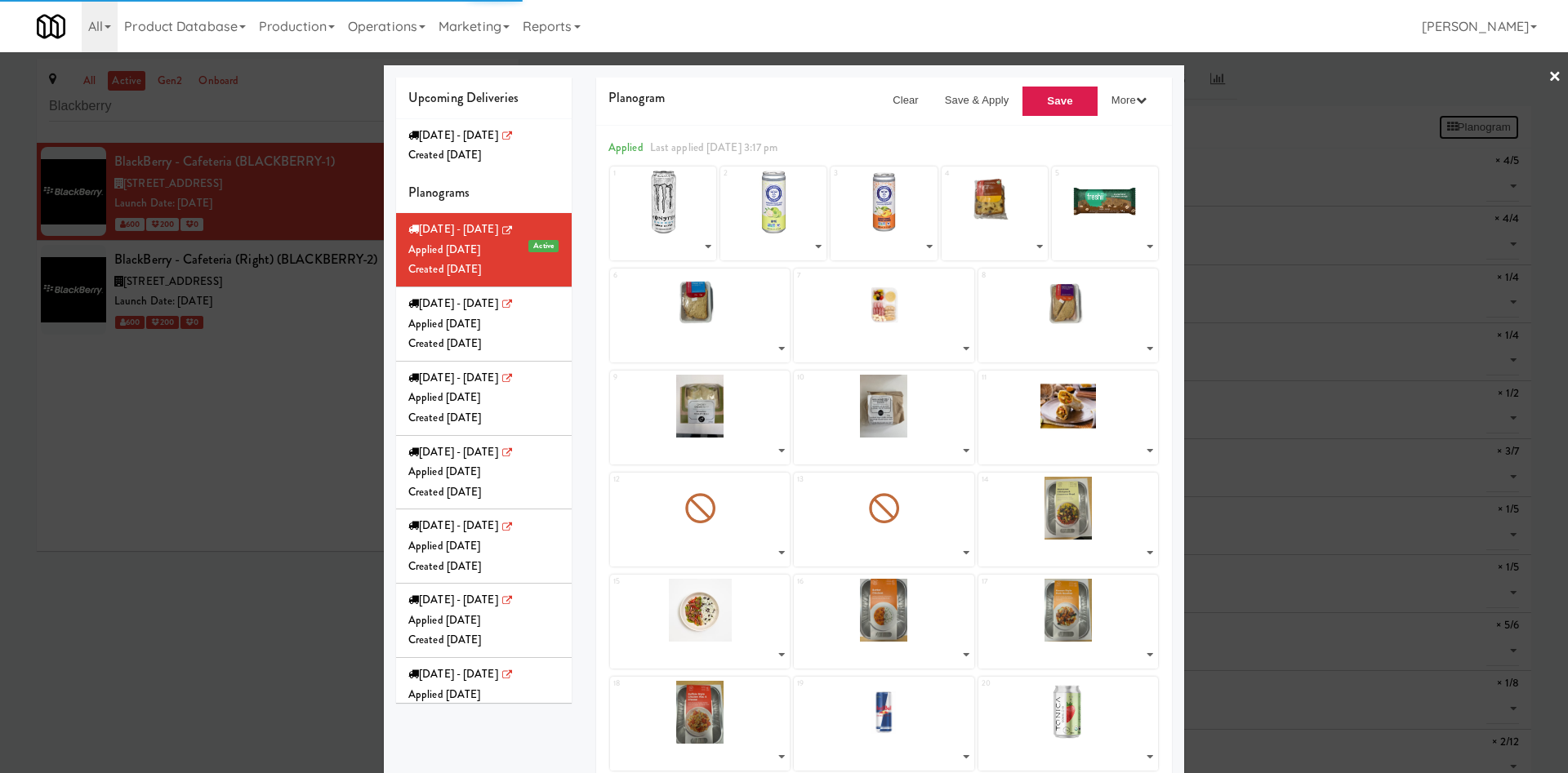
select select "number:283249"
select select "number:283304"
select select "number:281943"
select select "number:281882"
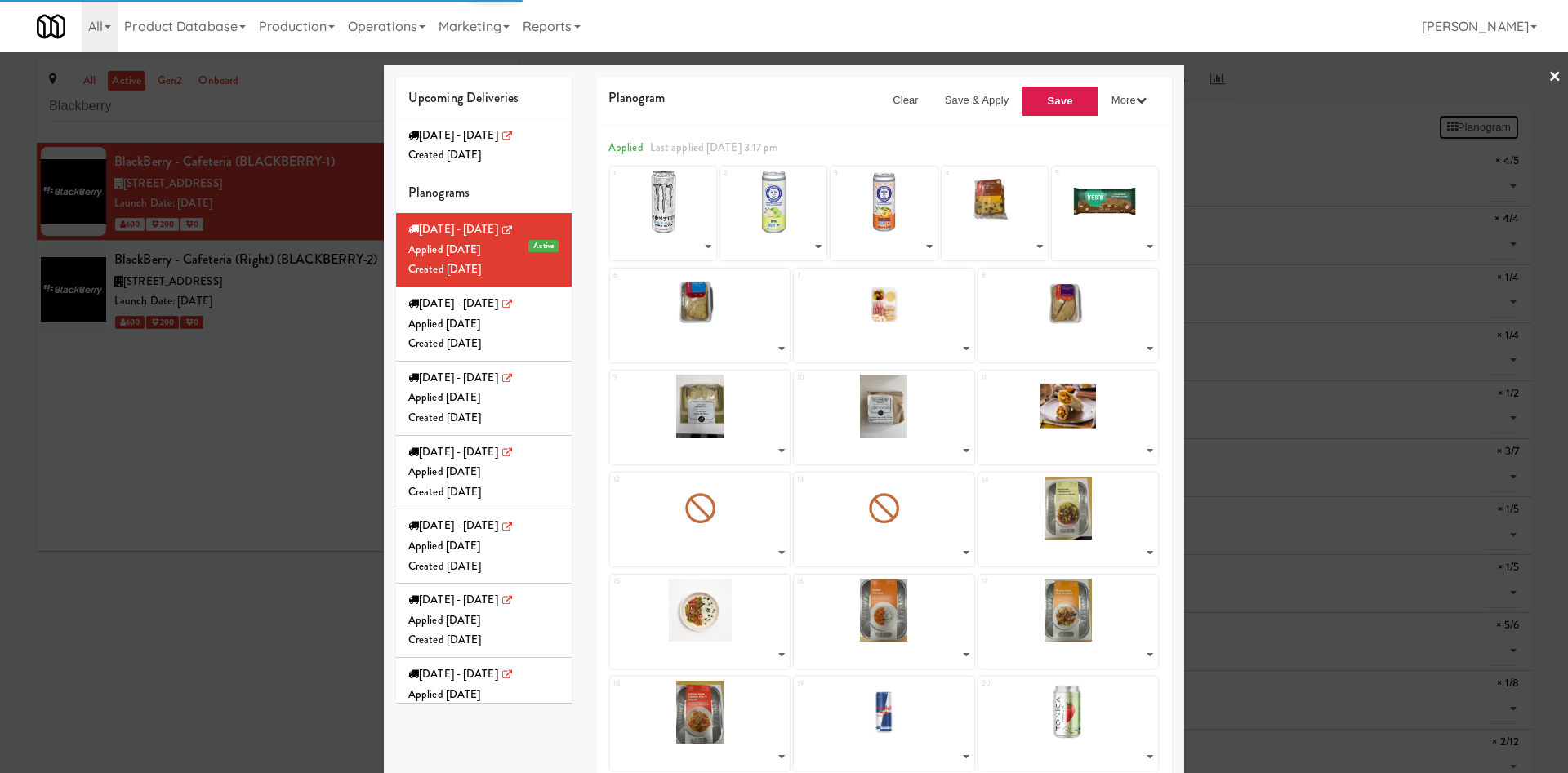
select select "number:281758"
select select "number:281821"
select select "number:281695"
select select "number:279247"
select select "number:279562"
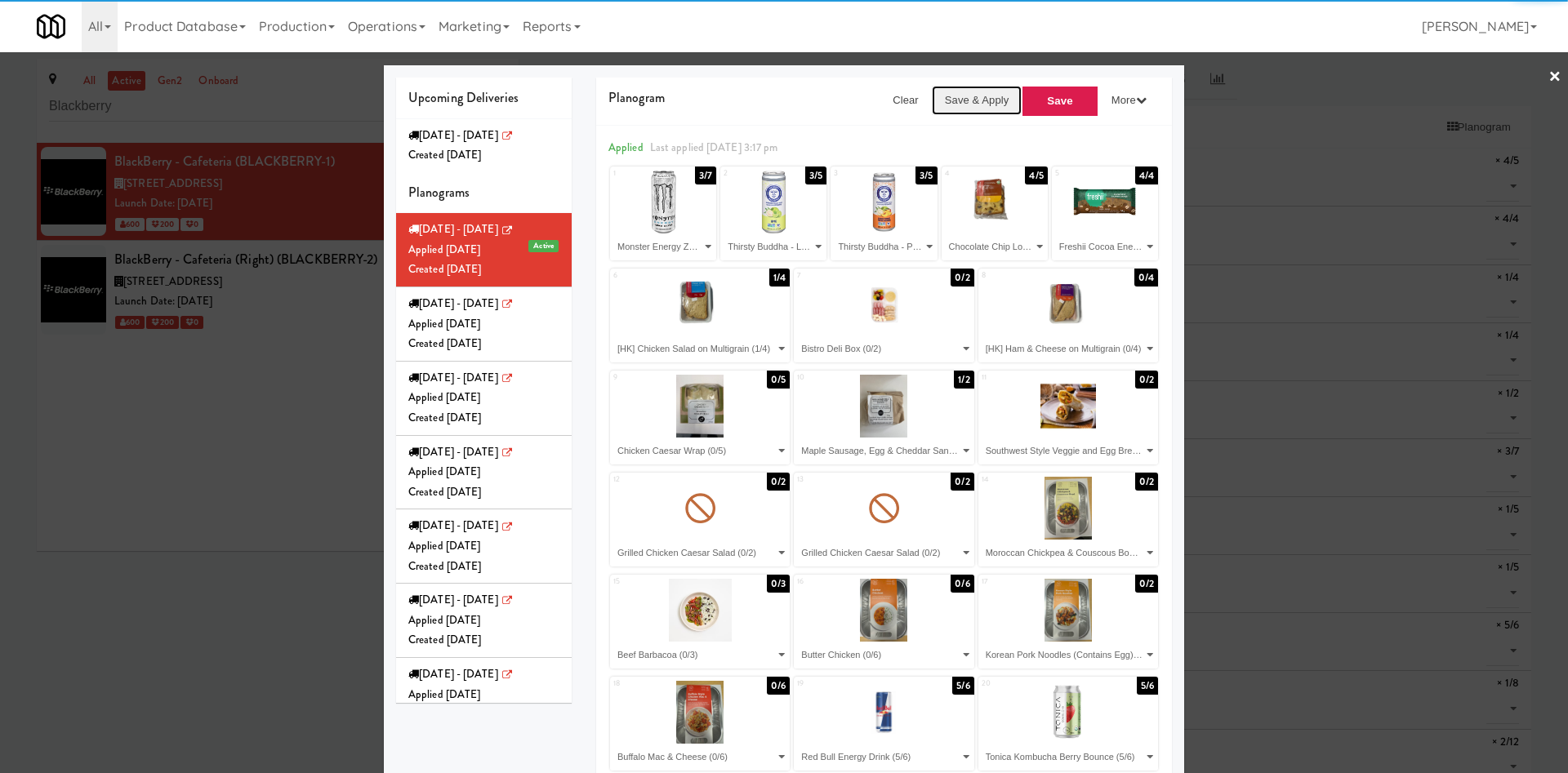
click at [977, 91] on button "Save & Apply" at bounding box center [977, 100] width 90 height 30
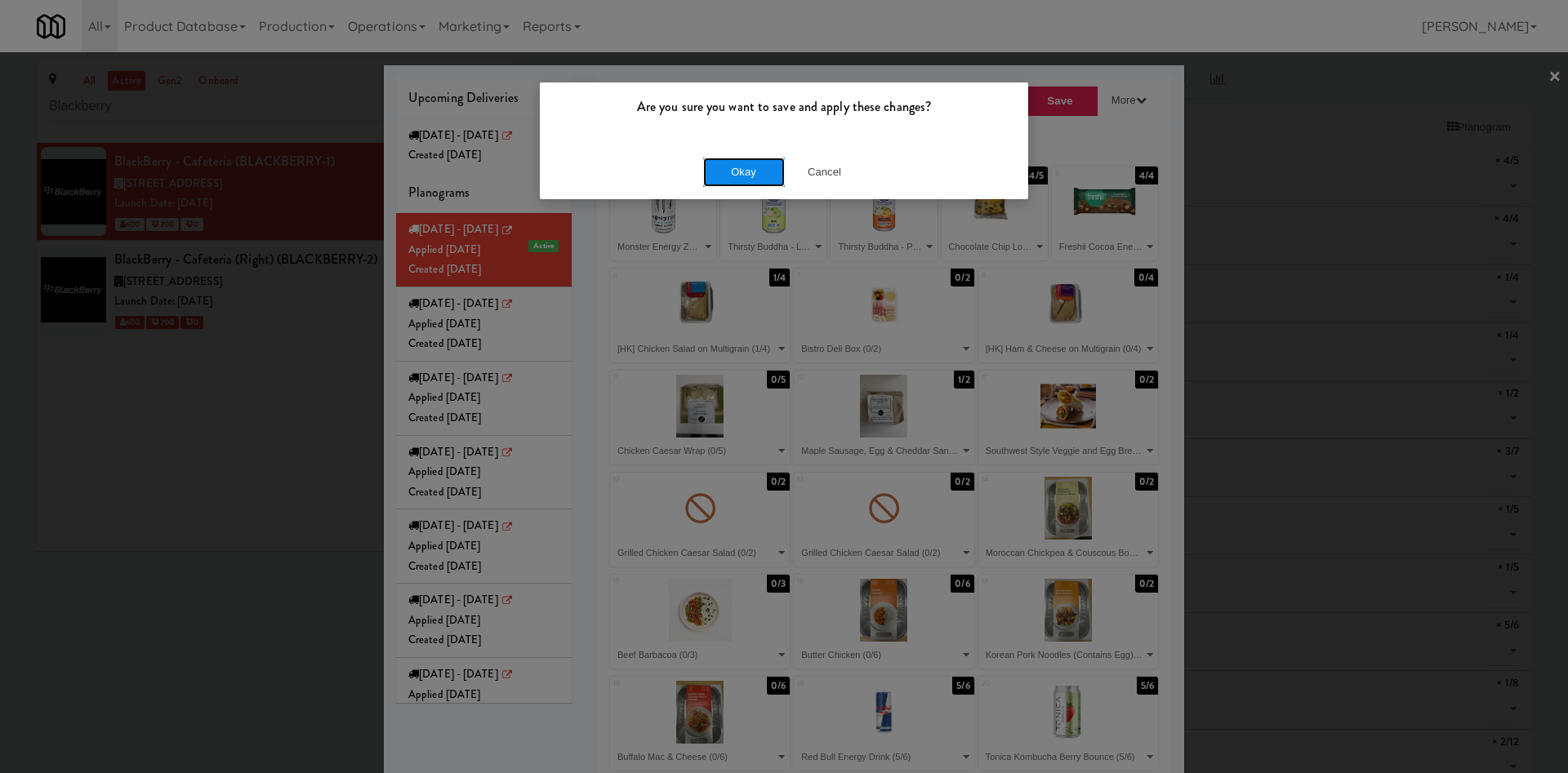
click at [750, 166] on button "Okay" at bounding box center [743, 172] width 82 height 30
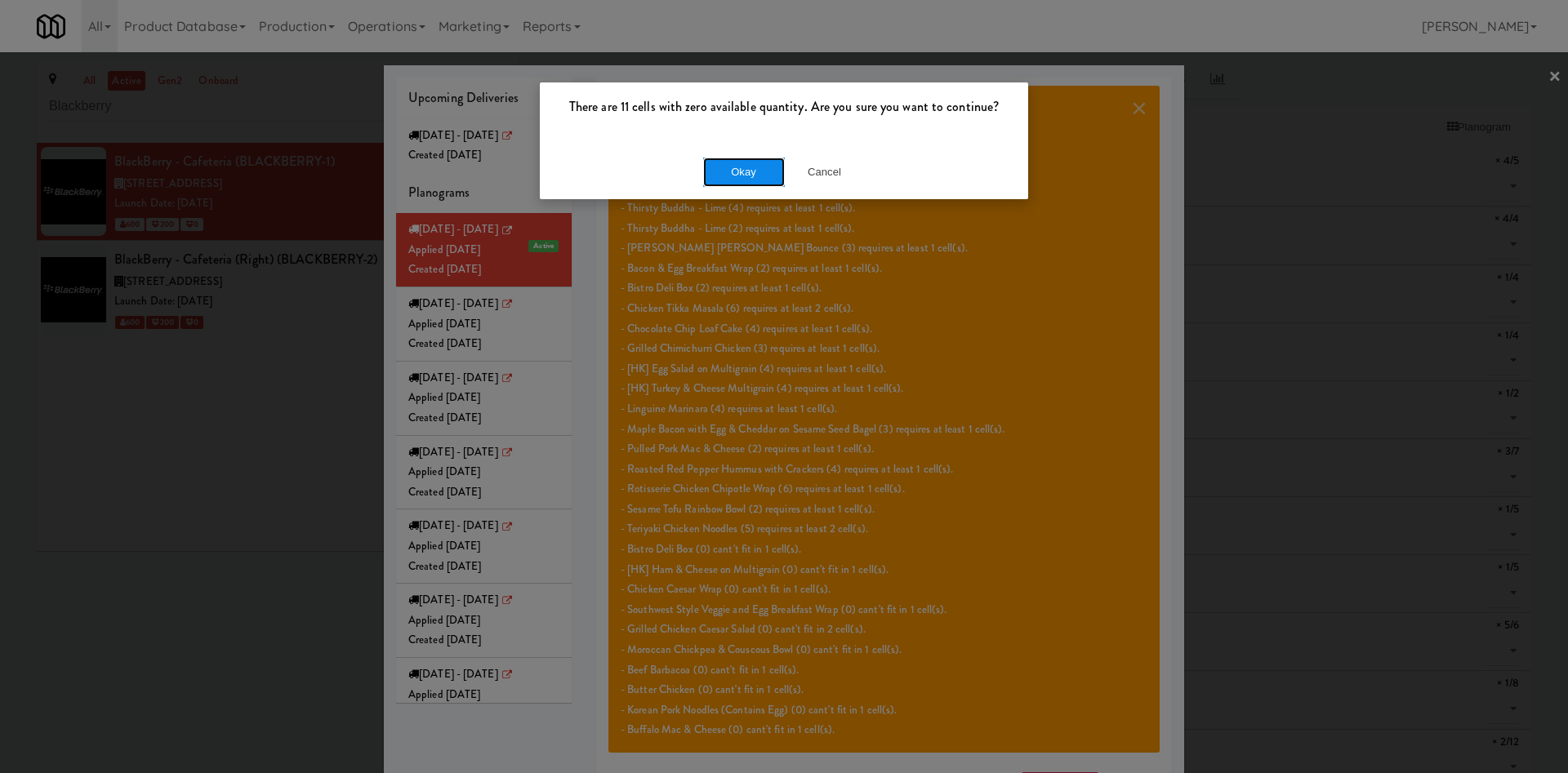
click at [739, 182] on button "Okay" at bounding box center [743, 172] width 82 height 30
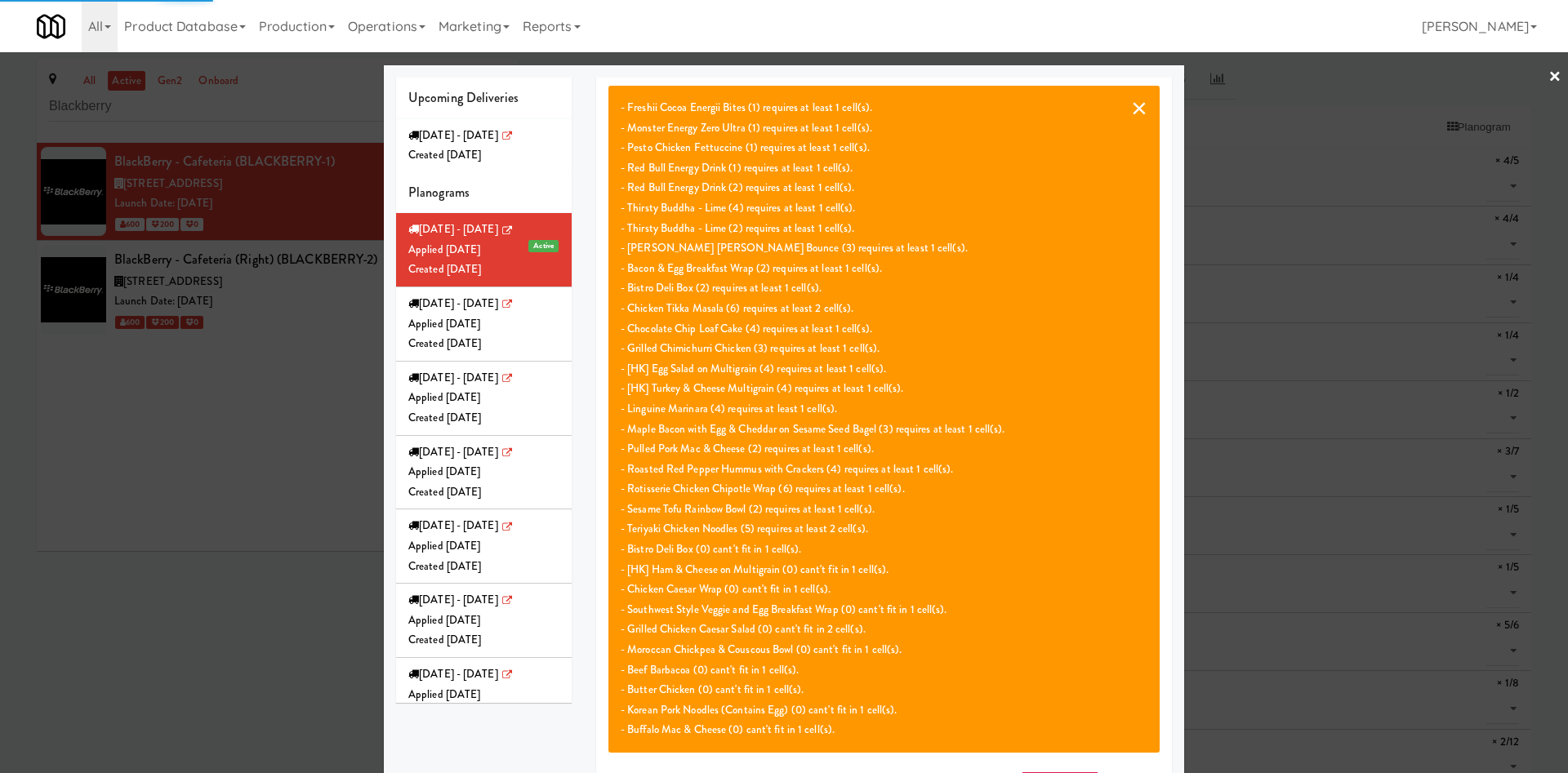
click at [1136, 106] on button "×" at bounding box center [1139, 108] width 16 height 19
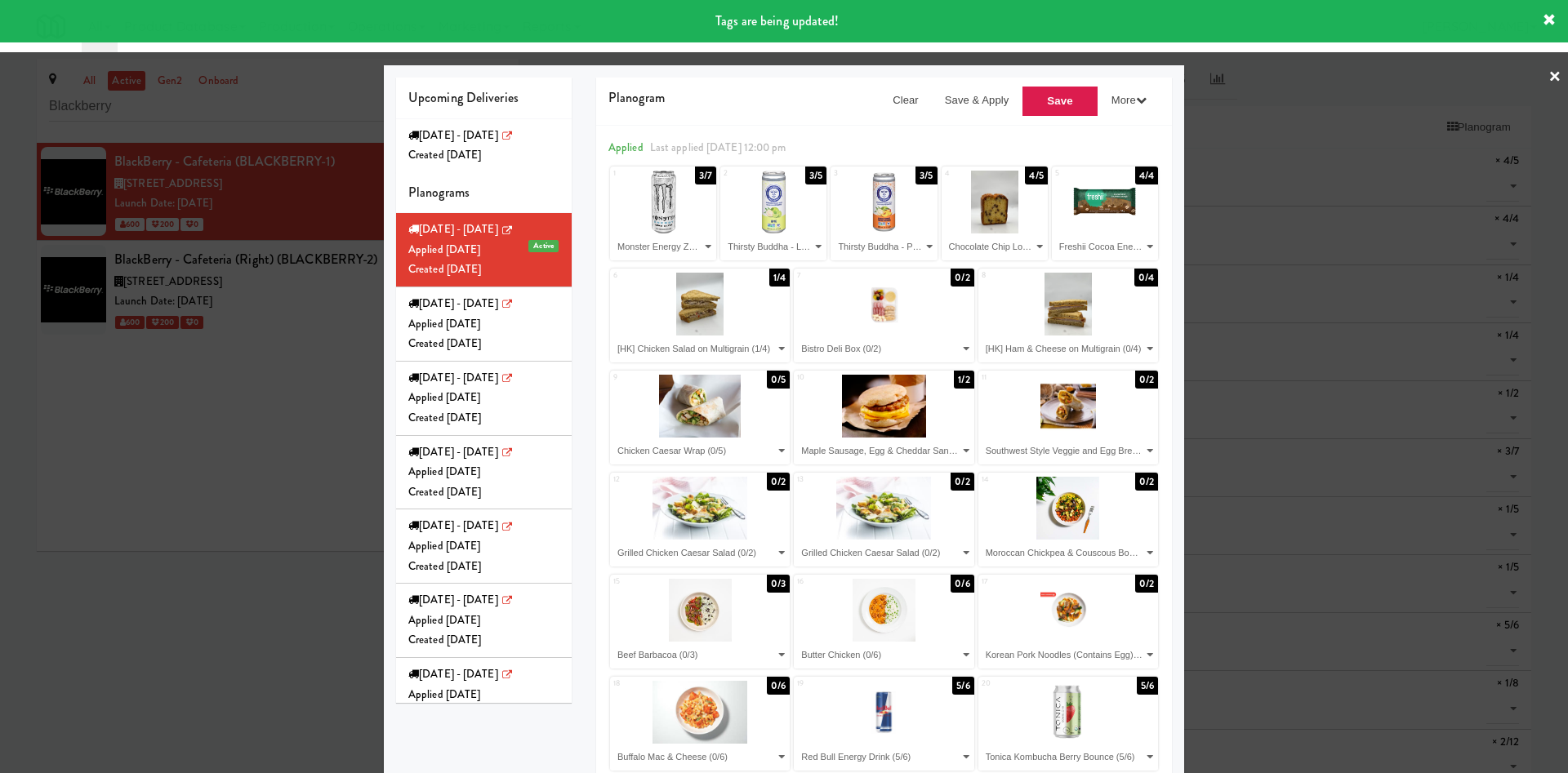
click at [286, 330] on div at bounding box center [784, 386] width 1568 height 773
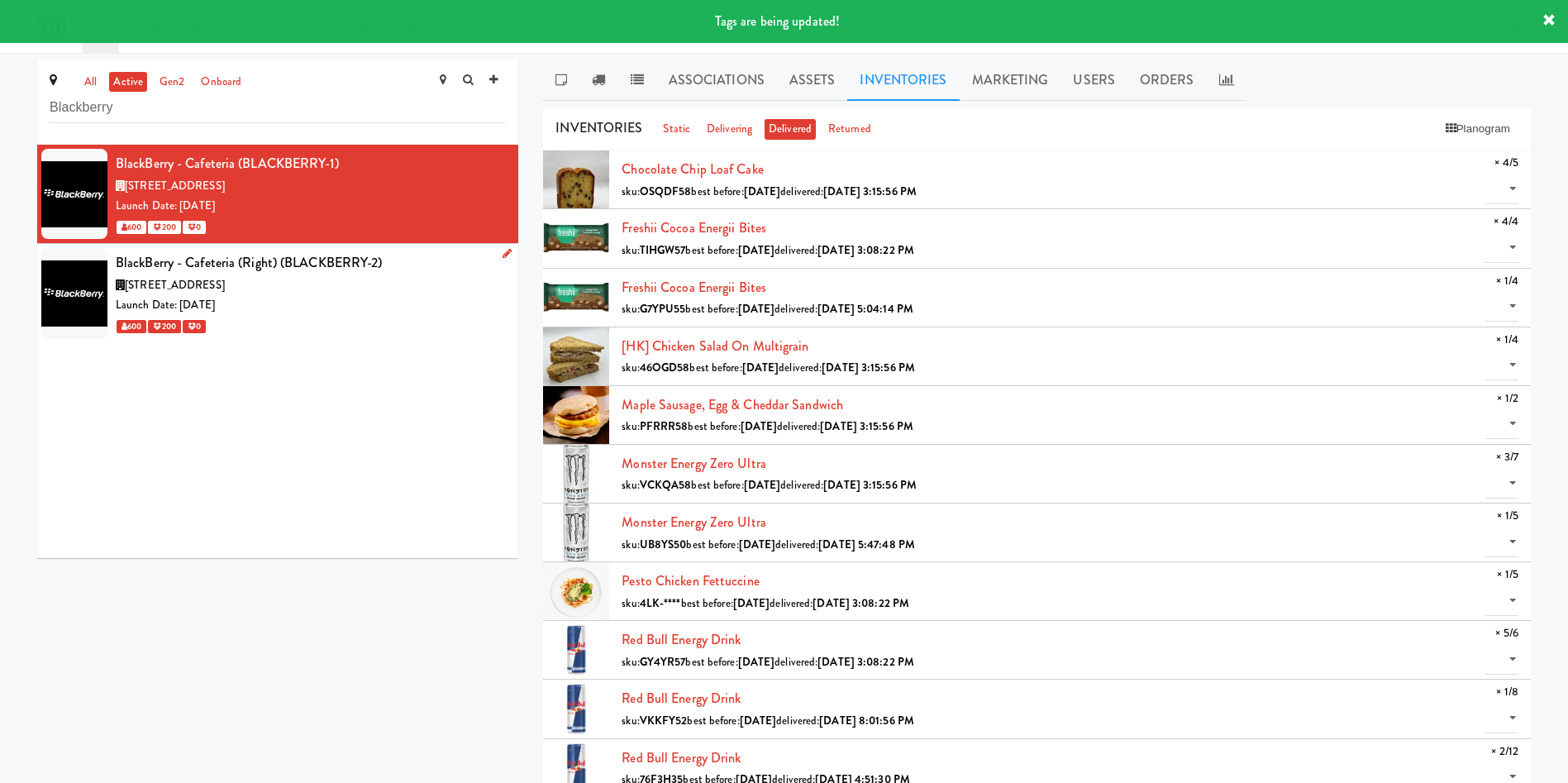
click at [353, 322] on div "600 200 0" at bounding box center [310, 326] width 390 height 20
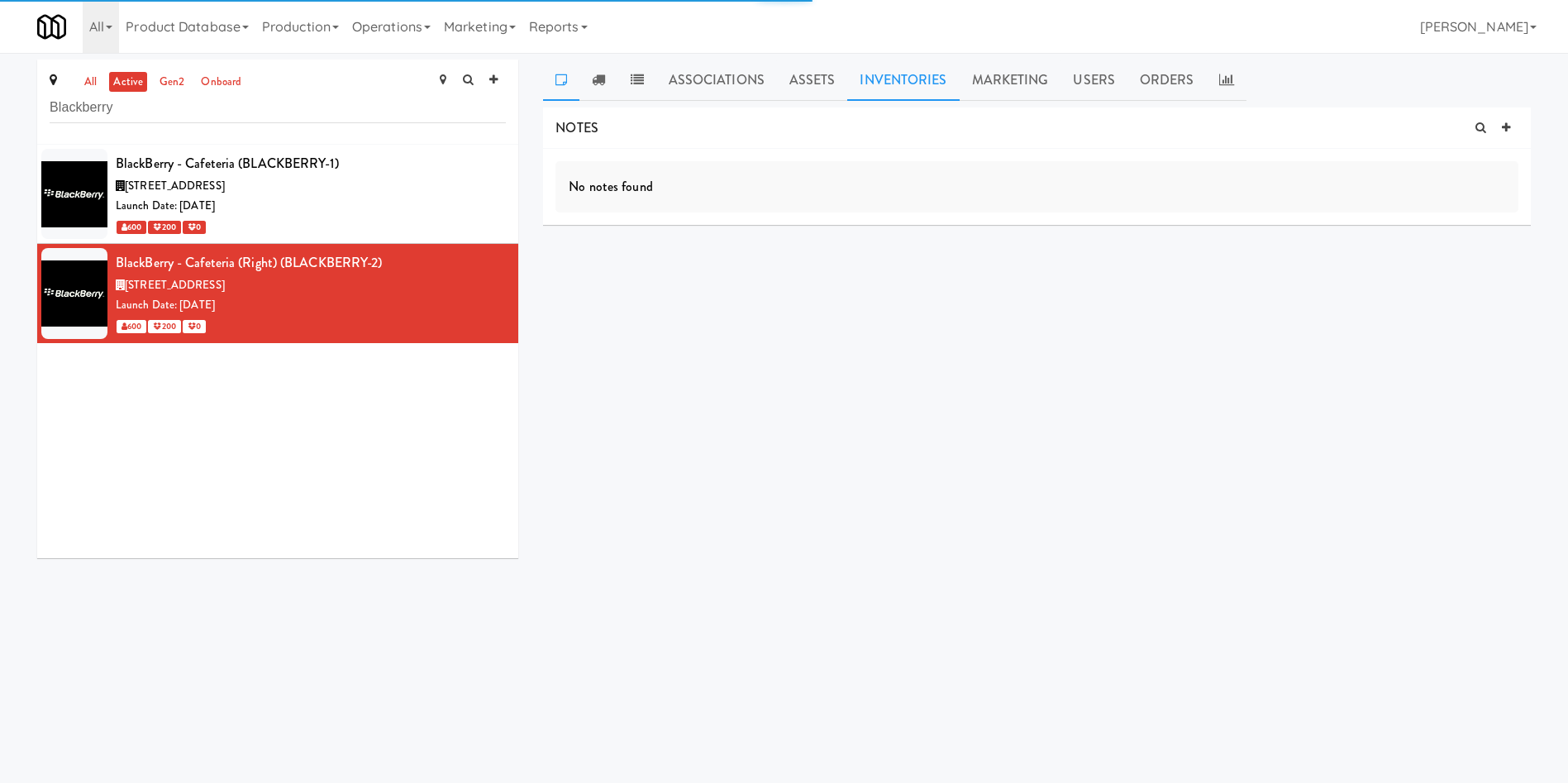
click at [901, 83] on link "Inventories" at bounding box center [903, 80] width 112 height 42
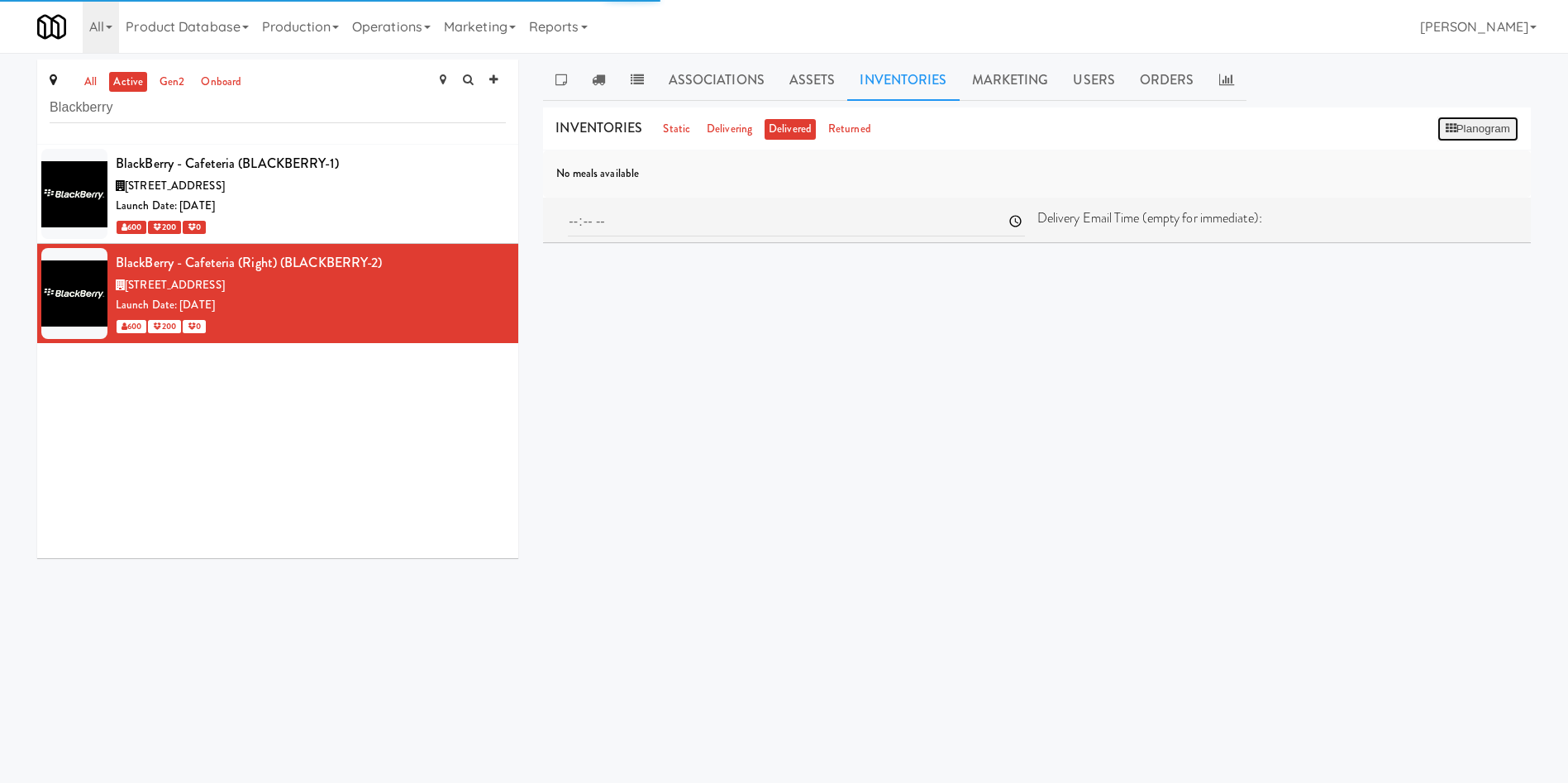
click at [1476, 131] on button "Planogram" at bounding box center [1478, 129] width 81 height 25
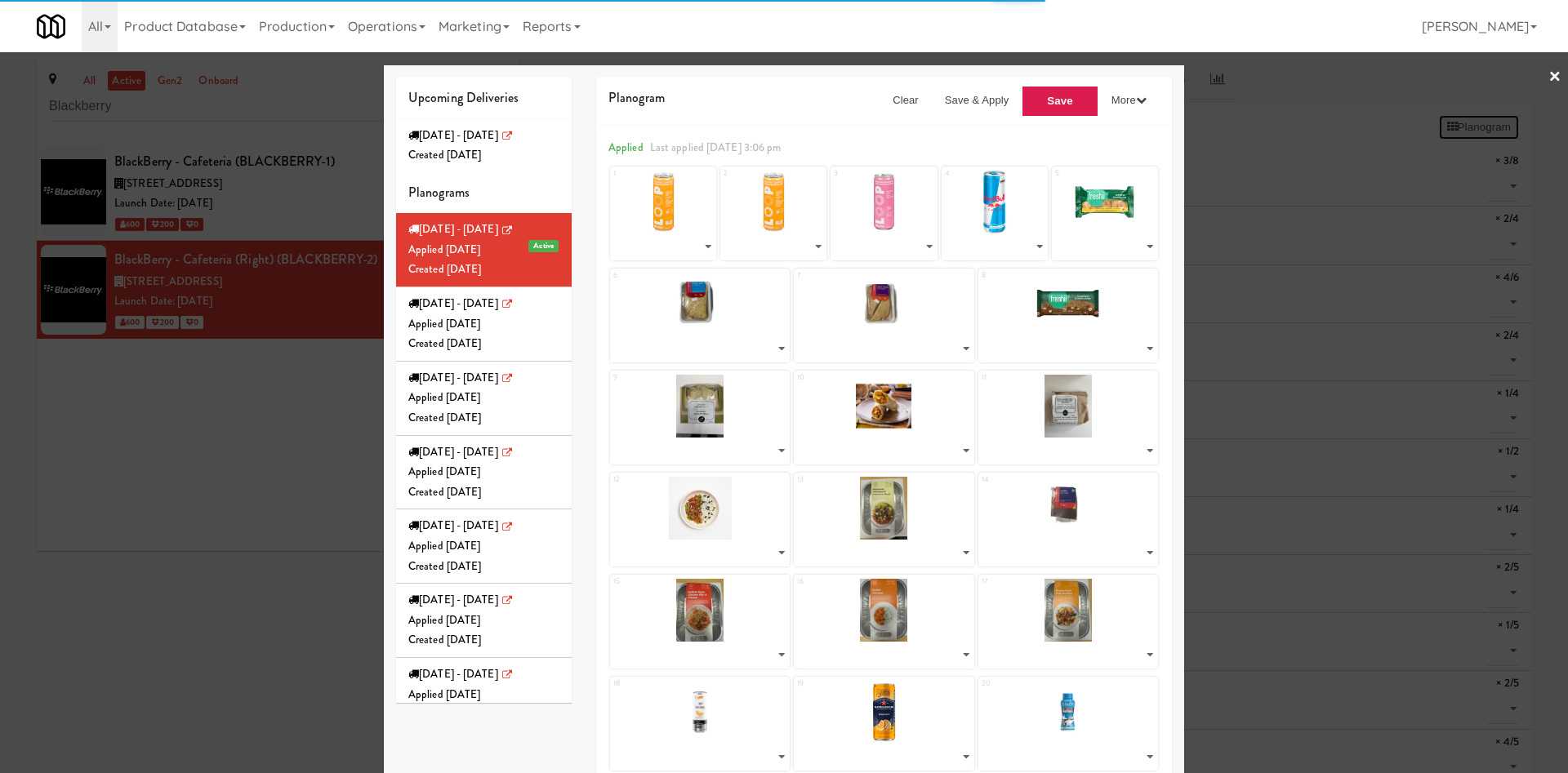
select select "number:209295"
select select "number:238536"
select select "number:238564"
select select "number:275525"
select select "number:276094"
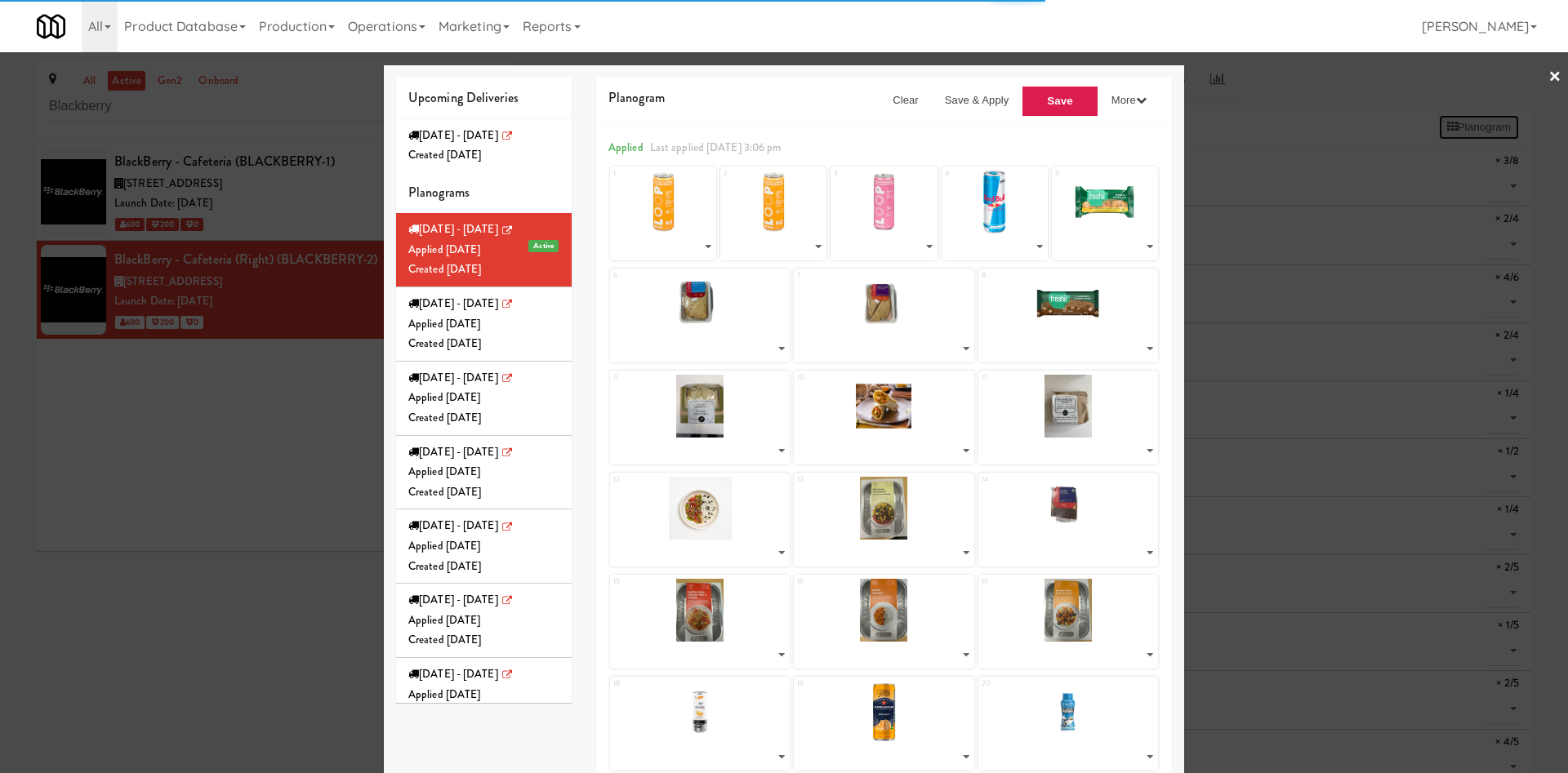
select select "number:283321"
select select "number:283518"
select select "number:283455"
select select "number:283165"
select select "number:283216"
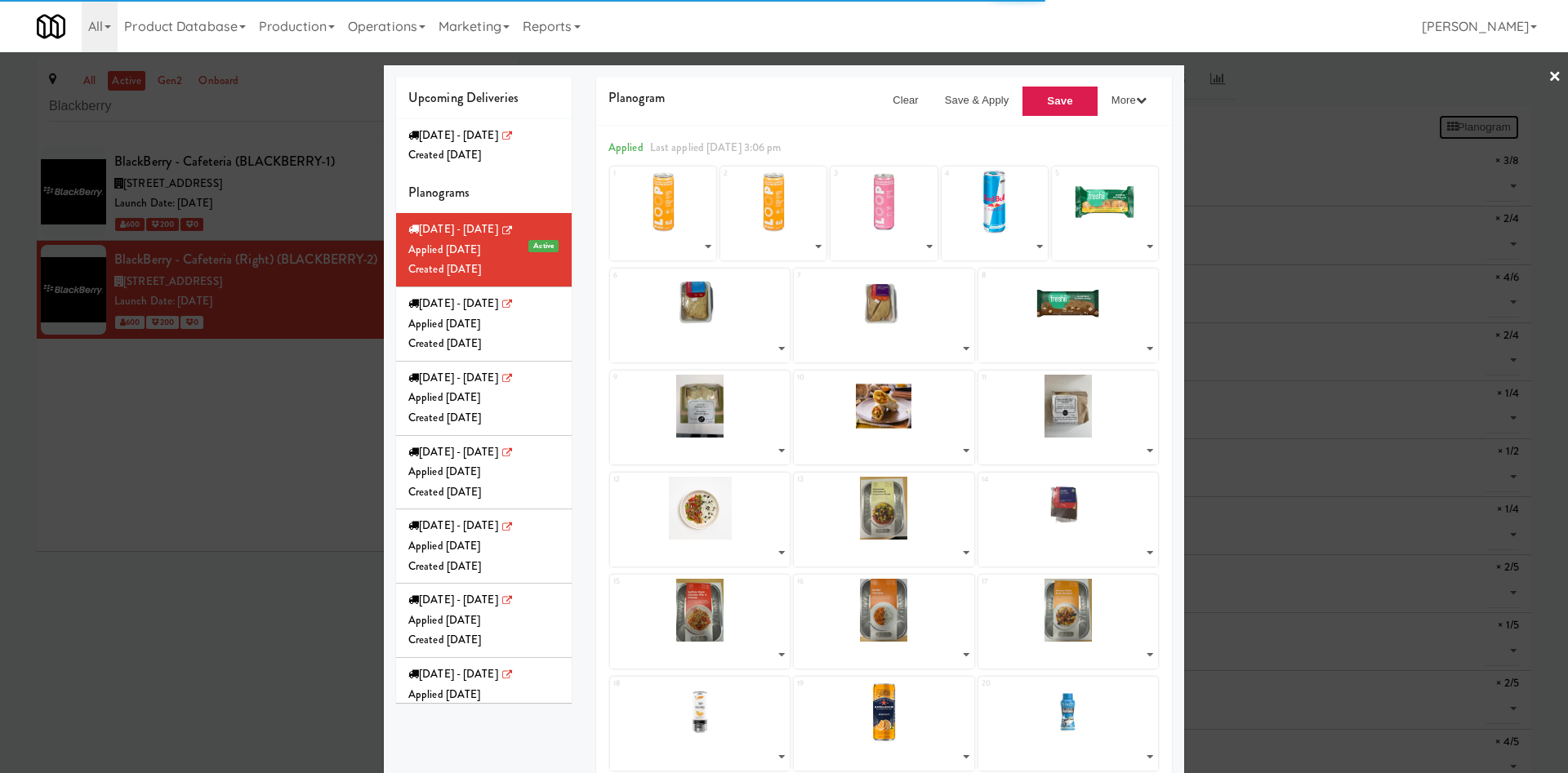
select select "number:283256"
select select "number:281883"
select select "number:281944"
select select "number:283573"
select select "number:281696"
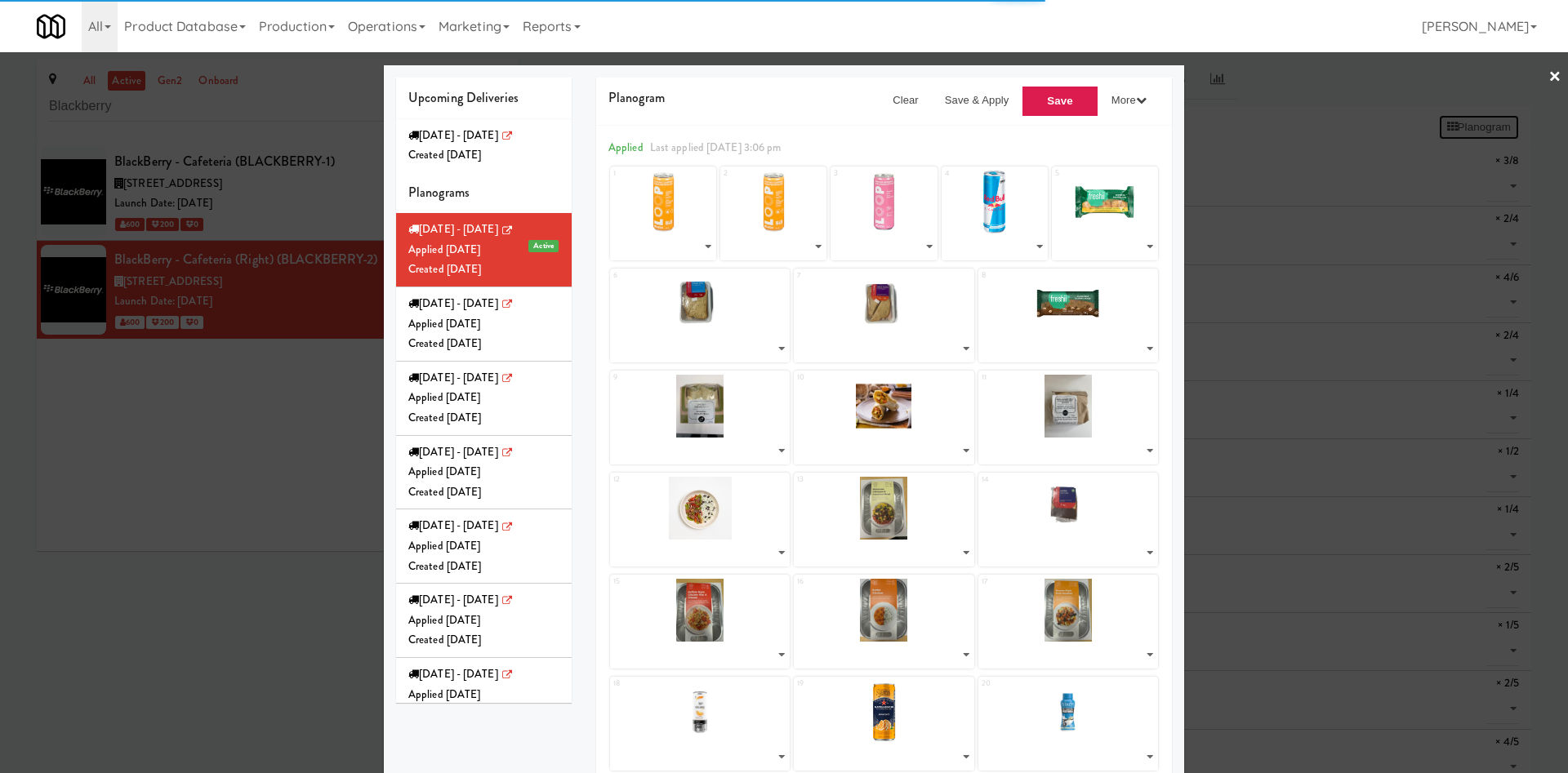
select select "number:281759"
select select "number:281822"
select select "number:268109"
select select "number:275578"
select select "number:283389"
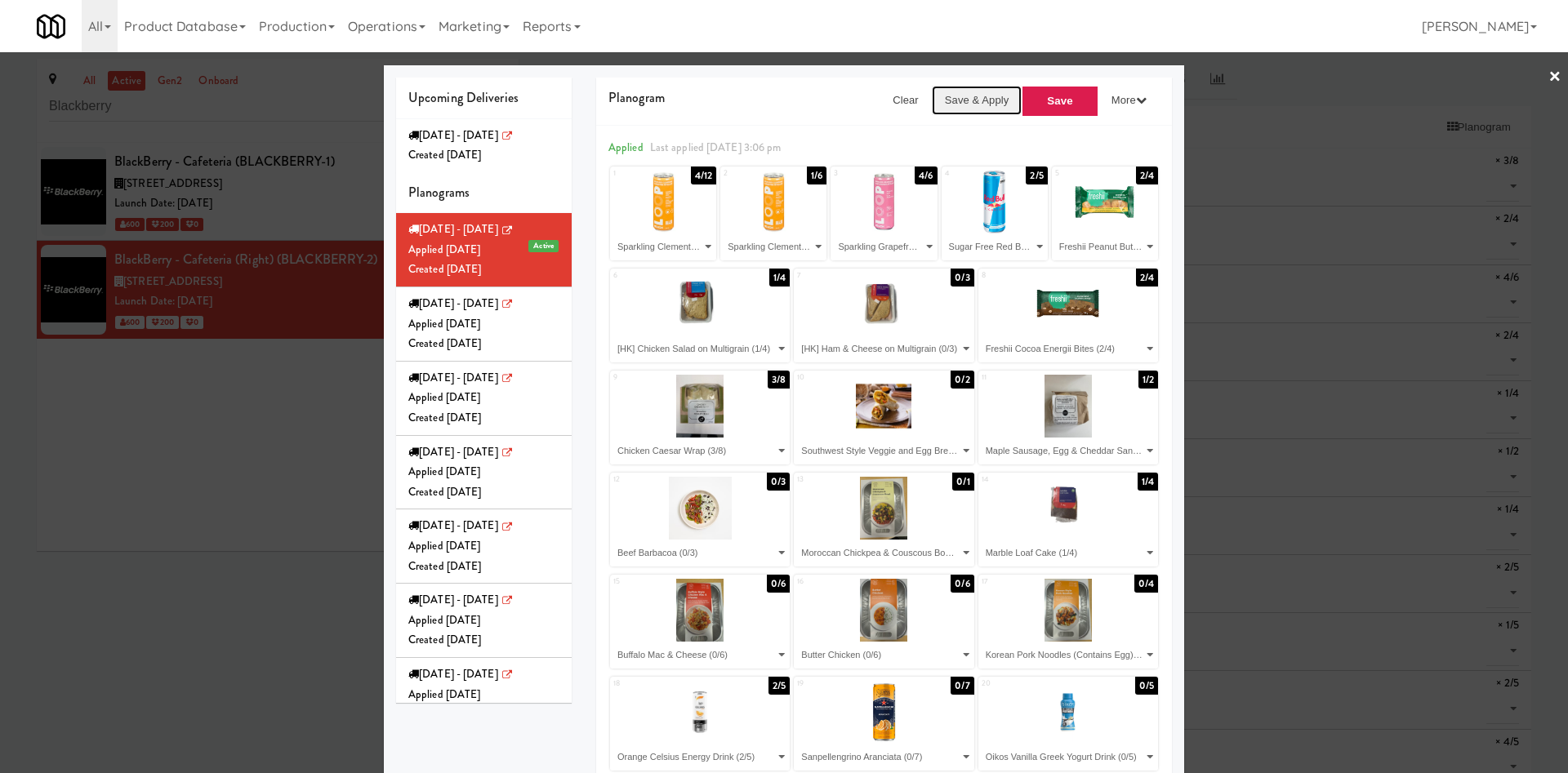
click at [942, 91] on button "Save & Apply" at bounding box center [977, 100] width 90 height 30
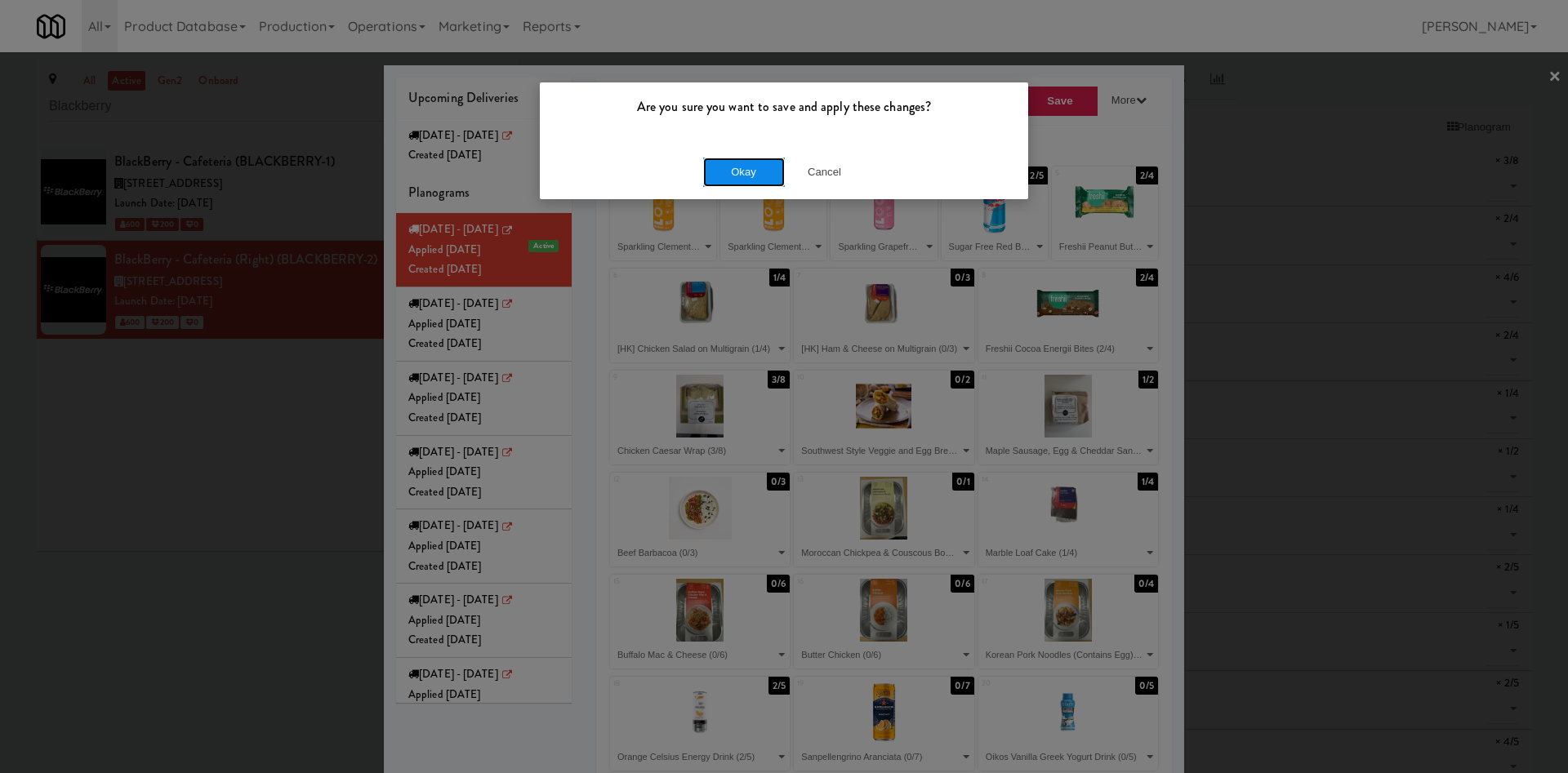
click at [757, 182] on button "Okay" at bounding box center [743, 172] width 82 height 30
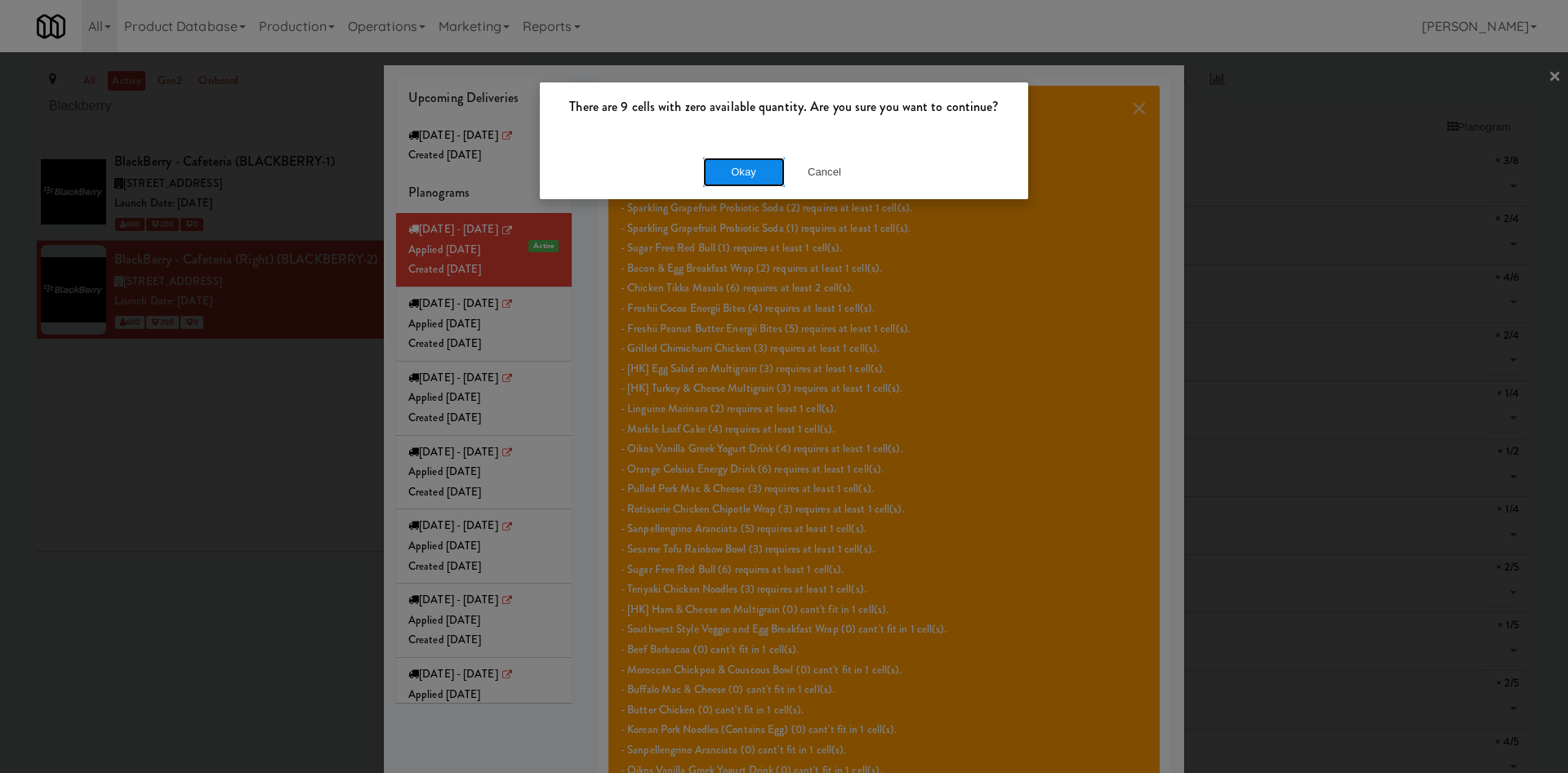
click at [757, 182] on button "Okay" at bounding box center [743, 172] width 82 height 30
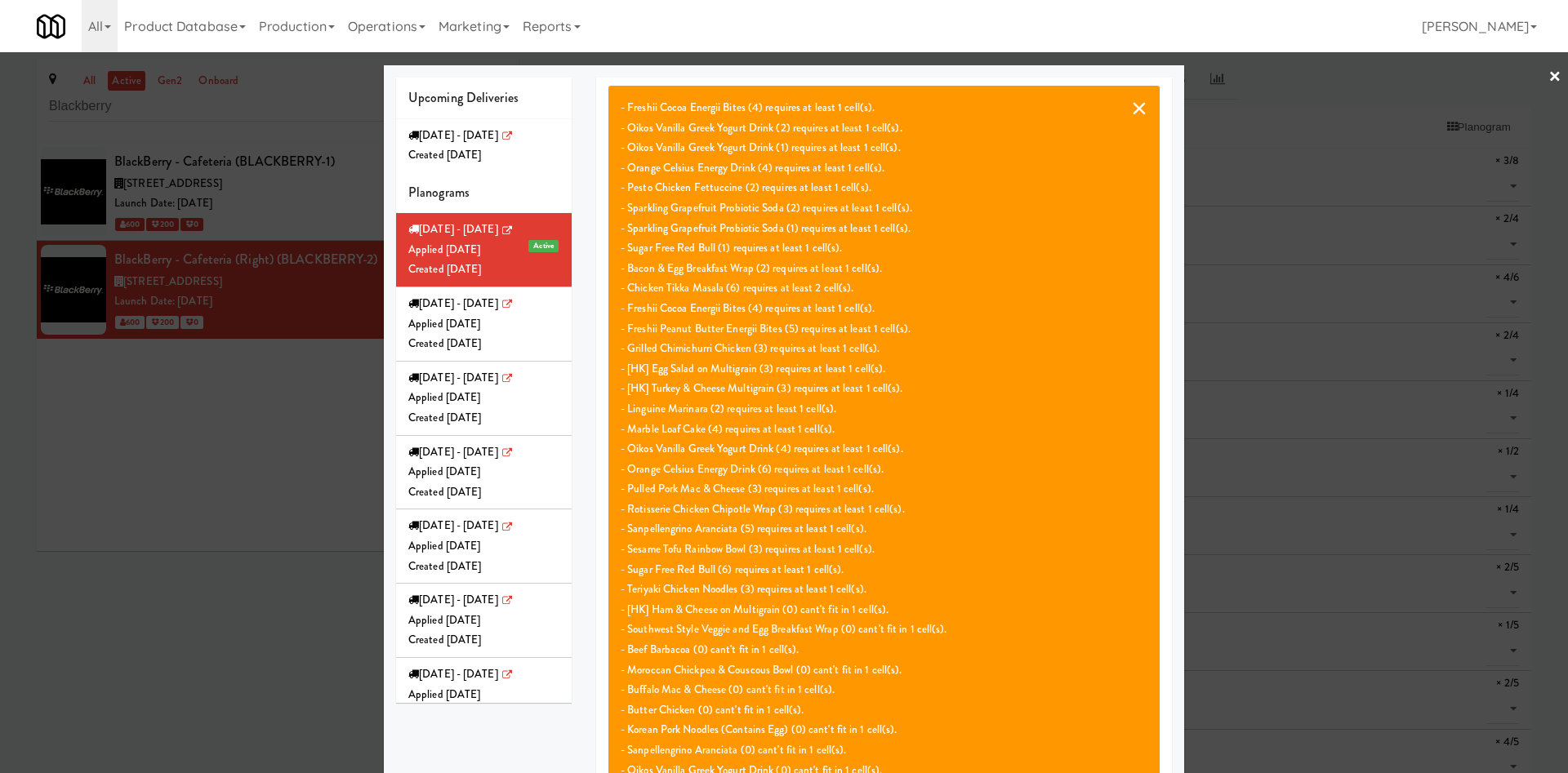
click at [1132, 111] on button "×" at bounding box center [1139, 108] width 16 height 19
